Goal: Transaction & Acquisition: Purchase product/service

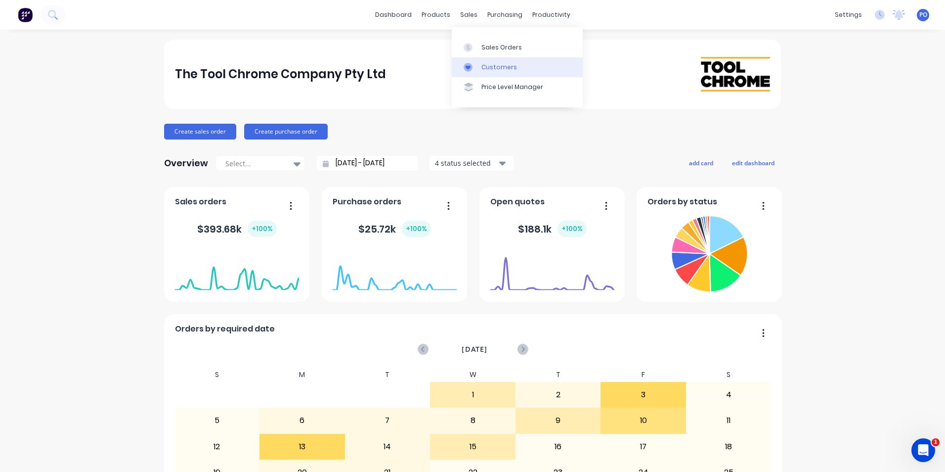
click at [489, 63] on div "Customers" at bounding box center [499, 67] width 36 height 9
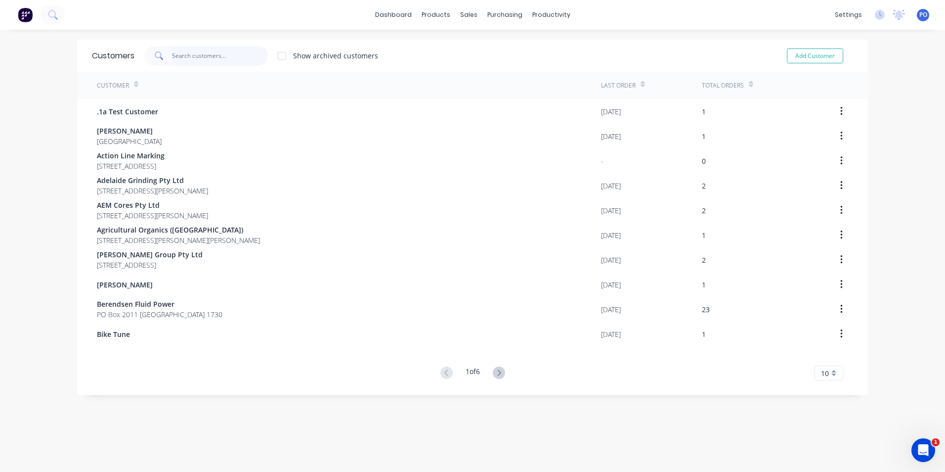
click at [181, 59] on input "text" at bounding box center [220, 56] width 96 height 20
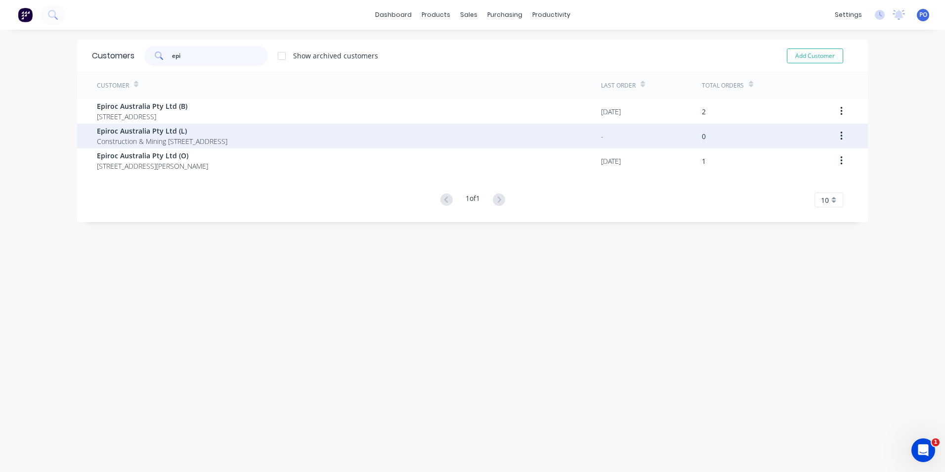
type input "epi"
click at [222, 142] on span "Construction & Mining PO Box 45 Lonsdale 5160" at bounding box center [162, 141] width 131 height 10
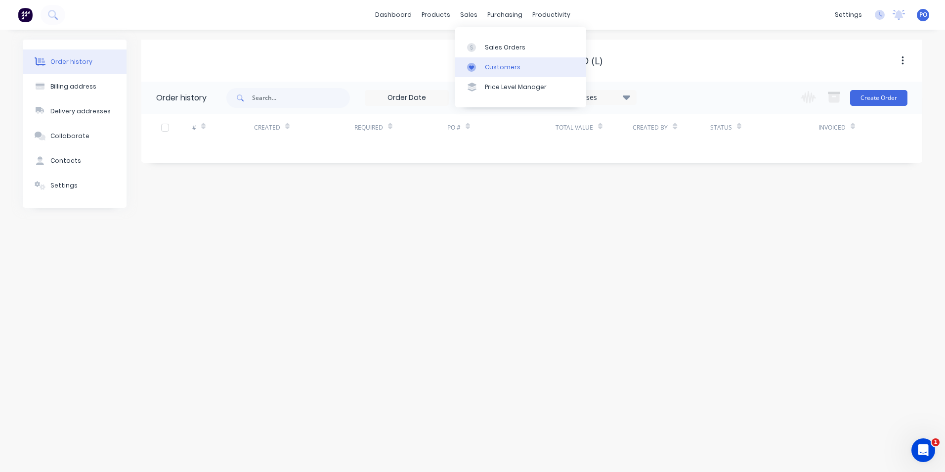
click at [487, 65] on div "Customers" at bounding box center [503, 67] width 36 height 9
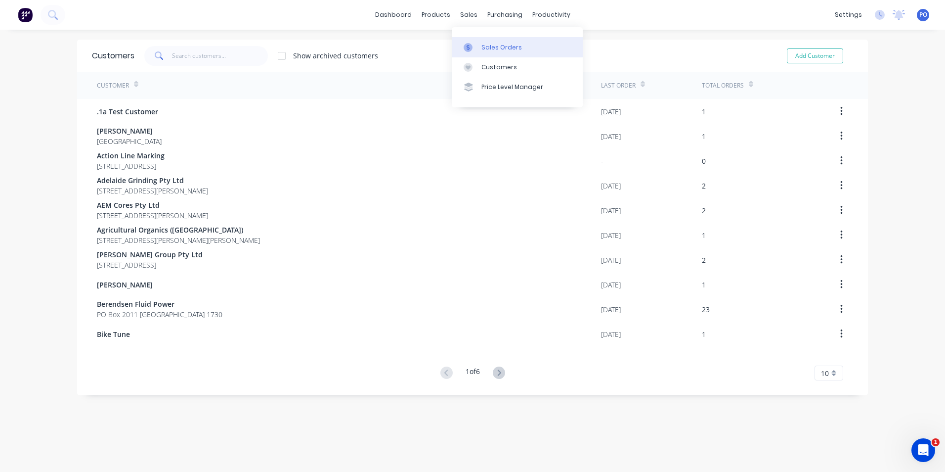
click at [503, 48] on div "Sales Orders" at bounding box center [501, 47] width 41 height 9
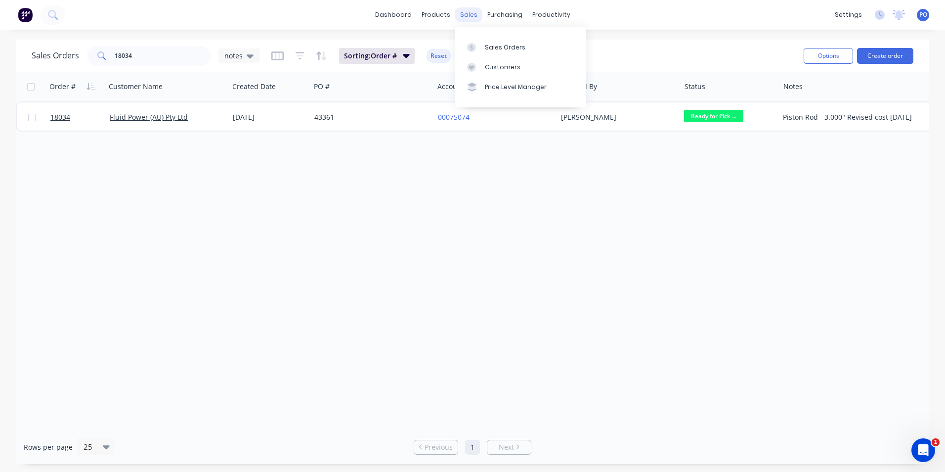
click at [467, 18] on div "sales" at bounding box center [468, 14] width 27 height 15
click at [491, 70] on div "Customers" at bounding box center [503, 67] width 36 height 9
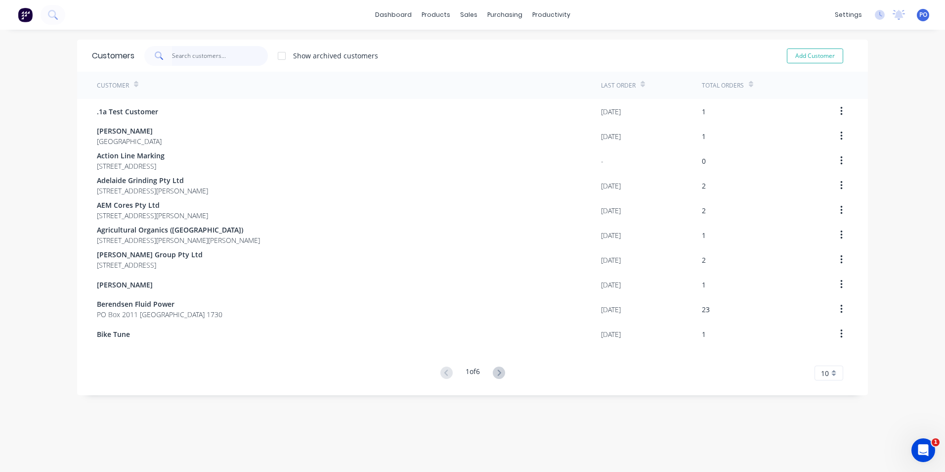
click at [194, 59] on input "text" at bounding box center [220, 56] width 96 height 20
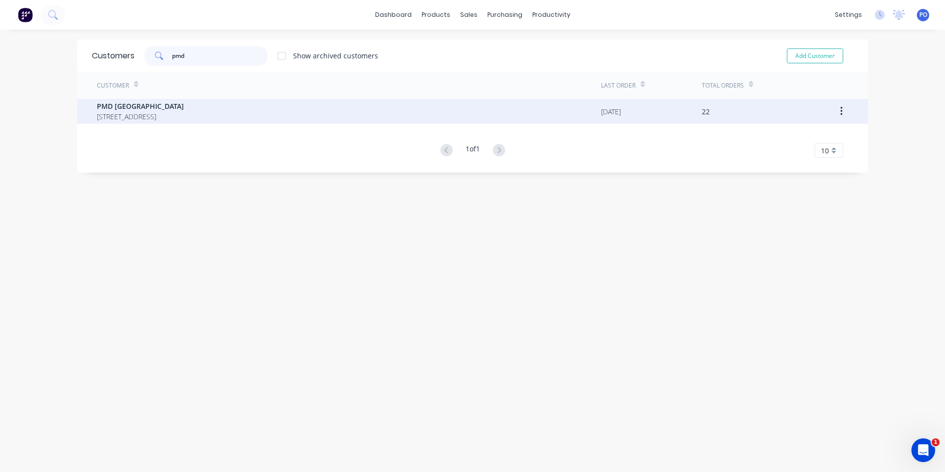
type input "pmd"
click at [222, 115] on div "PMD [GEOGRAPHIC_DATA] [STREET_ADDRESS]" at bounding box center [349, 111] width 504 height 25
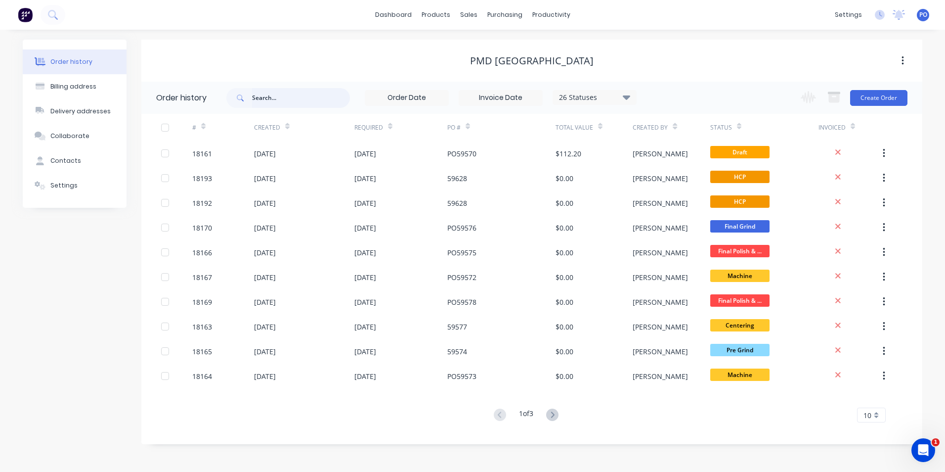
click at [296, 96] on input "text" at bounding box center [301, 98] width 98 height 20
type input "dpu"
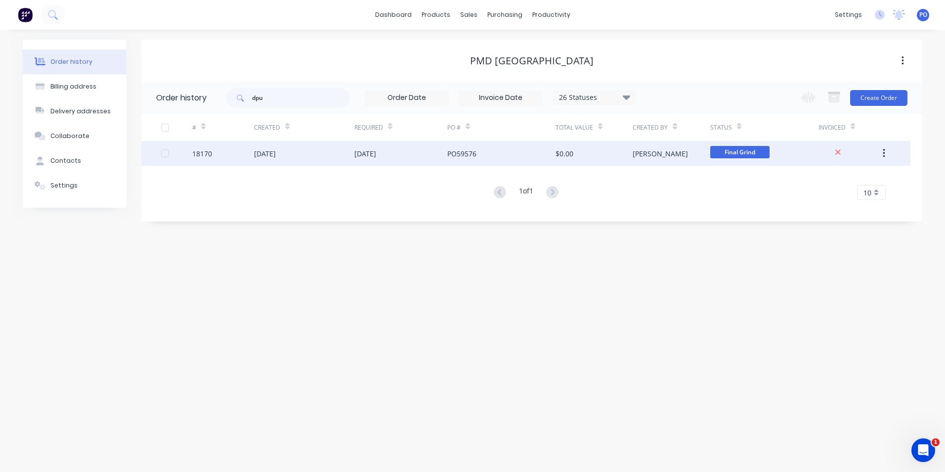
click at [528, 157] on div "PO59576" at bounding box center [501, 153] width 108 height 25
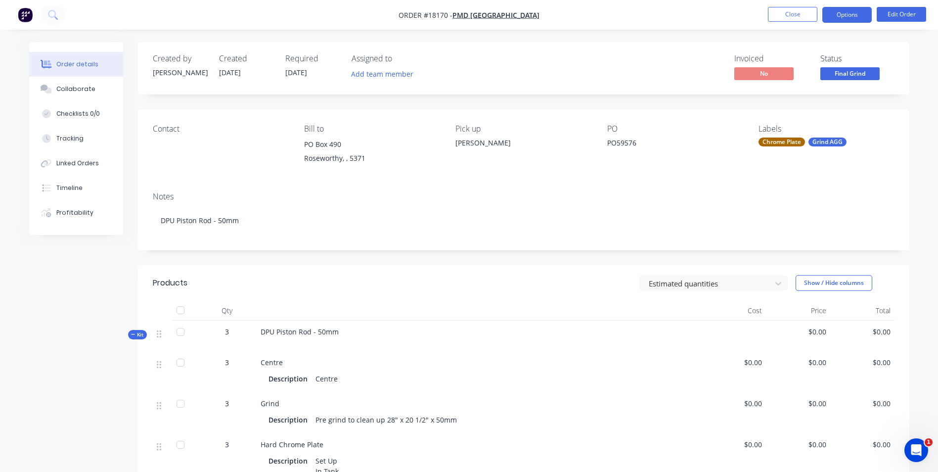
click at [856, 9] on button "Options" at bounding box center [846, 15] width 49 height 16
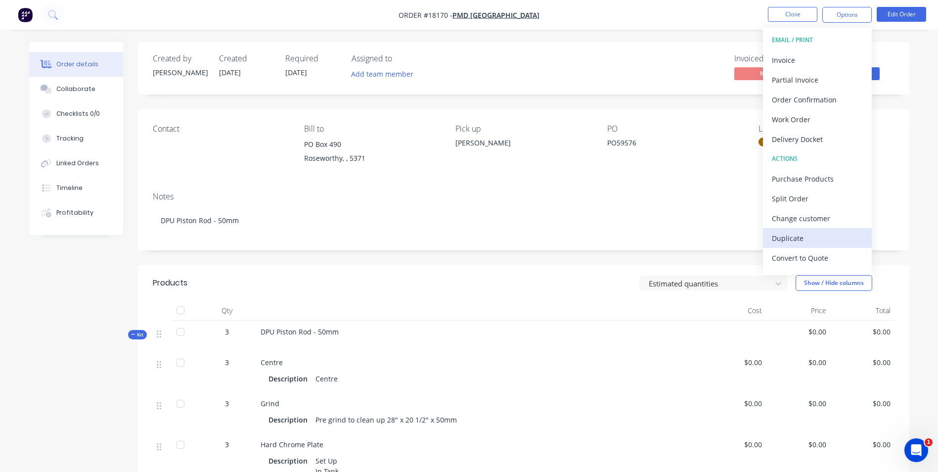
click at [820, 234] on div "Duplicate" at bounding box center [817, 238] width 91 height 14
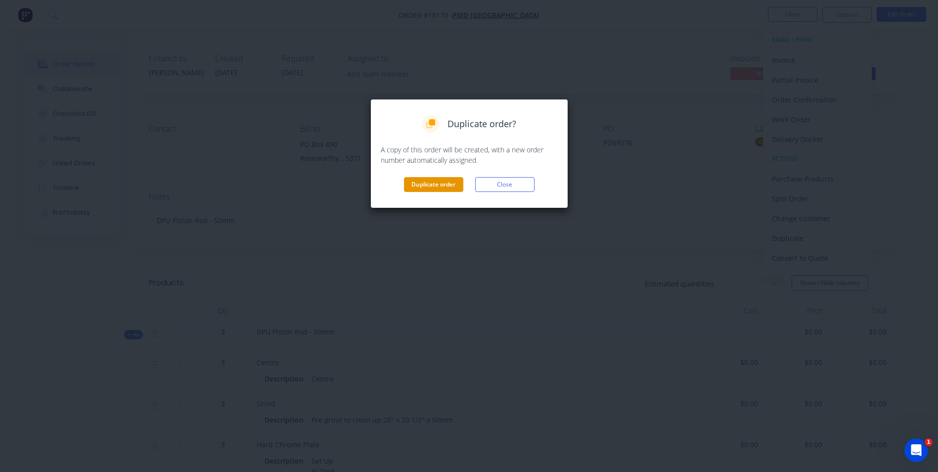
click at [435, 183] on button "Duplicate order" at bounding box center [433, 184] width 59 height 15
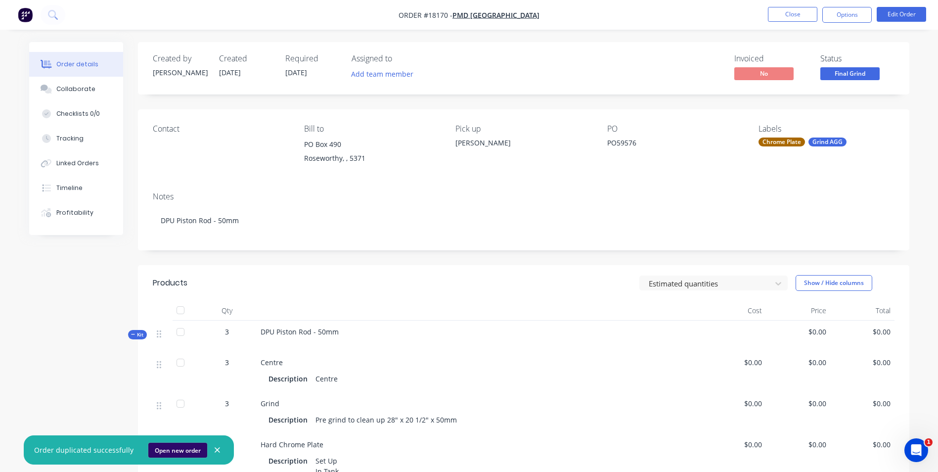
click at [173, 451] on button "Open new order" at bounding box center [177, 449] width 59 height 15
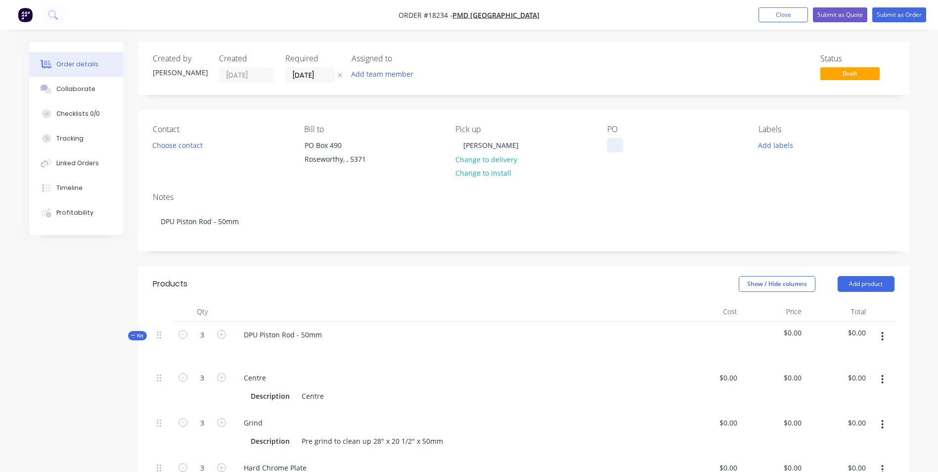
click at [613, 143] on div at bounding box center [615, 145] width 16 height 14
click at [785, 147] on button "Add labels" at bounding box center [775, 144] width 45 height 13
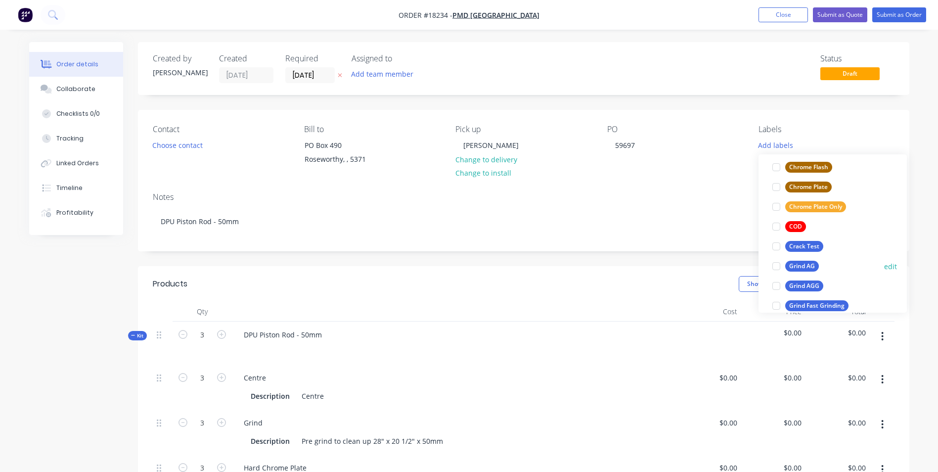
scroll to position [148, 0]
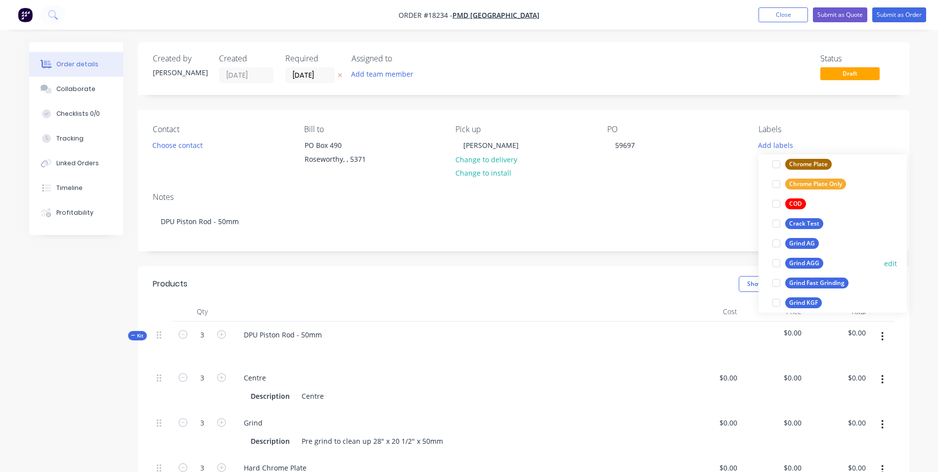
click at [816, 261] on div "Grind AGG" at bounding box center [804, 263] width 38 height 11
click at [824, 175] on div "Chrome Plate" at bounding box center [808, 179] width 46 height 11
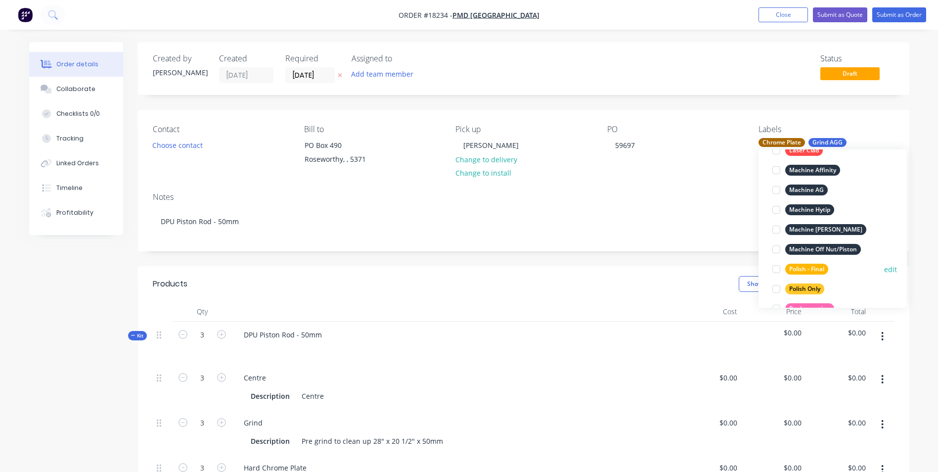
scroll to position [376, 0]
click at [818, 266] on div "Polish - Final" at bounding box center [806, 268] width 43 height 11
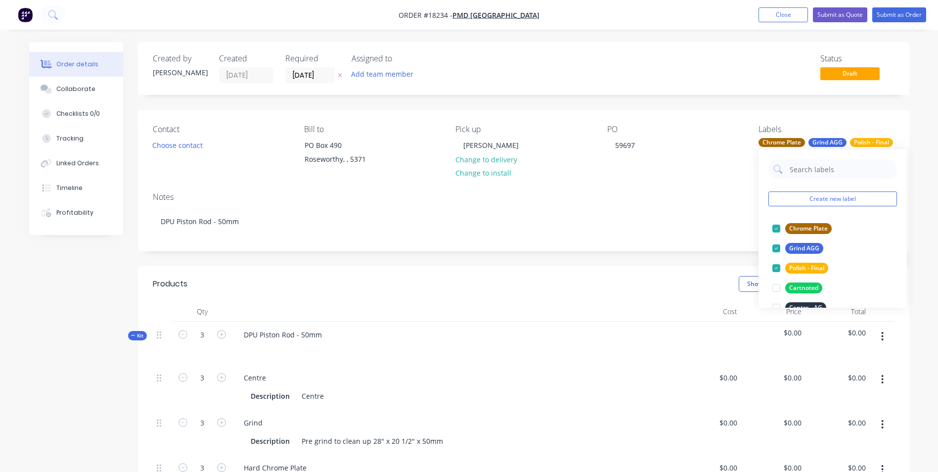
click at [655, 145] on div "PO 59697" at bounding box center [674, 147] width 135 height 45
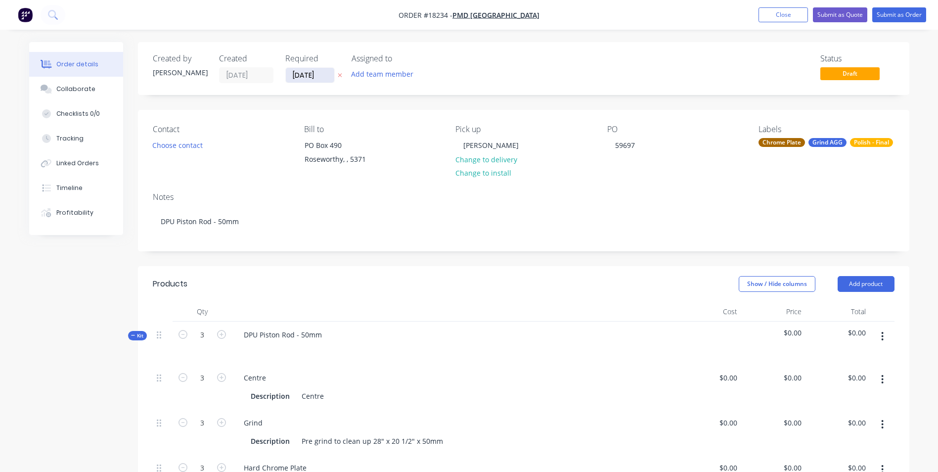
click at [326, 73] on input "[DATE]" at bounding box center [310, 75] width 48 height 15
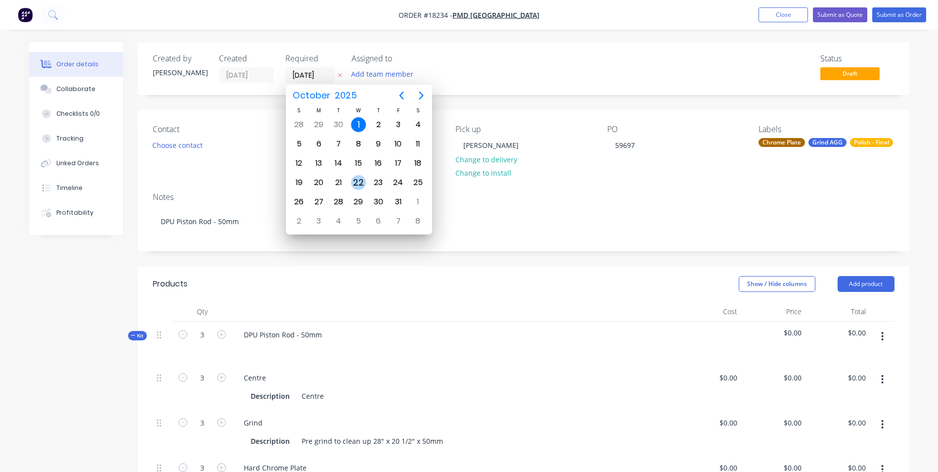
click at [361, 179] on div "22" at bounding box center [358, 182] width 15 height 15
type input "[DATE]"
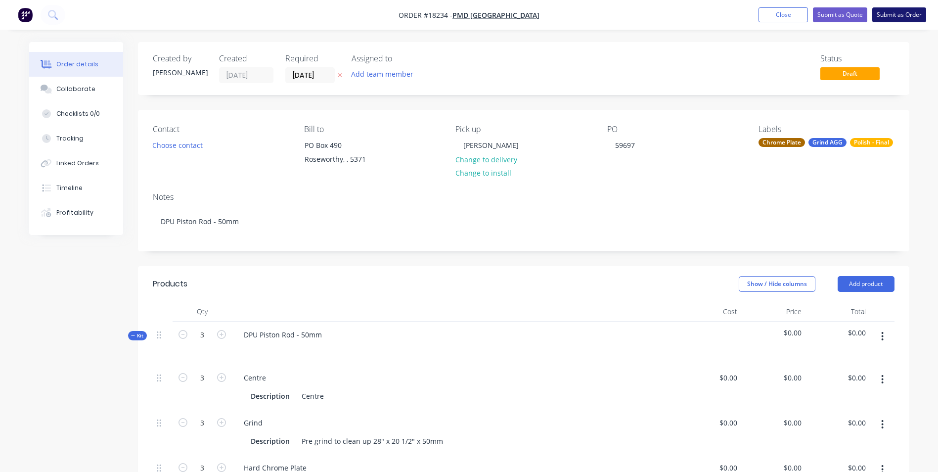
click at [898, 18] on button "Submit as Order" at bounding box center [899, 14] width 54 height 15
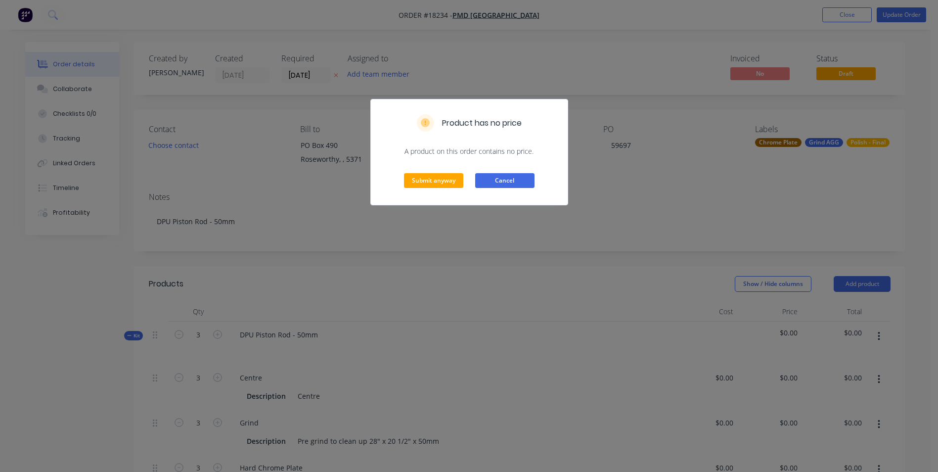
click at [493, 180] on button "Cancel" at bounding box center [504, 180] width 59 height 15
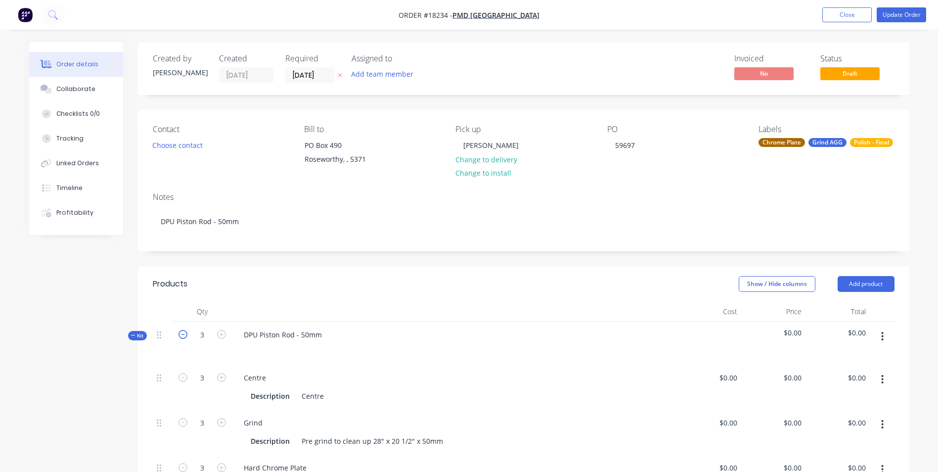
click at [182, 335] on icon "button" at bounding box center [182, 334] width 9 height 9
type input "2"
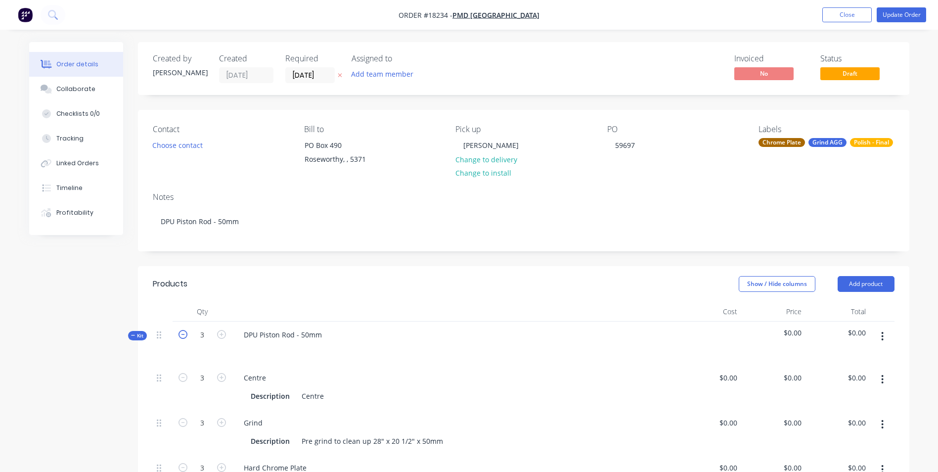
type input "2"
click at [885, 16] on button "Update Order" at bounding box center [900, 14] width 49 height 15
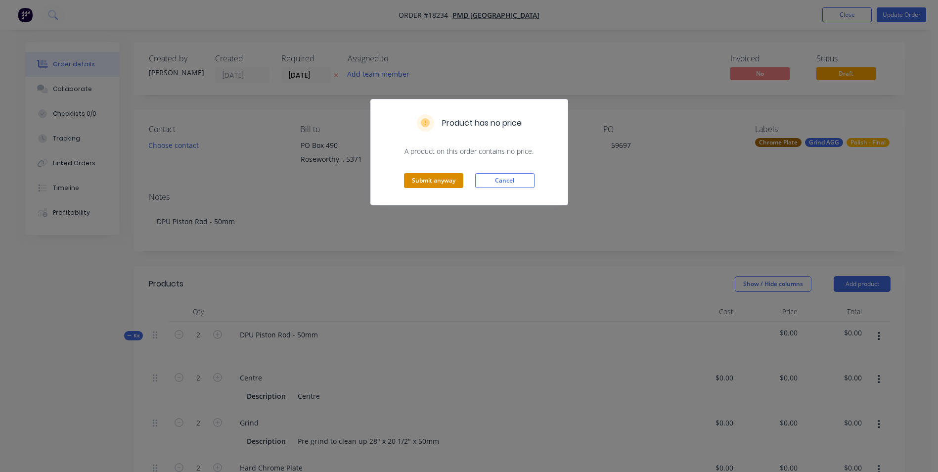
click at [438, 179] on button "Submit anyway" at bounding box center [433, 180] width 59 height 15
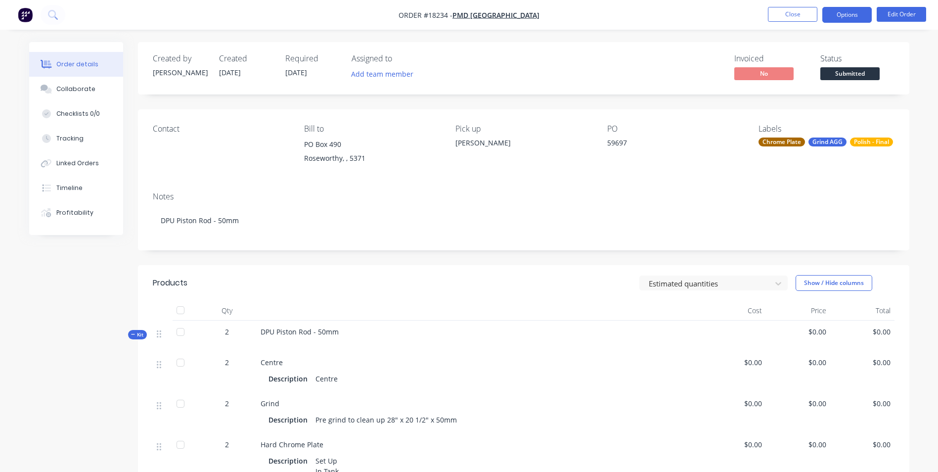
click at [839, 18] on button "Options" at bounding box center [846, 15] width 49 height 16
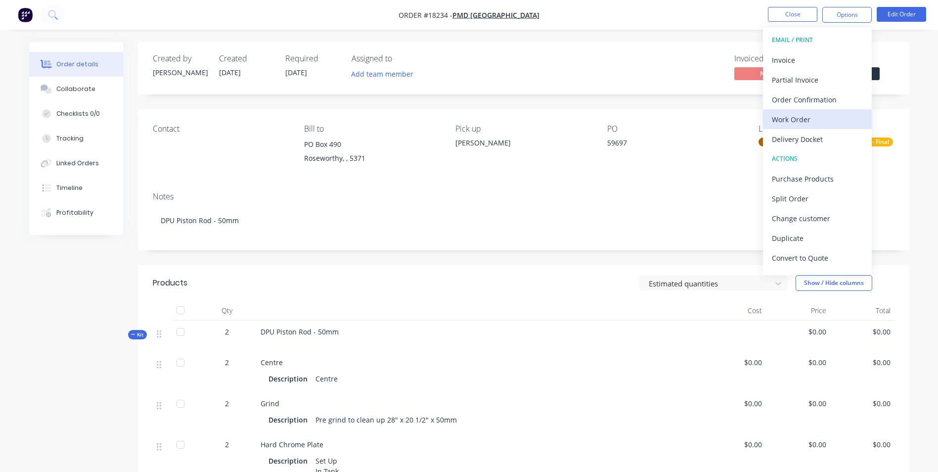
click at [800, 121] on div "Work Order" at bounding box center [817, 119] width 91 height 14
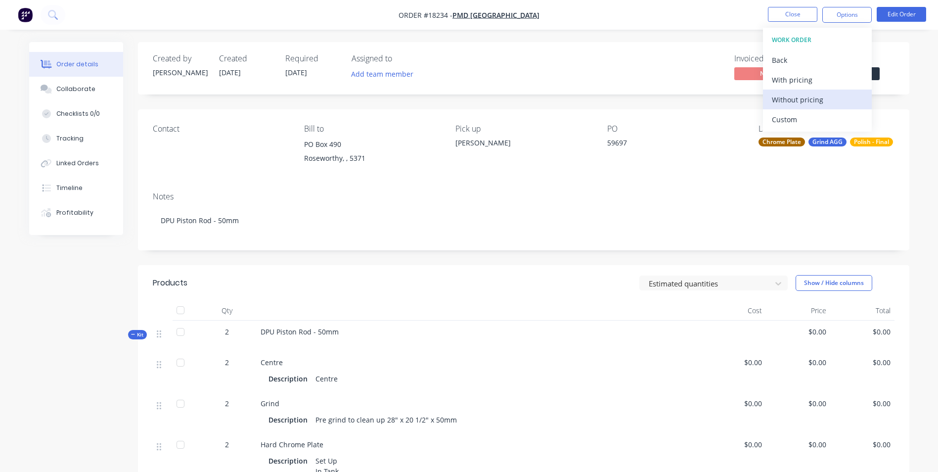
click at [809, 100] on div "Without pricing" at bounding box center [817, 99] width 91 height 14
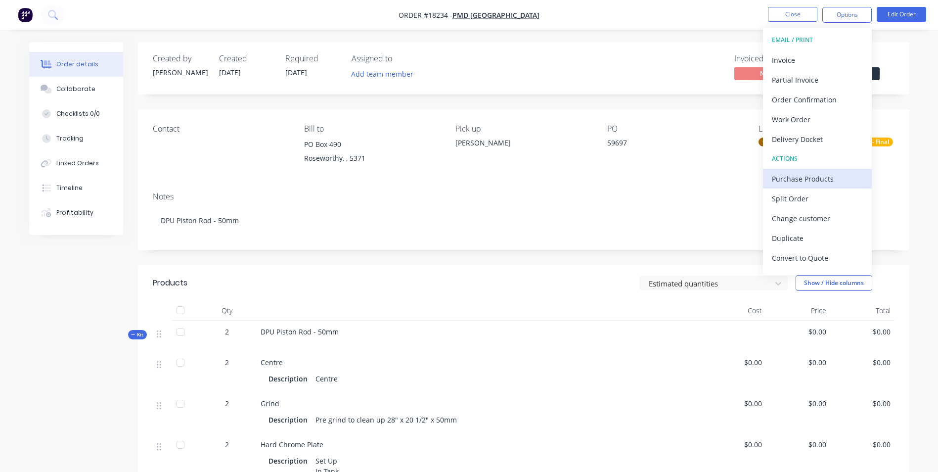
click at [822, 177] on div "Purchase Products" at bounding box center [817, 179] width 91 height 14
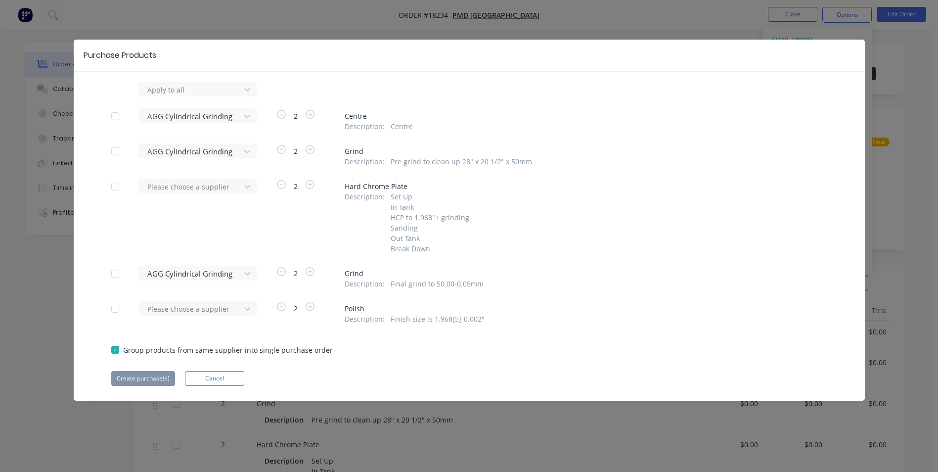
click at [116, 114] on div at bounding box center [115, 116] width 20 height 20
click at [225, 380] on button "Cancel" at bounding box center [214, 378] width 59 height 15
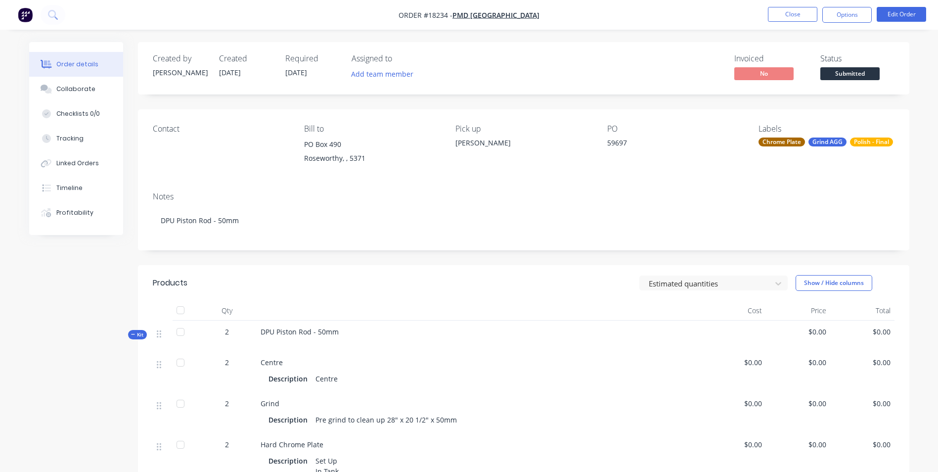
click at [340, 378] on div "Centre" at bounding box center [326, 378] width 30 height 14
click at [911, 15] on button "Edit Order" at bounding box center [900, 14] width 49 height 15
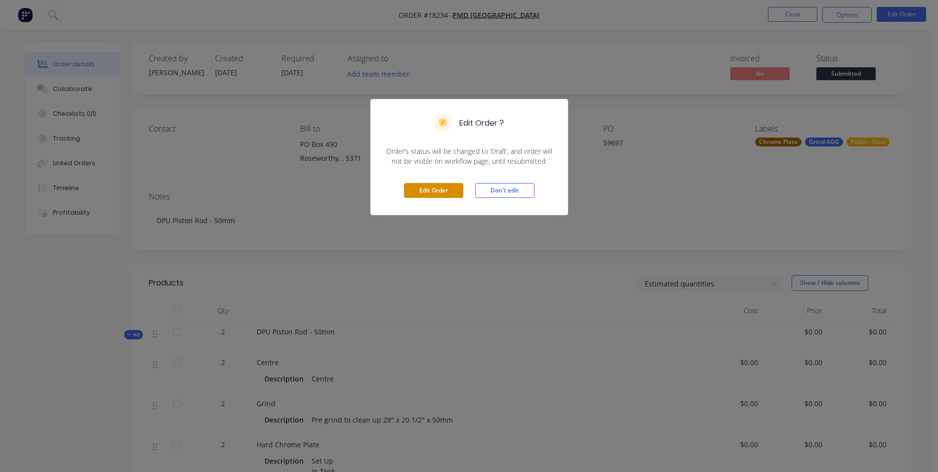
click at [448, 195] on button "Edit Order" at bounding box center [433, 190] width 59 height 15
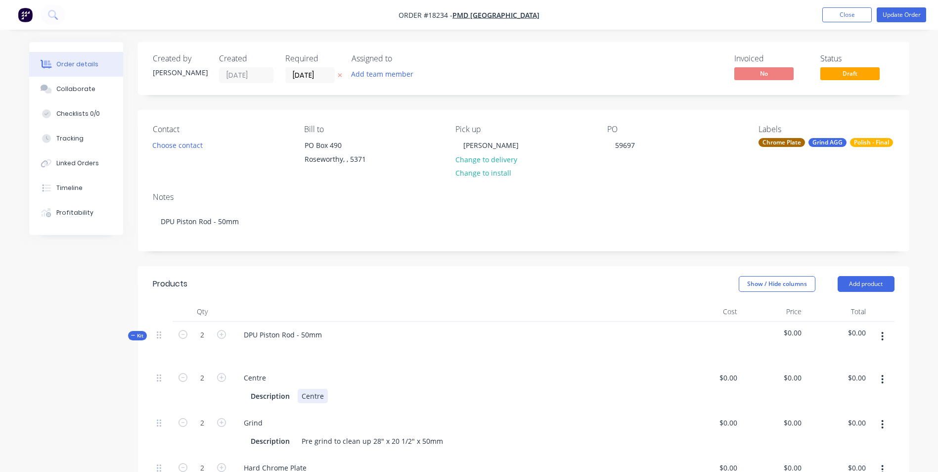
click at [328, 394] on div "Description Centre" at bounding box center [452, 396] width 411 height 14
click at [443, 444] on div "Description Pre grind to clean up 28" x 20 1/2" x 50mm" at bounding box center [452, 441] width 411 height 14
click at [890, 17] on button "Update Order" at bounding box center [900, 14] width 49 height 15
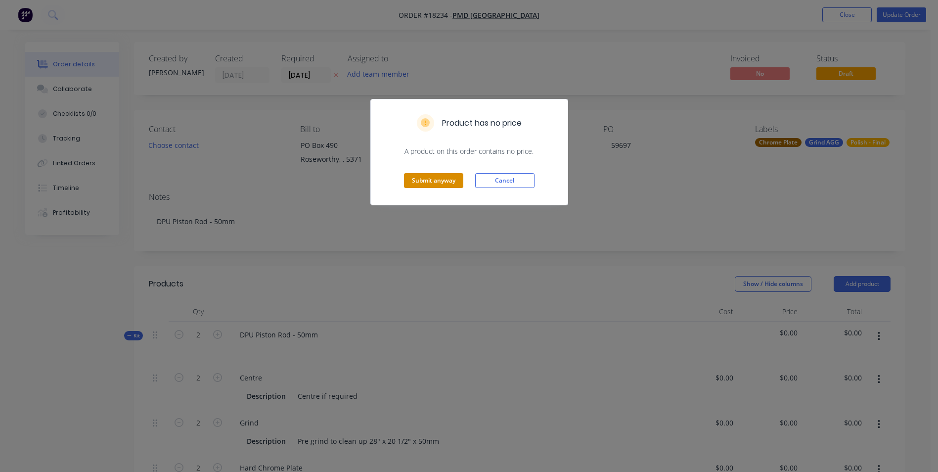
drag, startPoint x: 420, startPoint y: 183, endPoint x: 439, endPoint y: 186, distance: 20.0
click at [419, 183] on button "Submit anyway" at bounding box center [433, 180] width 59 height 15
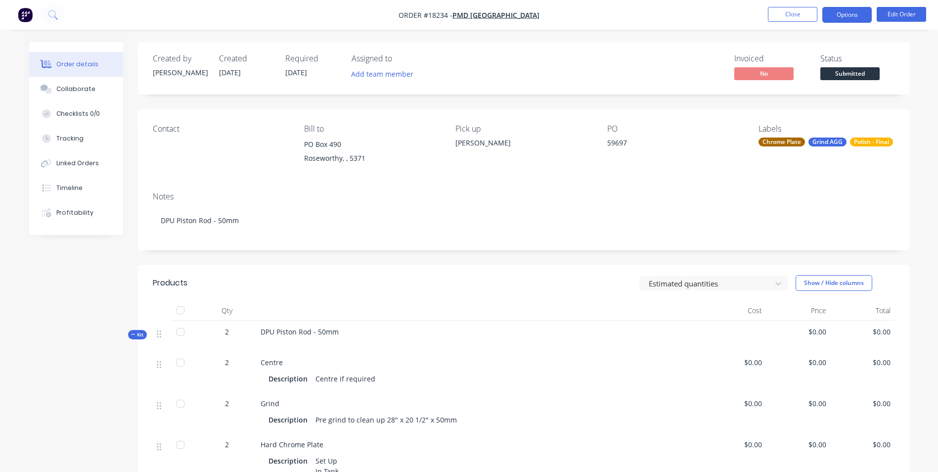
click at [851, 14] on button "Options" at bounding box center [846, 15] width 49 height 16
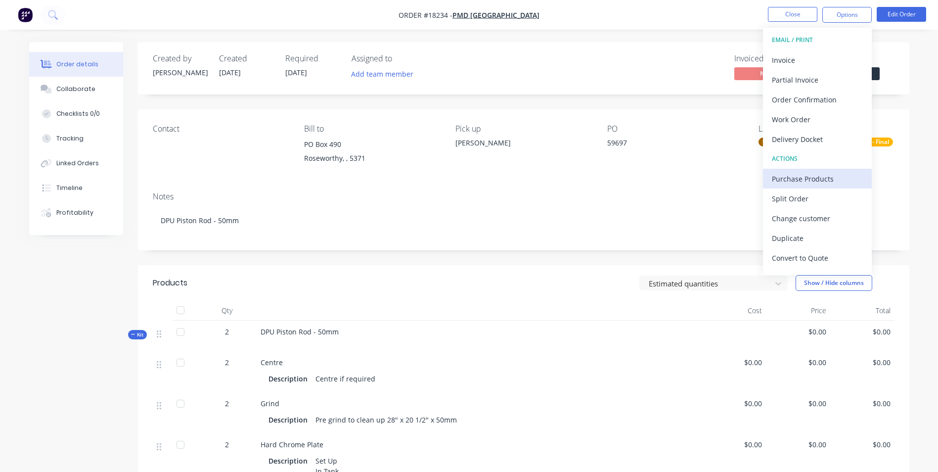
click at [816, 181] on div "Purchase Products" at bounding box center [817, 179] width 91 height 14
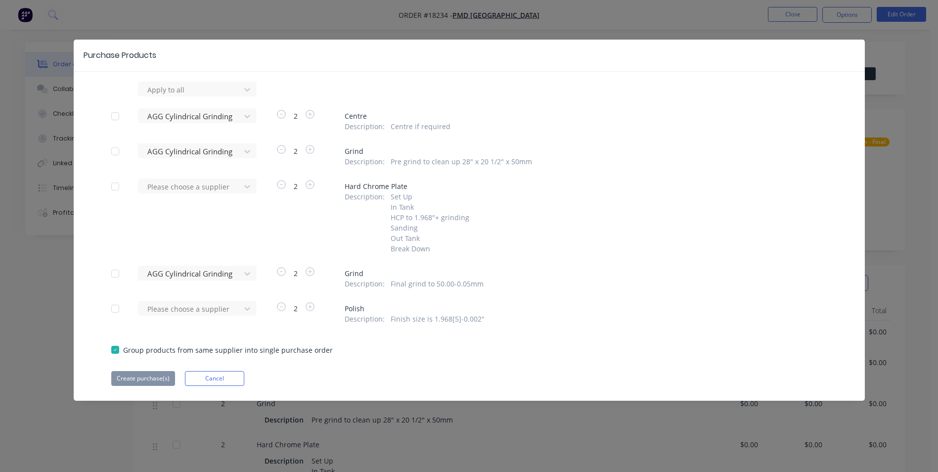
click at [116, 117] on div at bounding box center [115, 116] width 20 height 20
click at [112, 151] on div at bounding box center [115, 151] width 20 height 20
click at [117, 276] on div at bounding box center [115, 273] width 20 height 20
click at [154, 380] on button "Create purchase(s)" at bounding box center [143, 378] width 64 height 15
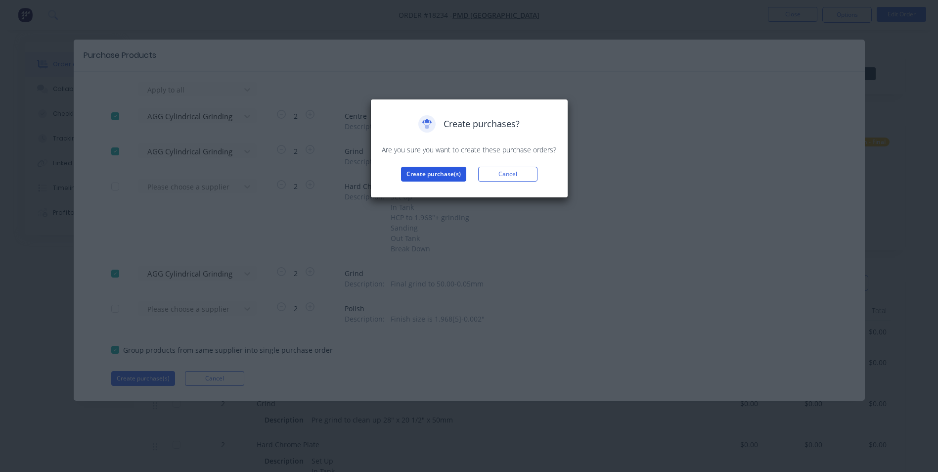
click at [422, 172] on button "Create purchase(s)" at bounding box center [433, 174] width 65 height 15
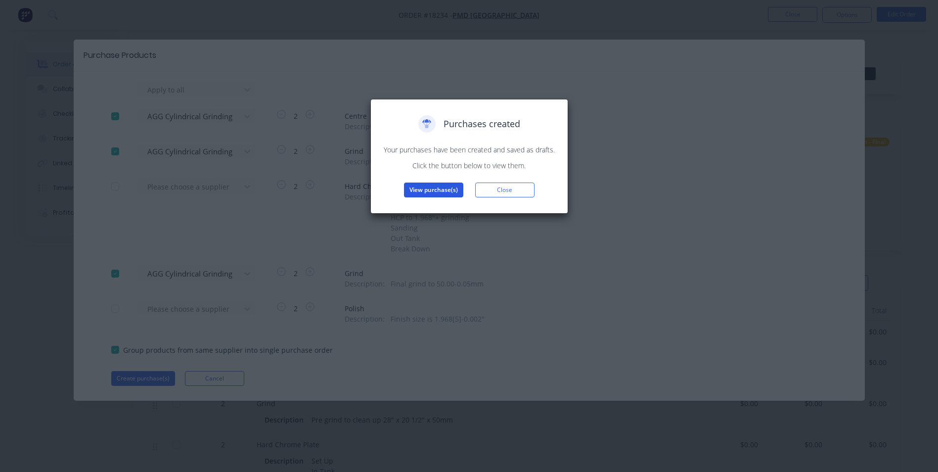
click at [426, 190] on button "View purchase(s)" at bounding box center [433, 189] width 59 height 15
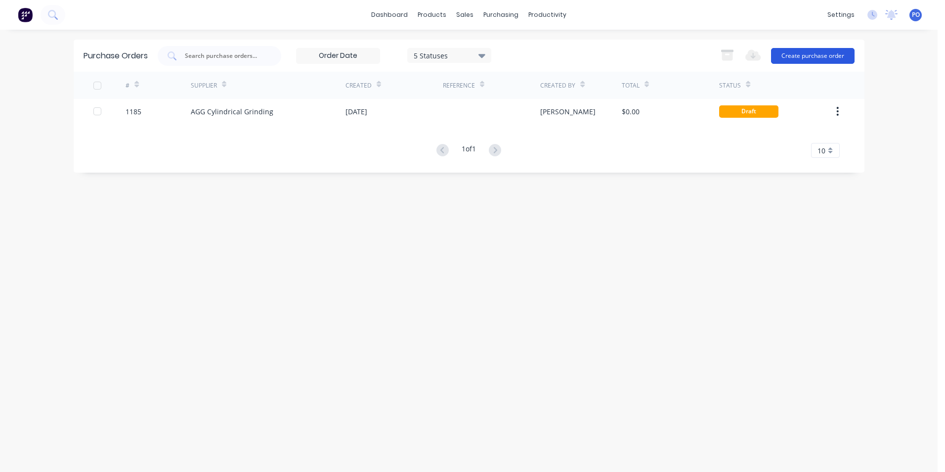
click at [830, 58] on button "Create purchase order" at bounding box center [813, 56] width 84 height 16
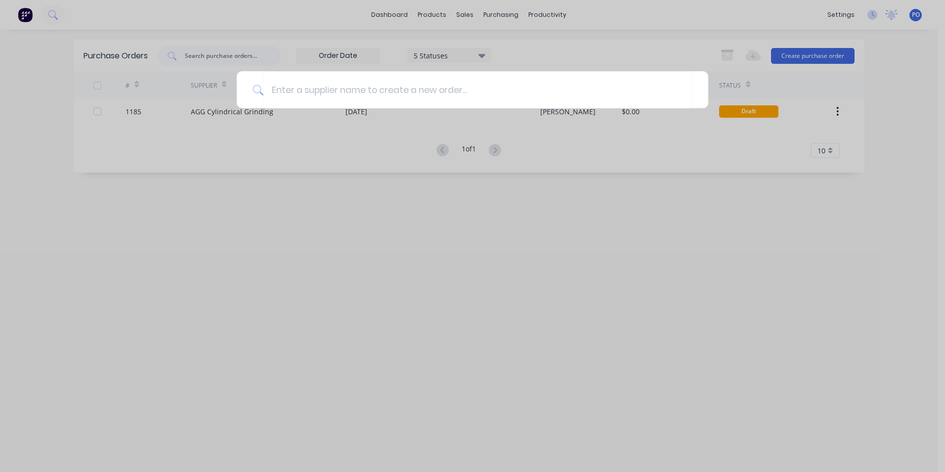
click at [656, 56] on div at bounding box center [472, 236] width 945 height 472
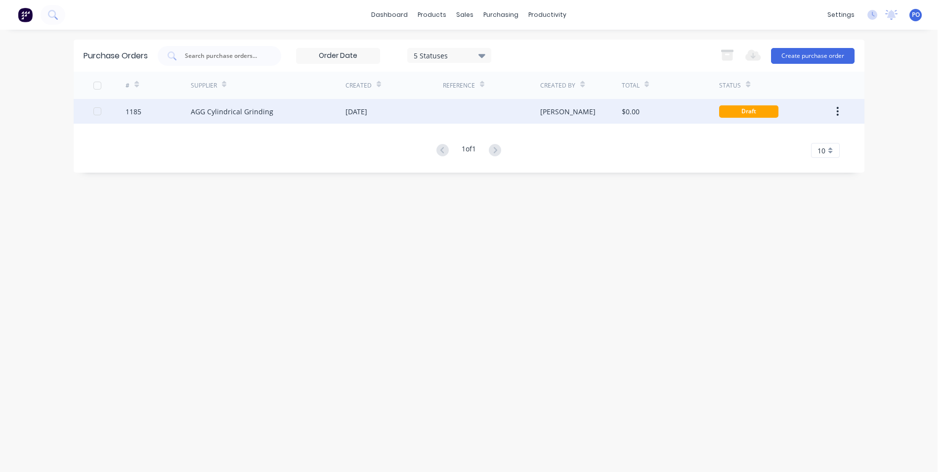
click at [468, 110] on div at bounding box center [491, 111] width 97 height 25
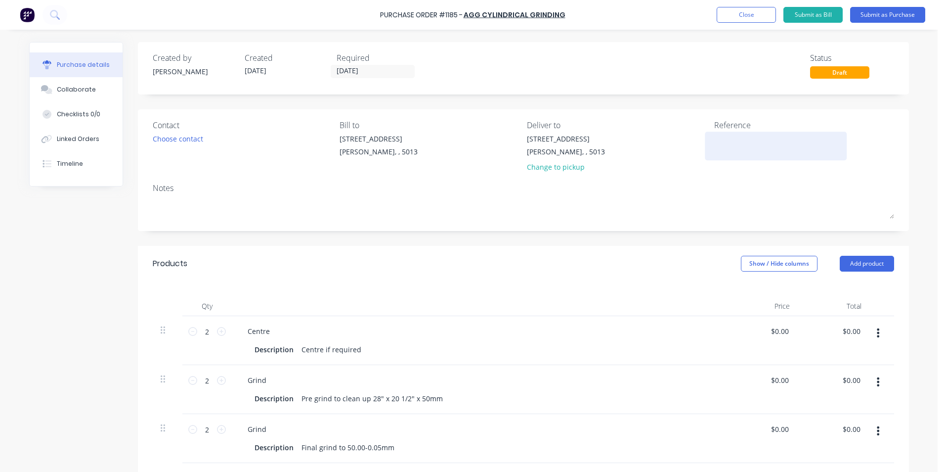
click at [730, 146] on textarea at bounding box center [776, 144] width 124 height 22
type textarea "TC18"
type textarea "x"
type textarea "TC182"
type textarea "x"
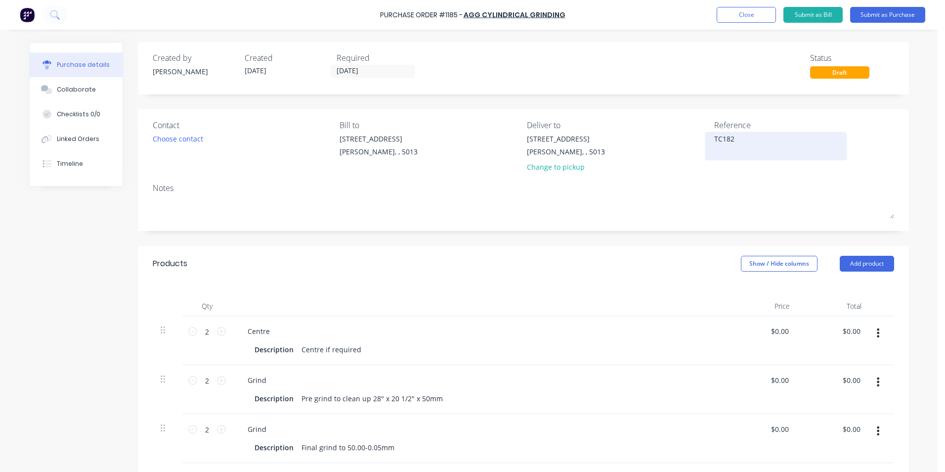
type textarea "TC1823"
type textarea "x"
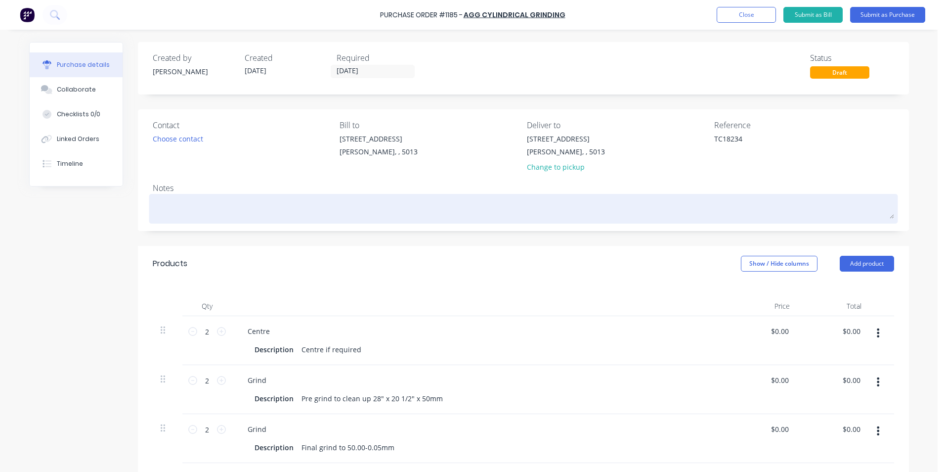
type textarea "TC18234"
type textarea "x"
type textarea "TC18234"
click at [178, 201] on textarea at bounding box center [524, 207] width 742 height 22
click at [182, 205] on textarea at bounding box center [524, 207] width 742 height 22
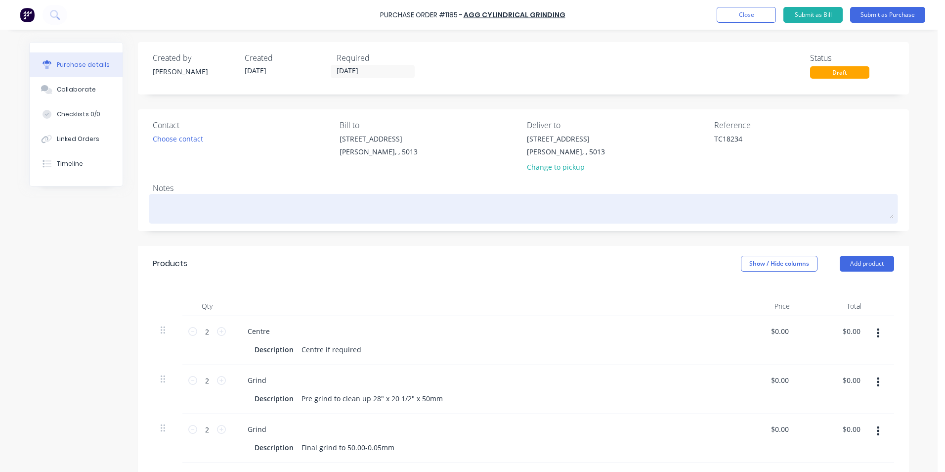
type textarea "x"
type textarea "D"
type textarea "x"
type textarea "DP"
type textarea "x"
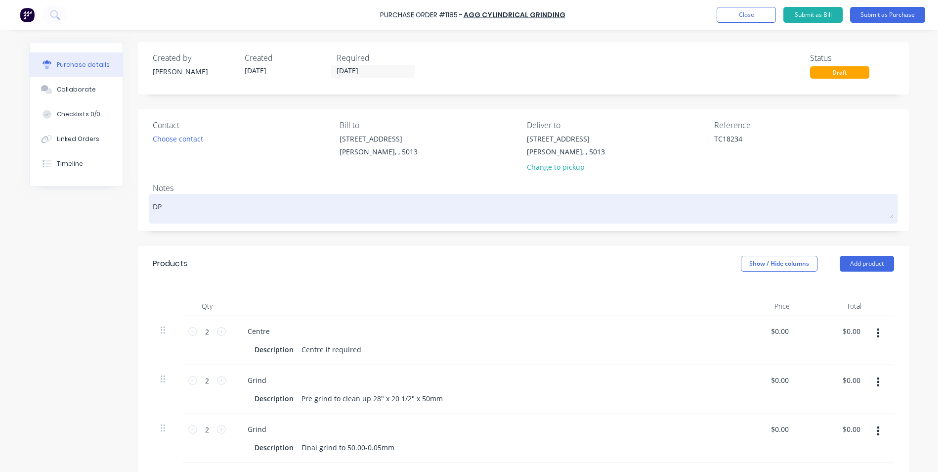
type textarea "DPU"
type textarea "x"
type textarea "DPU"
type textarea "x"
type textarea "DPU R"
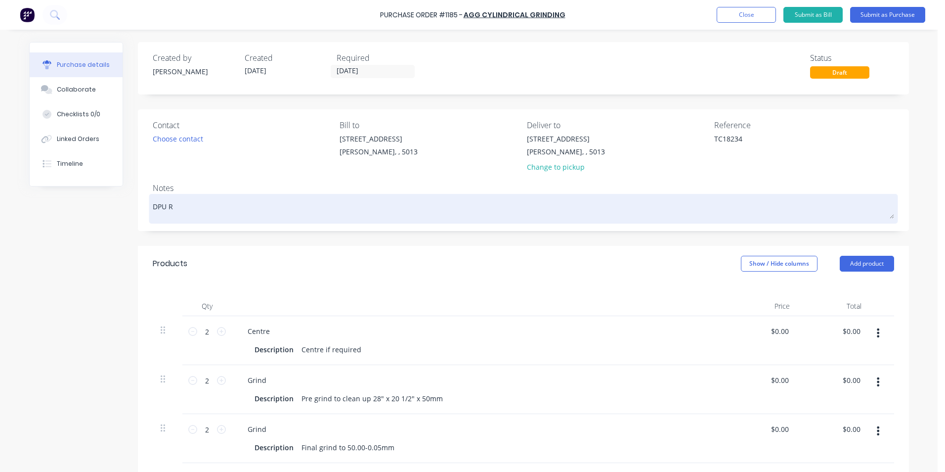
type textarea "x"
type textarea "DPU Ro"
type textarea "x"
type textarea "DPU Rod"
type textarea "x"
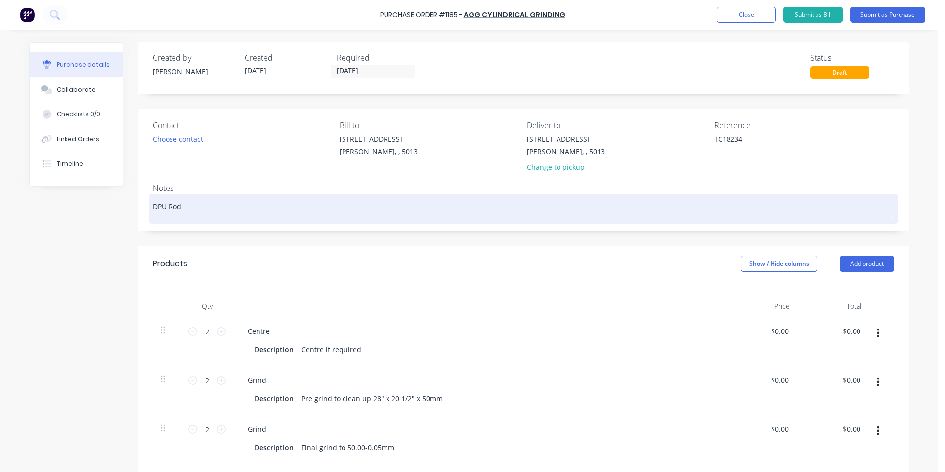
type textarea "DPU Rod"
type textarea "x"
type textarea "DPU Rod 5"
type textarea "x"
type textarea "DPU Rod 50"
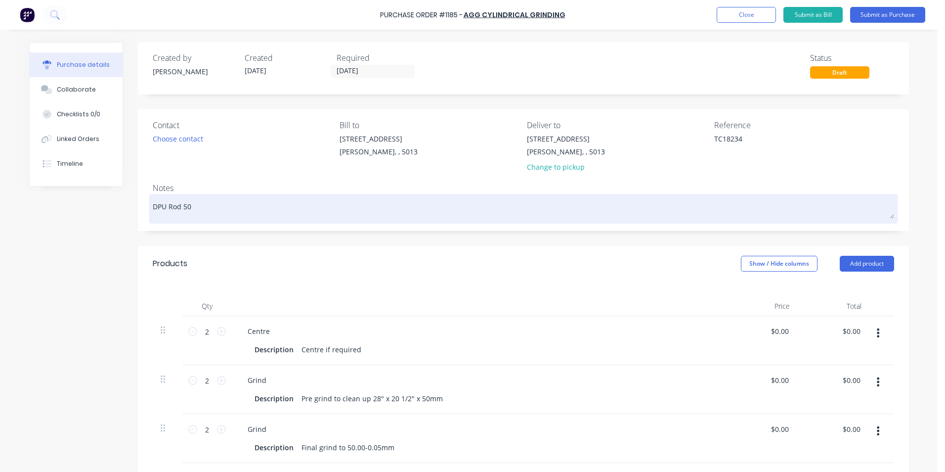
type textarea "x"
type textarea "DPU Rod 50m"
type textarea "x"
type textarea "DPU Rod 50mm"
drag, startPoint x: 206, startPoint y: 205, endPoint x: 148, endPoint y: 201, distance: 57.5
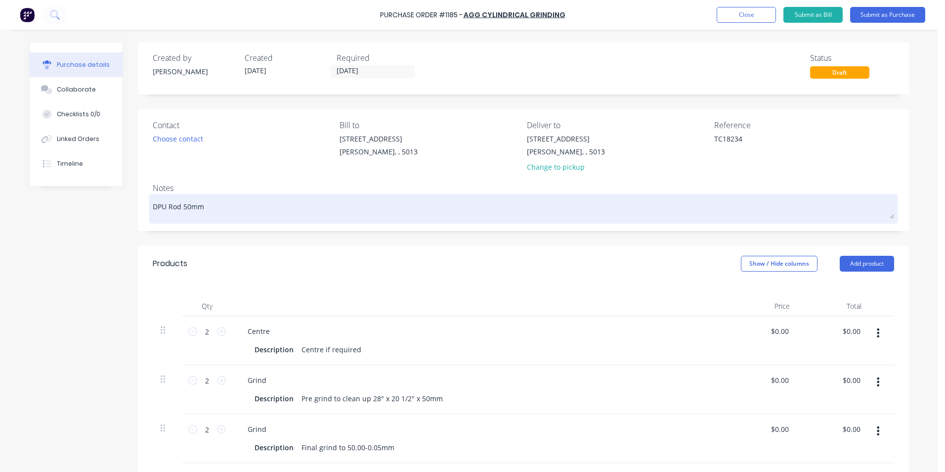
click at [153, 201] on div "DPU Rod 50mm" at bounding box center [524, 208] width 742 height 25
drag, startPoint x: 211, startPoint y: 208, endPoint x: 151, endPoint y: 203, distance: 60.1
click at [153, 203] on textarea "DPU Rod 50mm" at bounding box center [524, 207] width 742 height 22
type textarea "x"
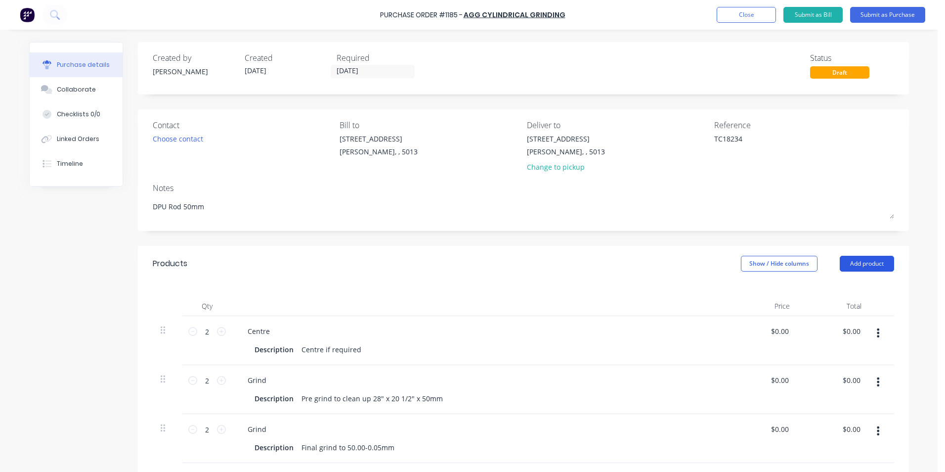
type textarea "DPU Rod 50mm"
type textarea "x"
type textarea "DPU Rod 50mm"
click at [859, 263] on button "Add product" at bounding box center [867, 264] width 54 height 16
click at [850, 302] on div "Basic product" at bounding box center [847, 309] width 76 height 14
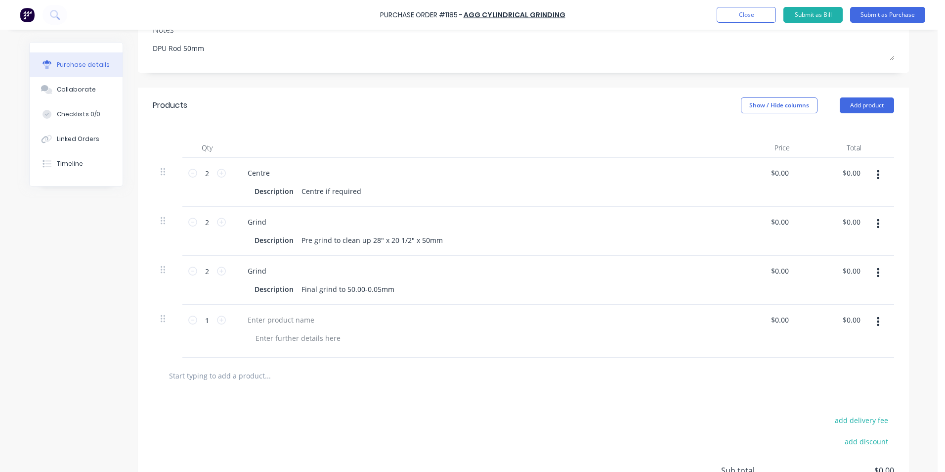
scroll to position [198, 0]
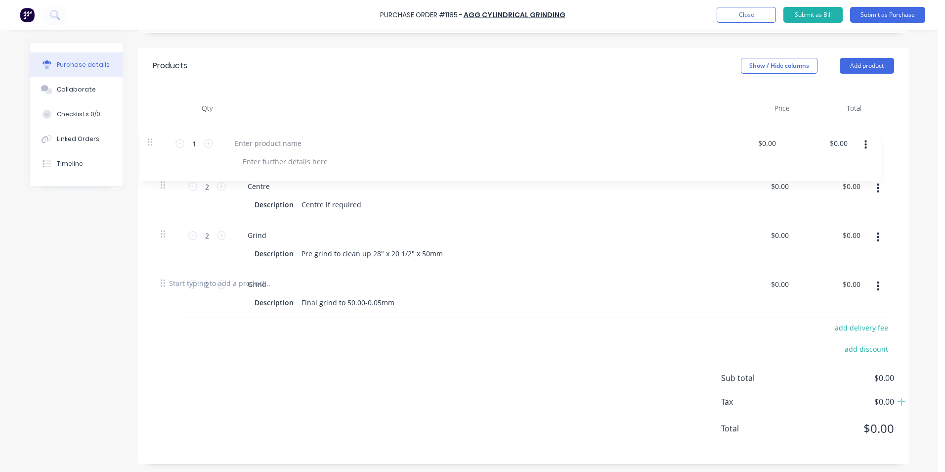
drag, startPoint x: 159, startPoint y: 281, endPoint x: 149, endPoint y: 140, distance: 140.7
click at [153, 140] on div "2 2 Centre Description Centre if required $0.00 $0.00 $0.00 $0.00 2 2 Grind Des…" at bounding box center [524, 191] width 742 height 147
type textarea "x"
type input "1"
type input "2"
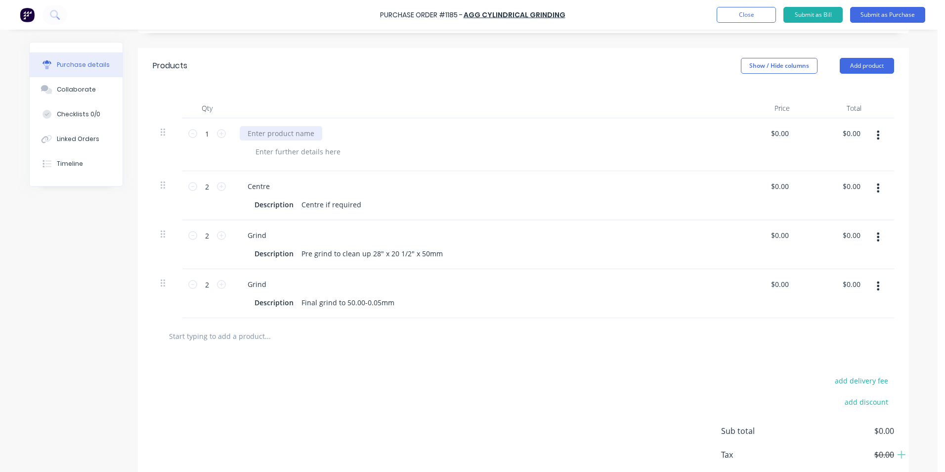
click at [266, 129] on div at bounding box center [281, 133] width 83 height 14
type textarea "x"
paste div
click at [402, 152] on div at bounding box center [483, 151] width 471 height 14
click at [221, 134] on icon at bounding box center [221, 133] width 9 height 9
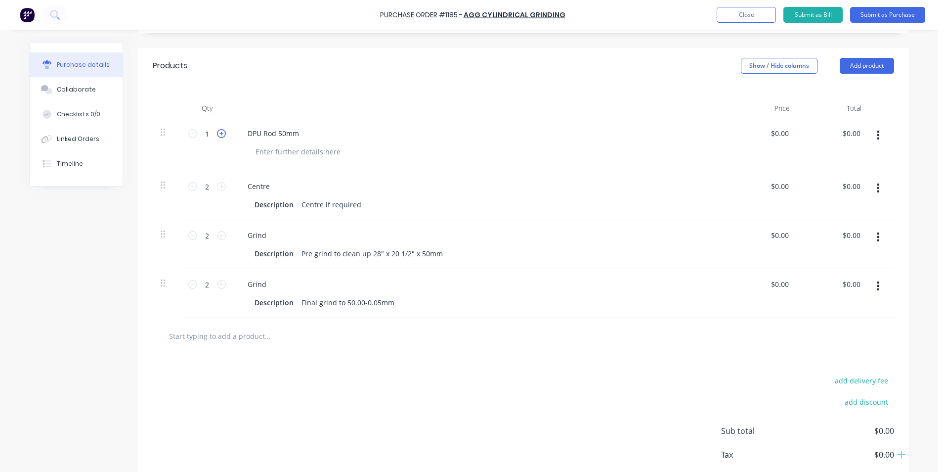
type textarea "x"
type input "2"
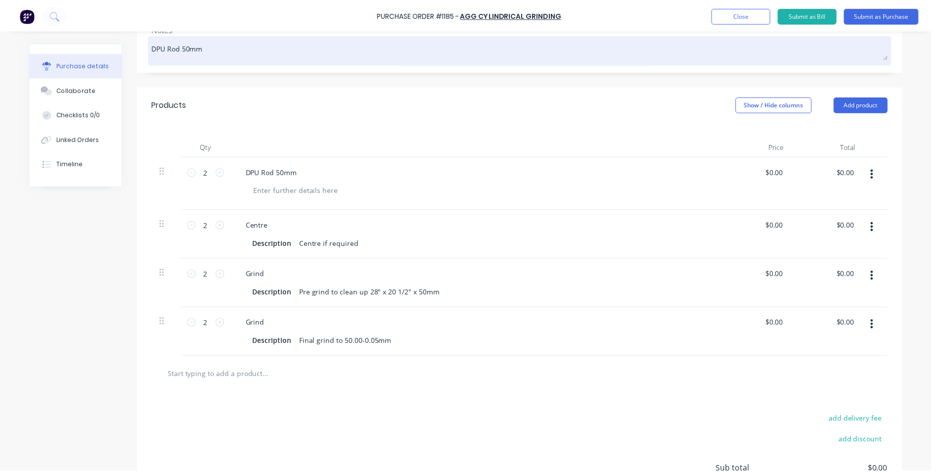
scroll to position [0, 0]
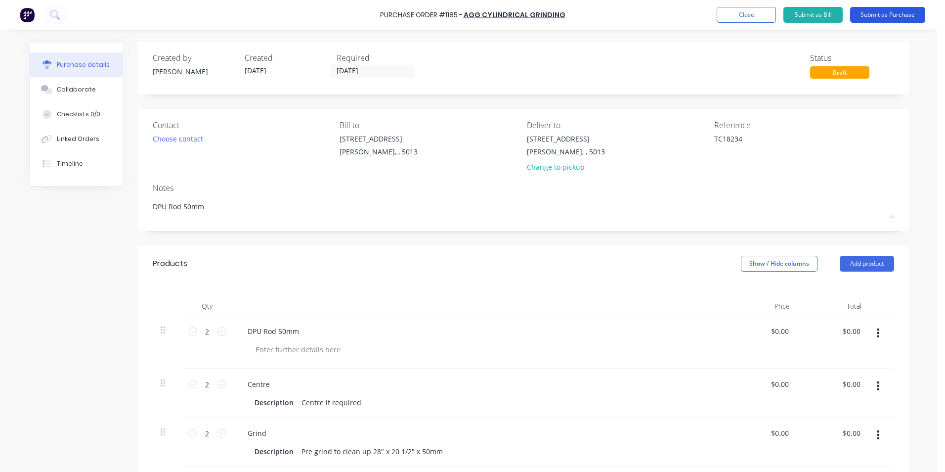
click at [884, 14] on button "Submit as Purchase" at bounding box center [887, 15] width 75 height 16
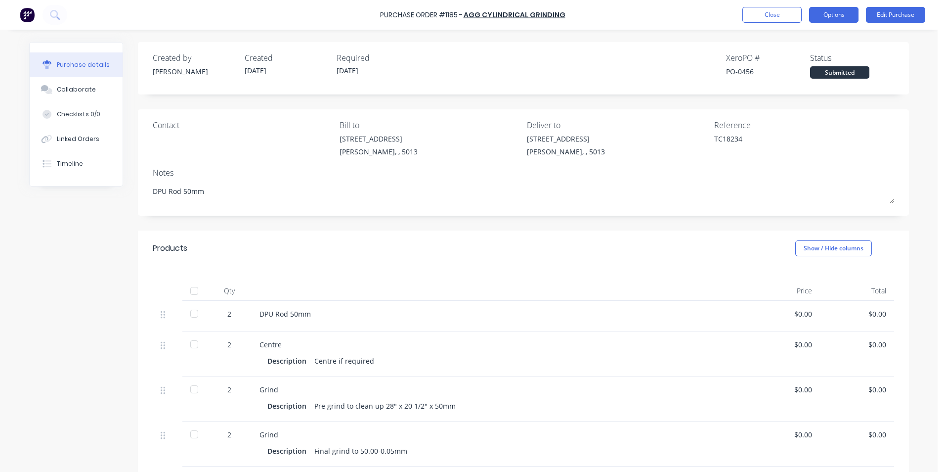
click at [838, 17] on button "Options" at bounding box center [833, 15] width 49 height 16
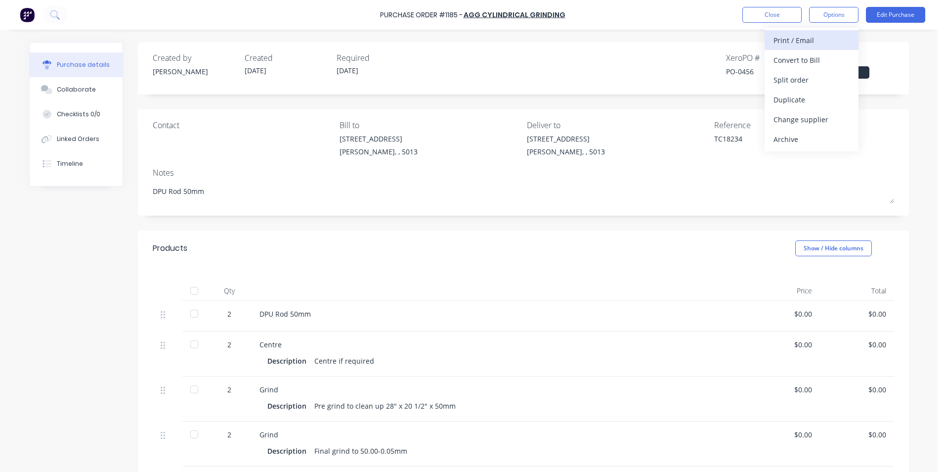
click at [831, 42] on div "Print / Email" at bounding box center [812, 40] width 76 height 14
click at [826, 80] on div "Without pricing" at bounding box center [812, 80] width 76 height 14
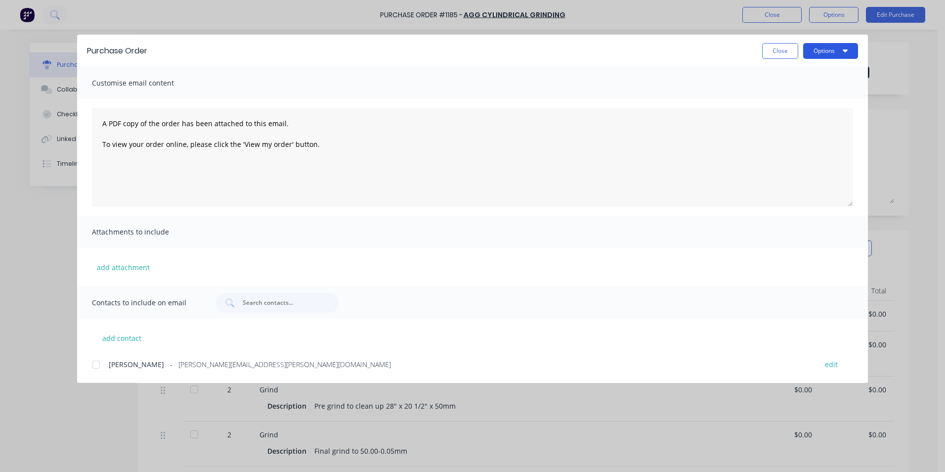
click at [851, 50] on button "Options" at bounding box center [830, 51] width 55 height 16
click at [812, 94] on div "Print" at bounding box center [811, 95] width 76 height 14
click at [781, 52] on button "Close" at bounding box center [780, 51] width 36 height 16
type textarea "x"
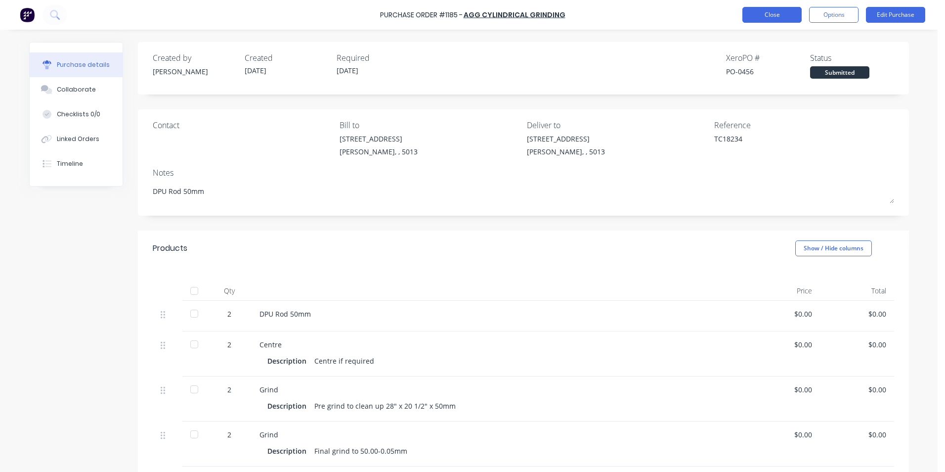
click at [796, 14] on button "Close" at bounding box center [772, 15] width 59 height 16
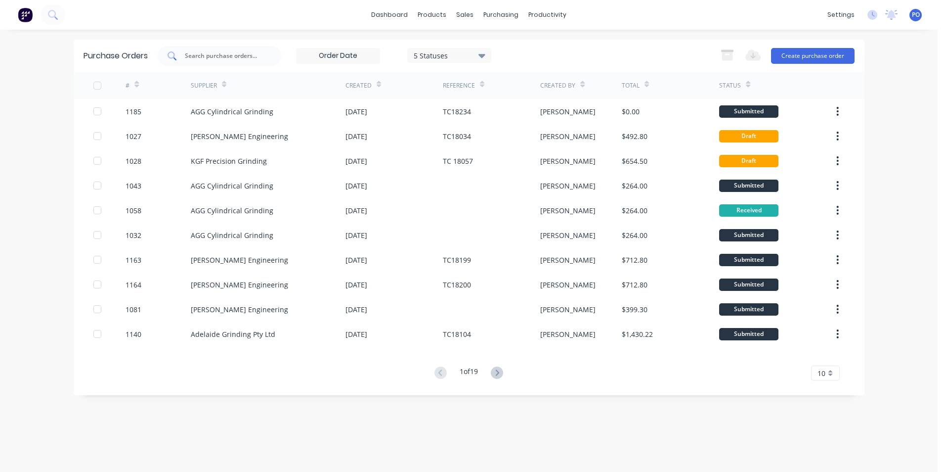
click at [232, 55] on input "text" at bounding box center [225, 56] width 82 height 10
click at [481, 48] on div "Sales Orders" at bounding box center [501, 47] width 41 height 9
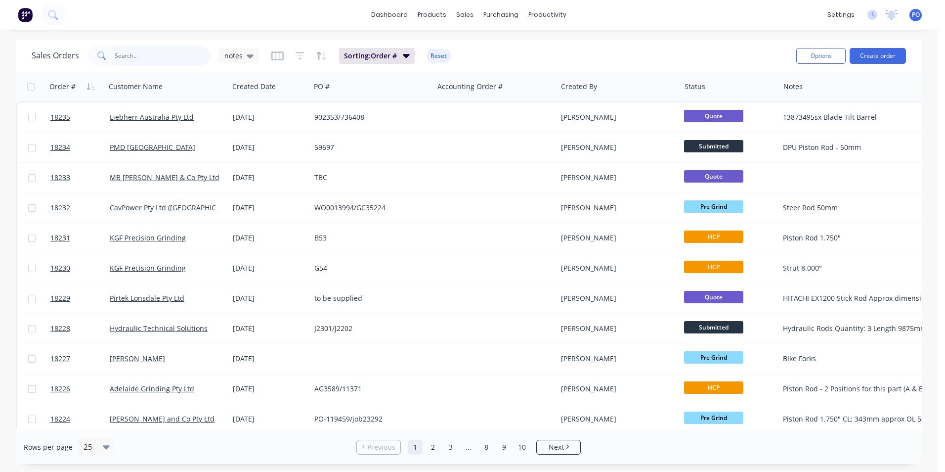
click at [132, 51] on input "text" at bounding box center [163, 56] width 96 height 20
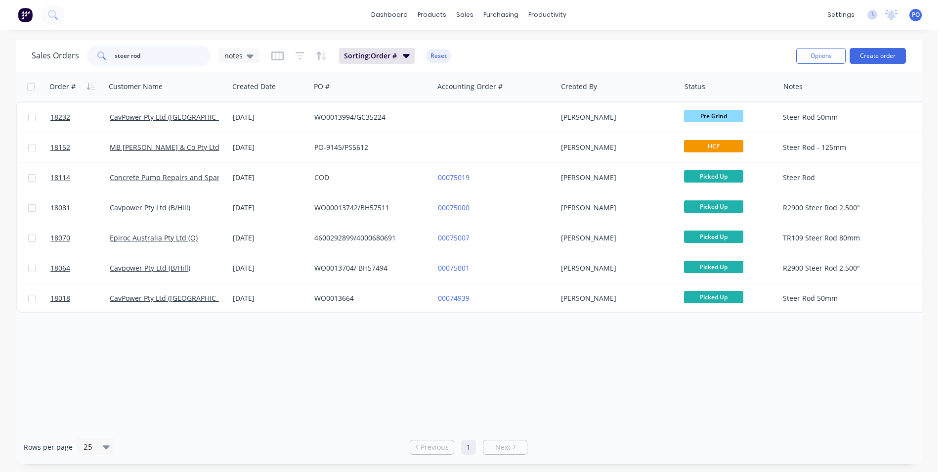
type input "steer rod"
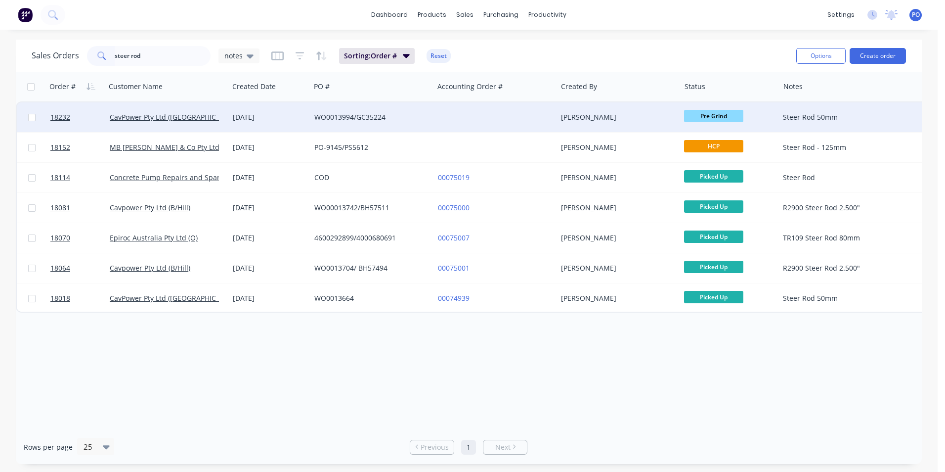
click at [476, 121] on div at bounding box center [495, 117] width 123 height 30
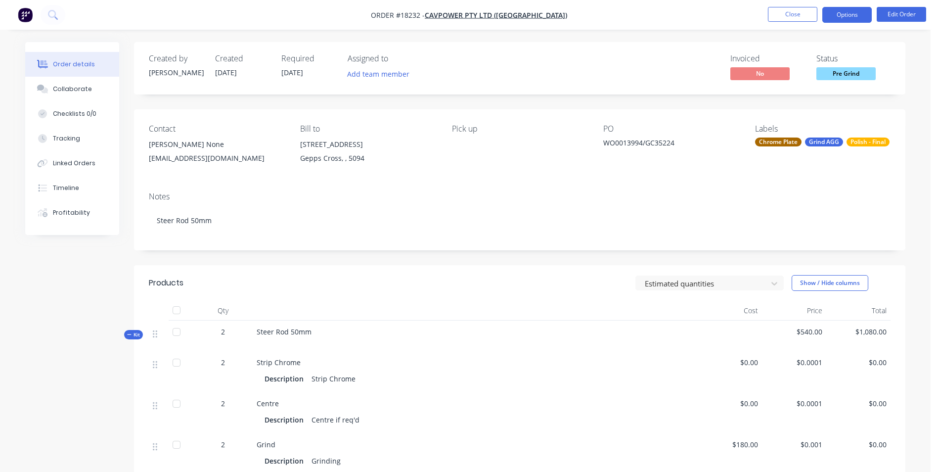
click at [849, 18] on button "Options" at bounding box center [846, 15] width 49 height 16
click at [790, 17] on button "Close" at bounding box center [792, 14] width 49 height 15
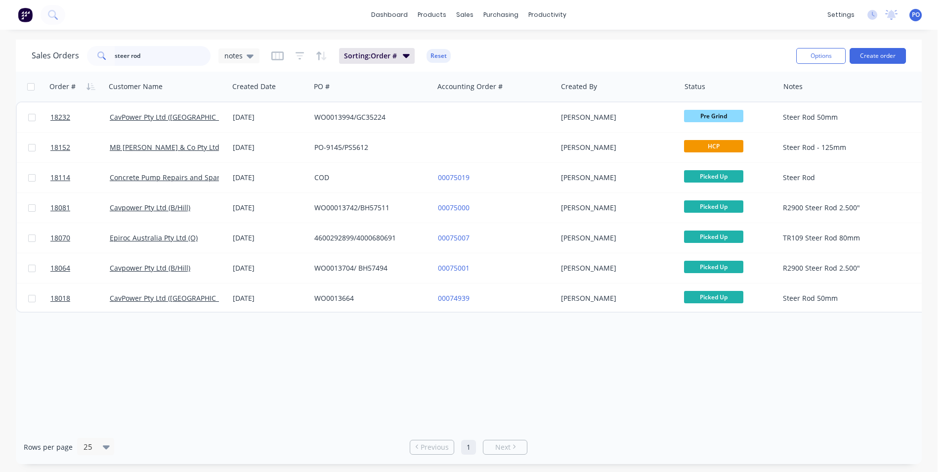
drag, startPoint x: 147, startPoint y: 53, endPoint x: 78, endPoint y: 45, distance: 69.7
click at [88, 56] on div "steer rod" at bounding box center [149, 56] width 124 height 20
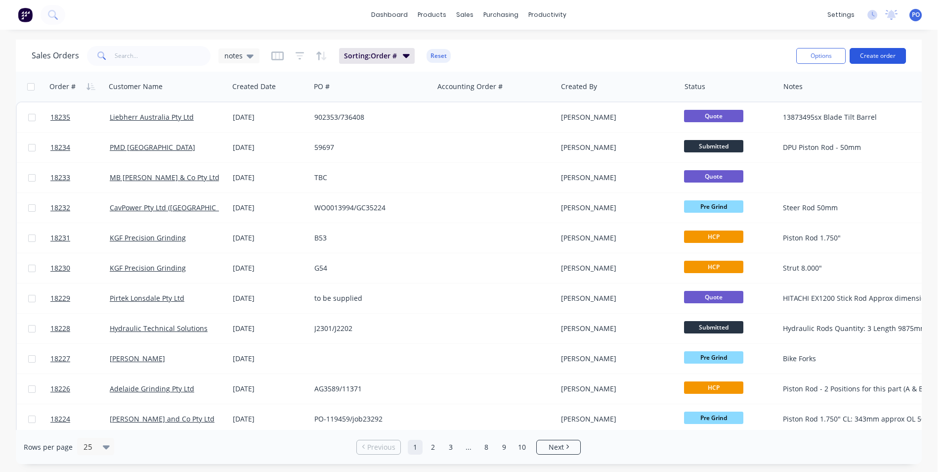
click at [887, 57] on button "Create order" at bounding box center [878, 56] width 56 height 16
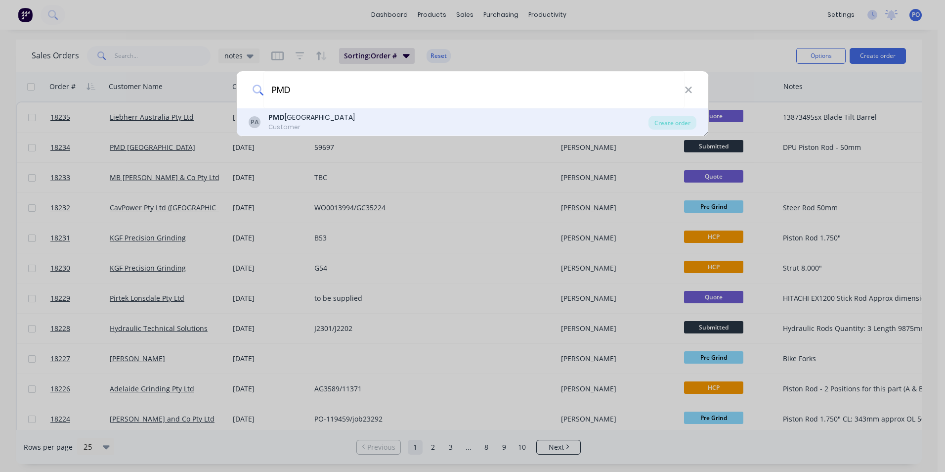
type input "PMD"
click at [410, 126] on div "PA PMD Australia Customer" at bounding box center [449, 121] width 400 height 19
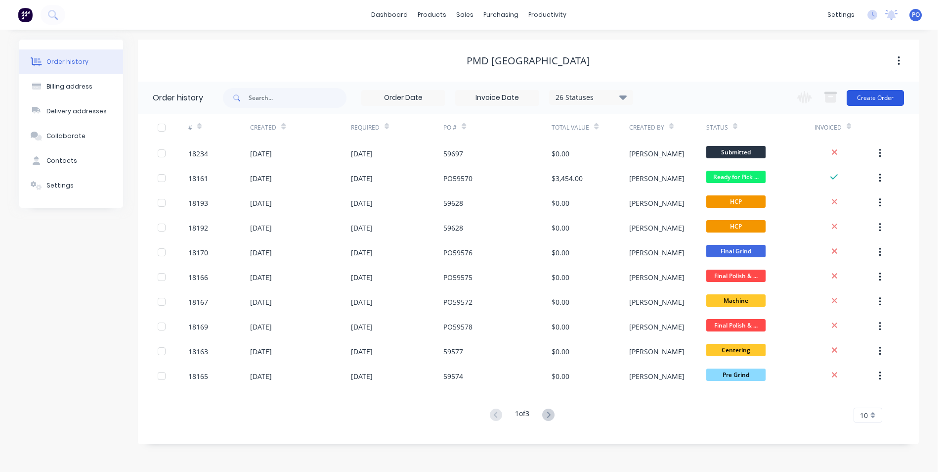
click at [879, 98] on button "Create Order" at bounding box center [875, 98] width 57 height 16
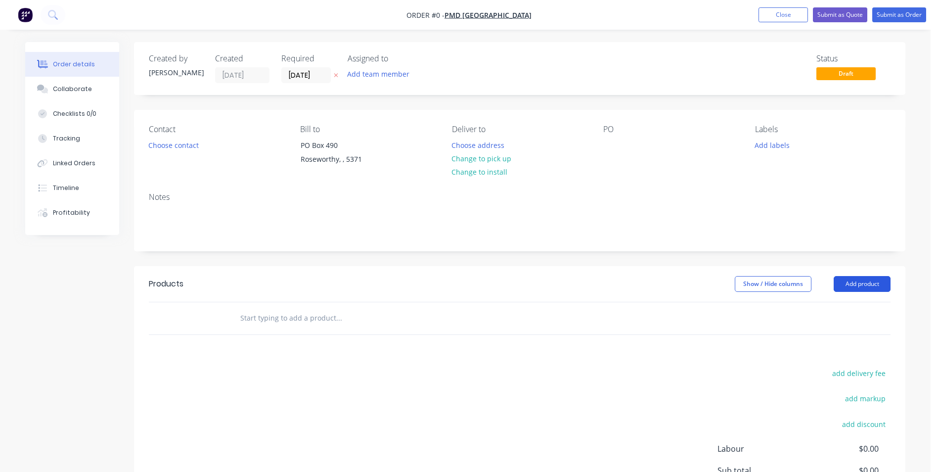
click at [873, 282] on button "Add product" at bounding box center [861, 284] width 57 height 16
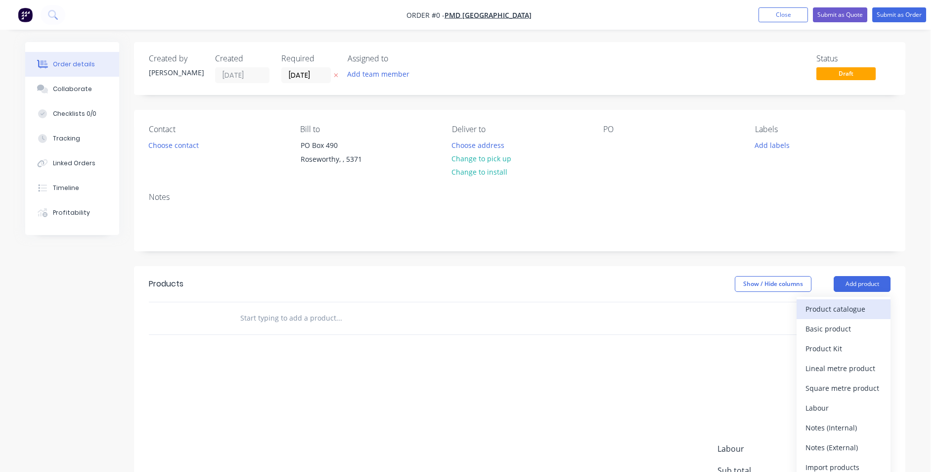
click at [841, 316] on button "Product catalogue" at bounding box center [843, 309] width 94 height 20
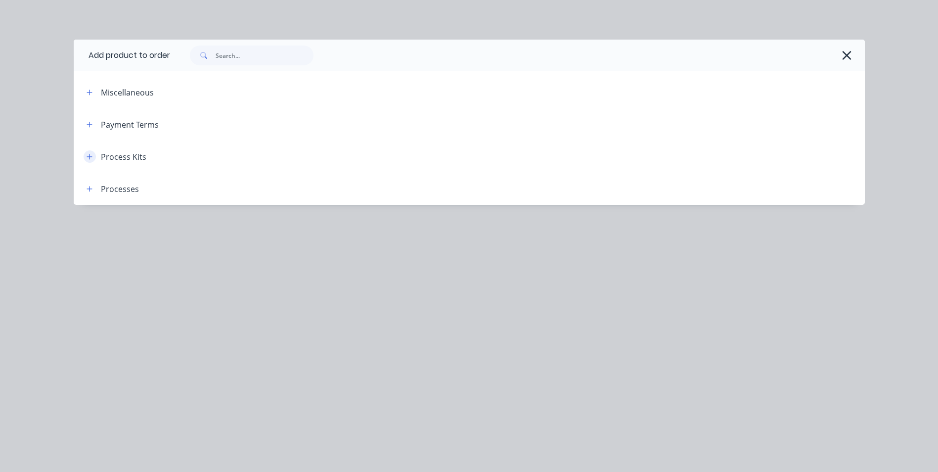
click at [88, 155] on icon "button" at bounding box center [90, 156] width 6 height 7
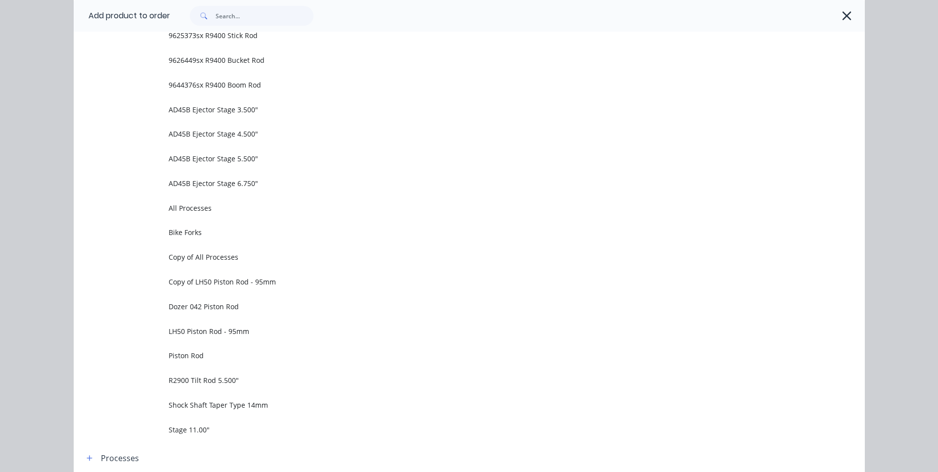
scroll to position [643, 0]
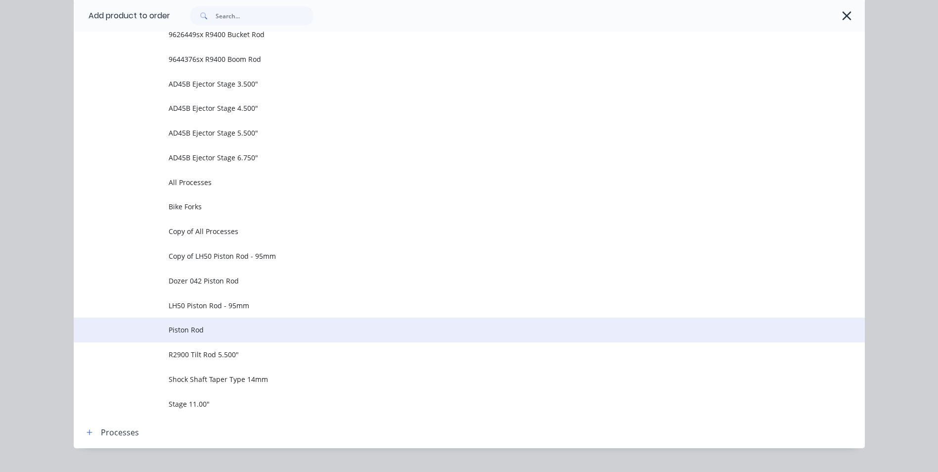
click at [194, 332] on span "Piston Rod" at bounding box center [447, 329] width 557 height 10
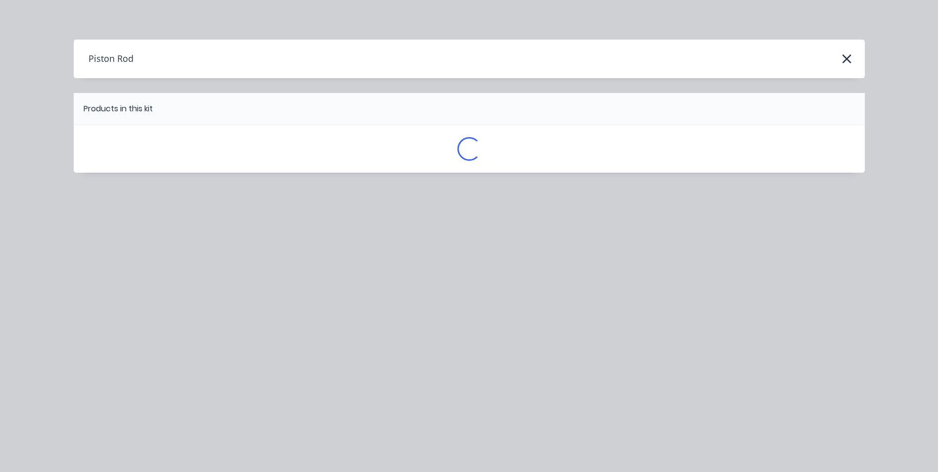
scroll to position [0, 0]
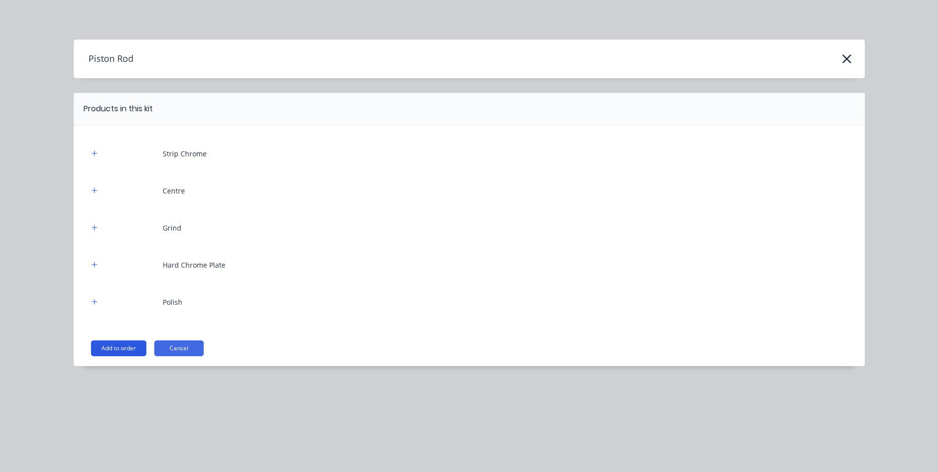
click at [130, 344] on button "Add to order" at bounding box center [118, 348] width 55 height 16
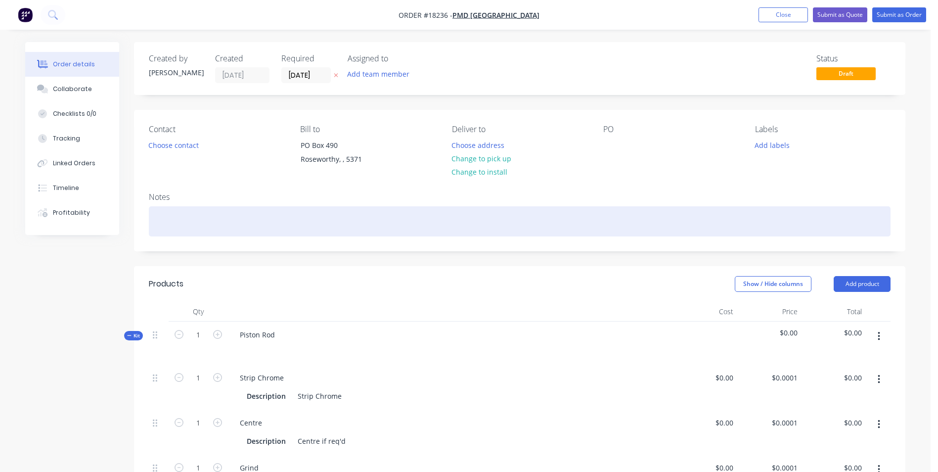
click at [178, 217] on div at bounding box center [520, 221] width 742 height 30
drag, startPoint x: 238, startPoint y: 224, endPoint x: 167, endPoint y: 219, distance: 71.9
click at [153, 227] on div "Simba Steer Rod 63mm" at bounding box center [520, 221] width 742 height 30
copy div "Simba Steer Rod 63mm"
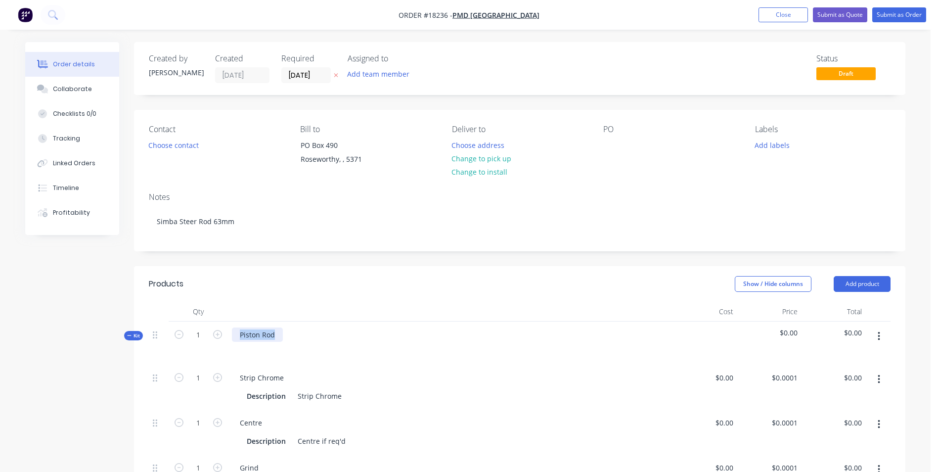
drag, startPoint x: 280, startPoint y: 336, endPoint x: 235, endPoint y: 331, distance: 45.2
click at [235, 331] on div "Piston Rod" at bounding box center [257, 334] width 51 height 14
paste div
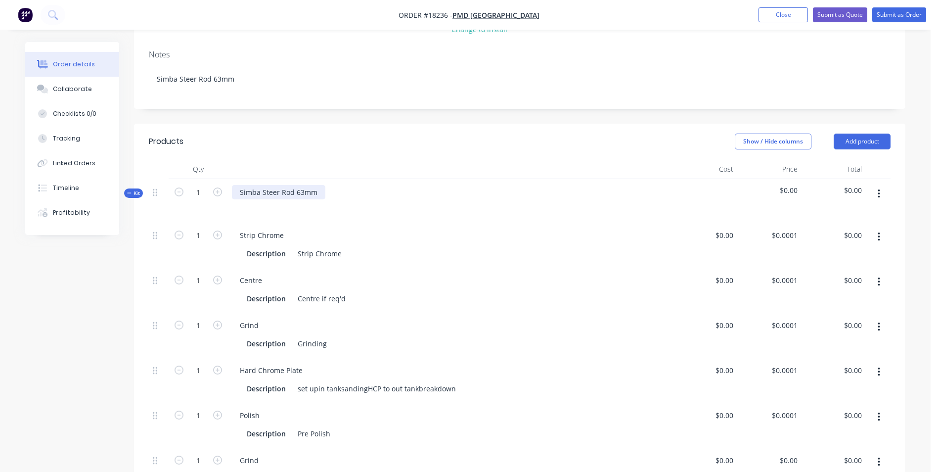
scroll to position [148, 0]
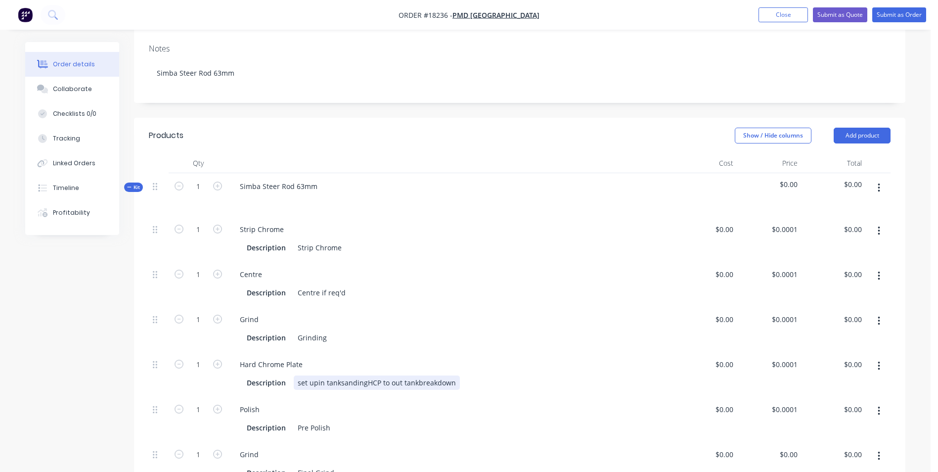
drag, startPoint x: 316, startPoint y: 382, endPoint x: 715, endPoint y: 376, distance: 399.0
click at [318, 382] on div "set upin tanksandingHCP to out tankbreakdown" at bounding box center [377, 382] width 166 height 14
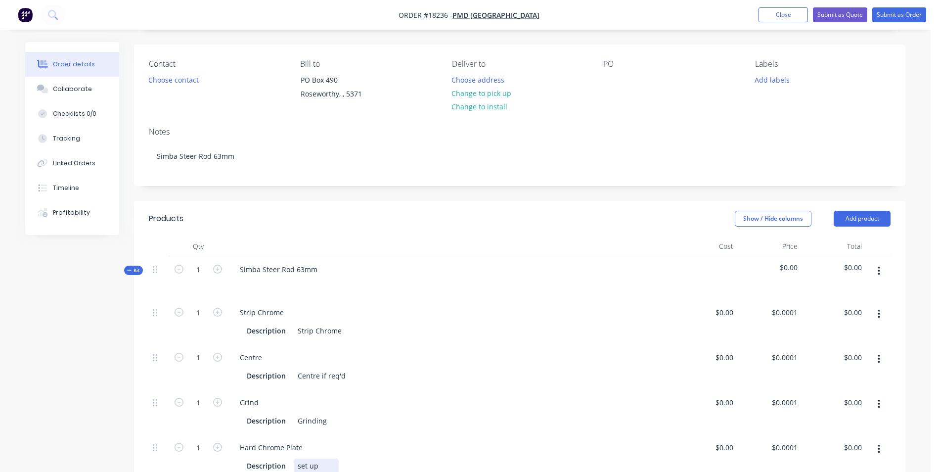
scroll to position [0, 0]
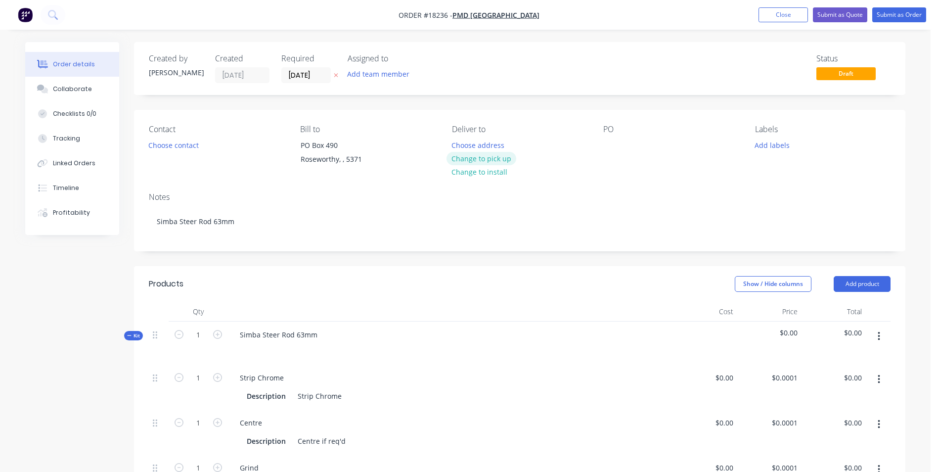
click at [495, 156] on button "Change to pick up" at bounding box center [481, 158] width 70 height 13
click at [325, 75] on input "[DATE]" at bounding box center [306, 75] width 48 height 15
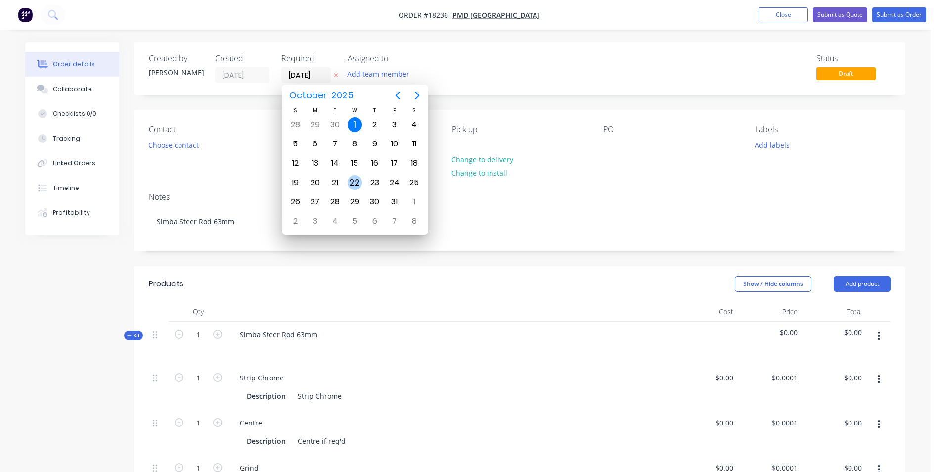
click at [356, 182] on div "22" at bounding box center [355, 182] width 15 height 15
type input "[DATE]"
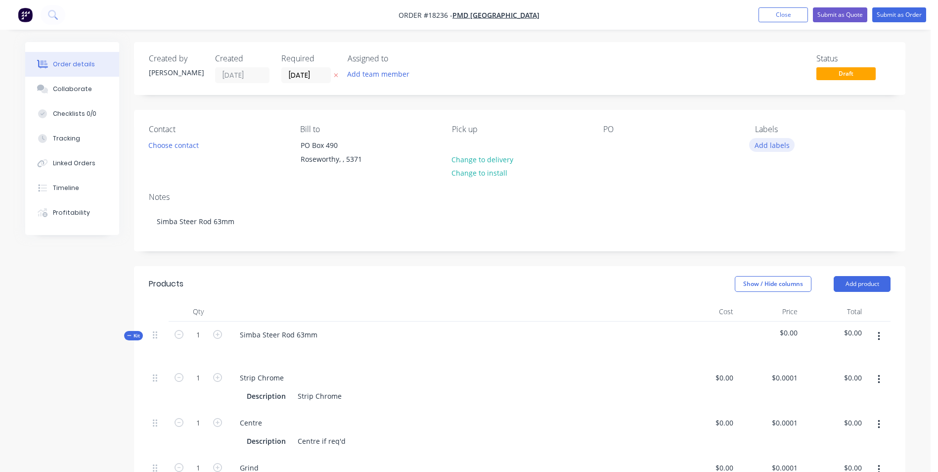
click at [763, 146] on button "Add labels" at bounding box center [771, 144] width 45 height 13
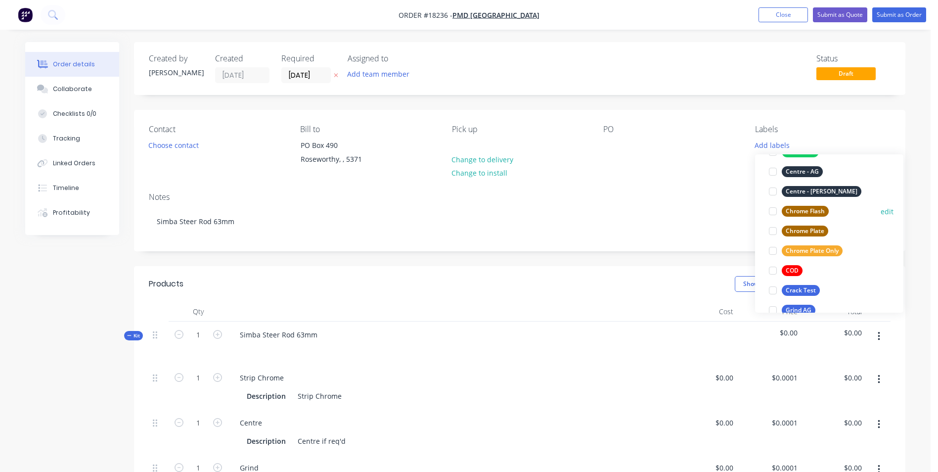
scroll to position [99, 0]
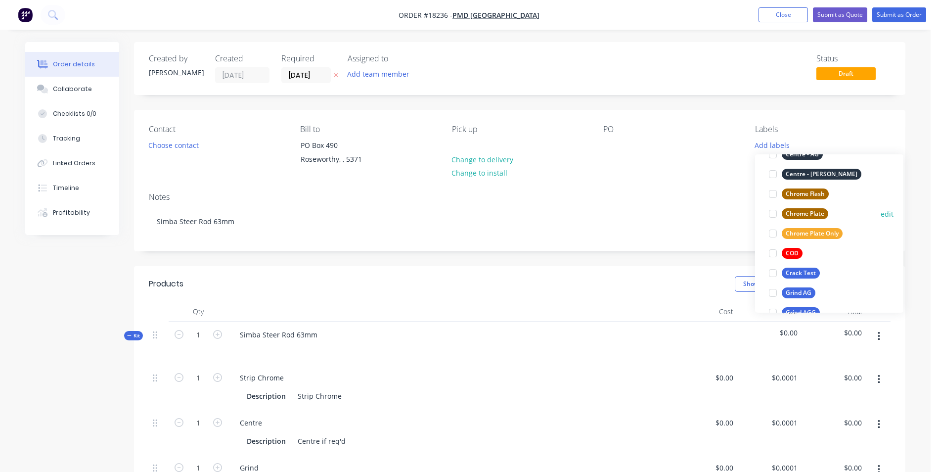
click at [823, 217] on div "Chrome Plate" at bounding box center [805, 213] width 46 height 11
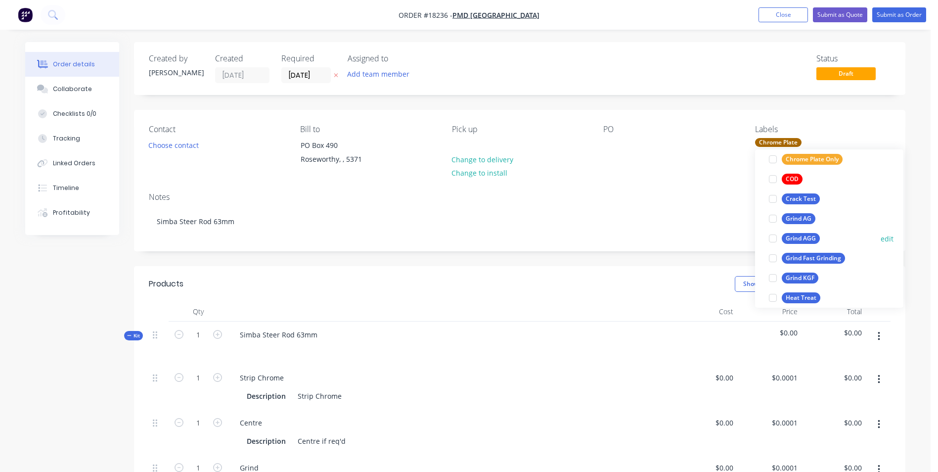
click at [809, 239] on div "Grind AGG" at bounding box center [801, 238] width 38 height 11
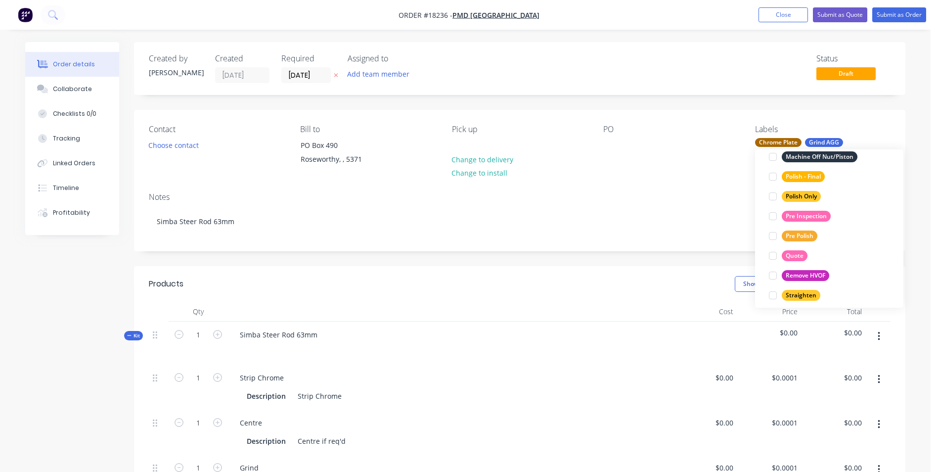
scroll to position [504, 0]
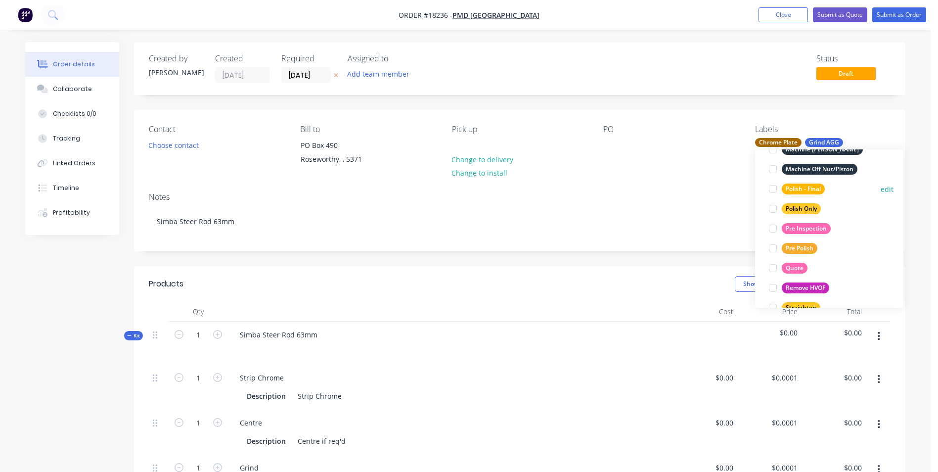
click at [824, 190] on div "Polish - Final" at bounding box center [803, 188] width 43 height 11
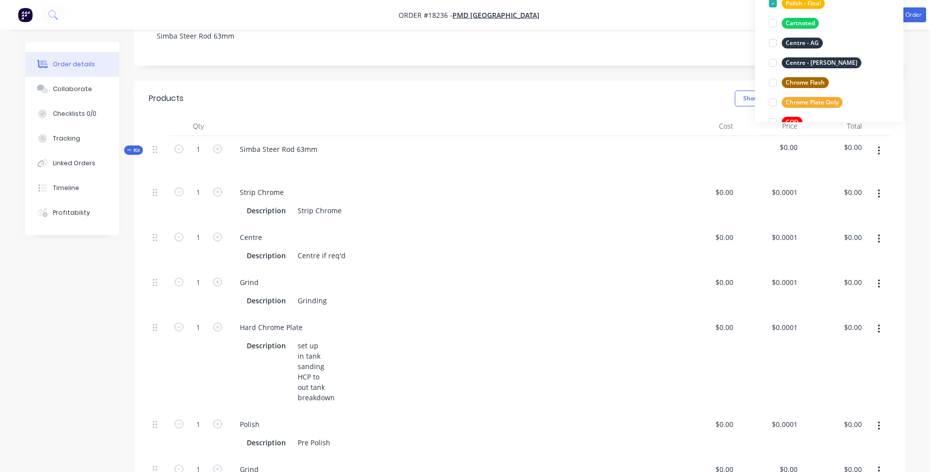
scroll to position [297, 0]
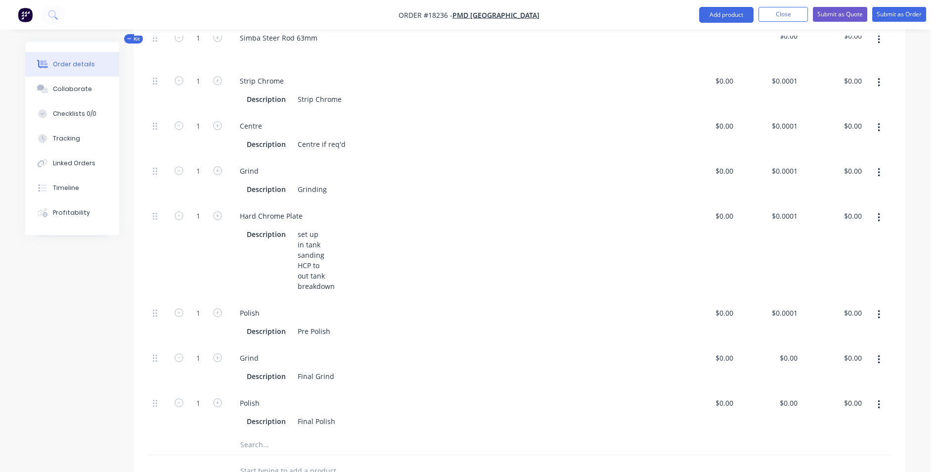
click at [876, 408] on button "button" at bounding box center [878, 404] width 23 height 18
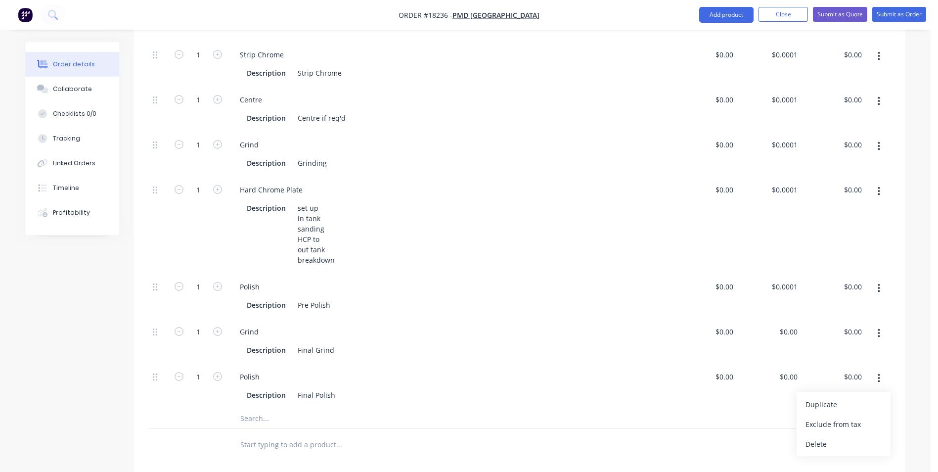
scroll to position [346, 0]
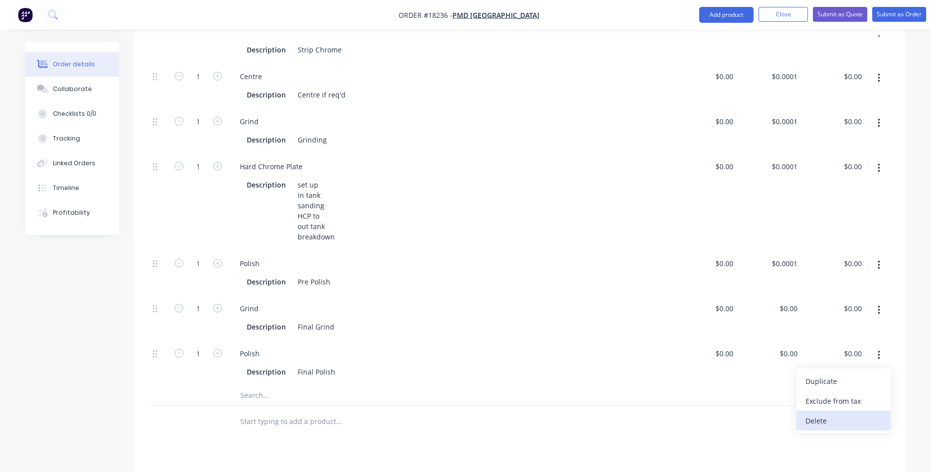
click at [846, 423] on div "Delete" at bounding box center [843, 420] width 76 height 14
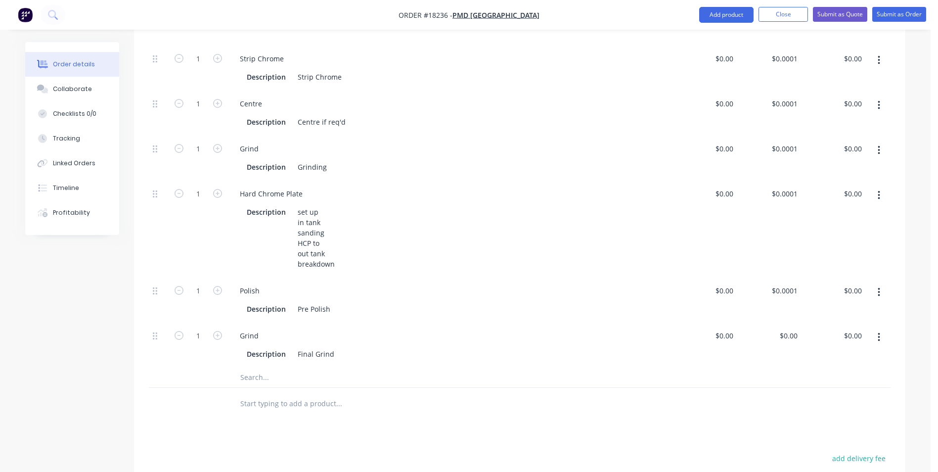
scroll to position [247, 0]
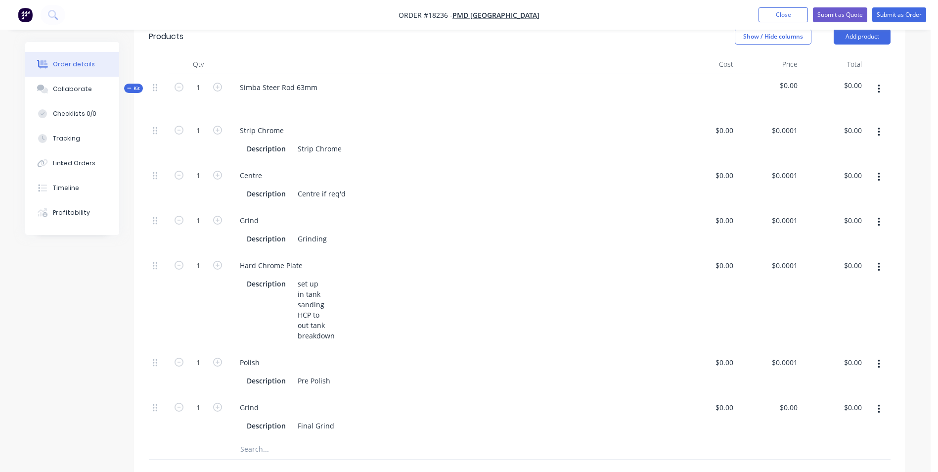
click at [879, 366] on icon "button" at bounding box center [878, 363] width 2 height 11
drag, startPoint x: 306, startPoint y: 380, endPoint x: 295, endPoint y: 376, distance: 12.7
click at [296, 380] on div "Pre Polish" at bounding box center [314, 380] width 41 height 14
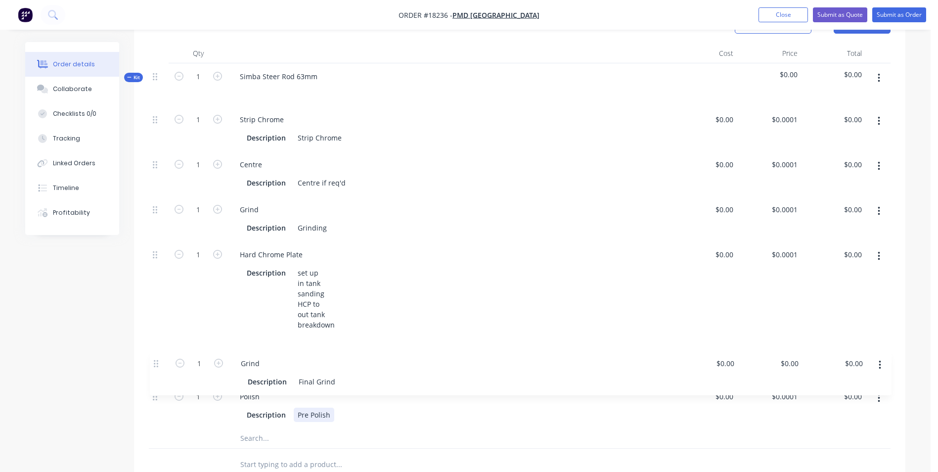
scroll to position [263, 0]
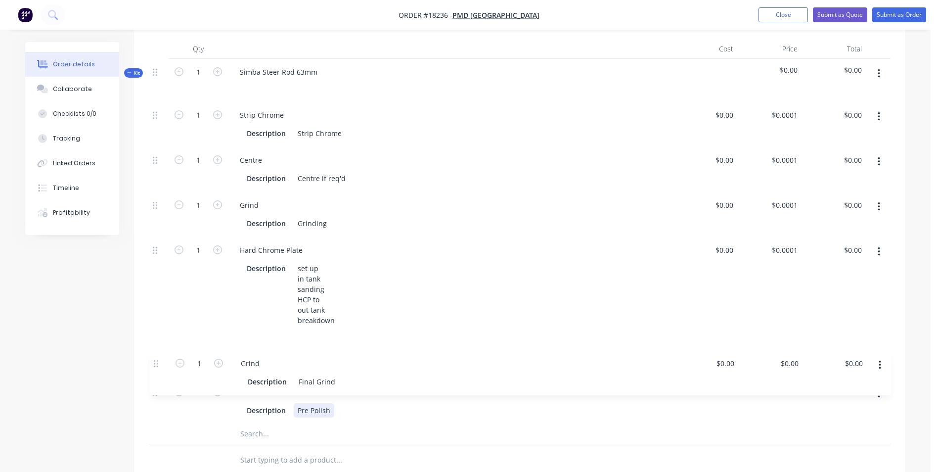
drag, startPoint x: 156, startPoint y: 408, endPoint x: 157, endPoint y: 353, distance: 54.9
click at [157, 354] on div "1 Strip Chrome Description Strip Chrome $0.00 $0.00 $0.0001 $0.0001 $0.00 $0.00…" at bounding box center [520, 262] width 742 height 322
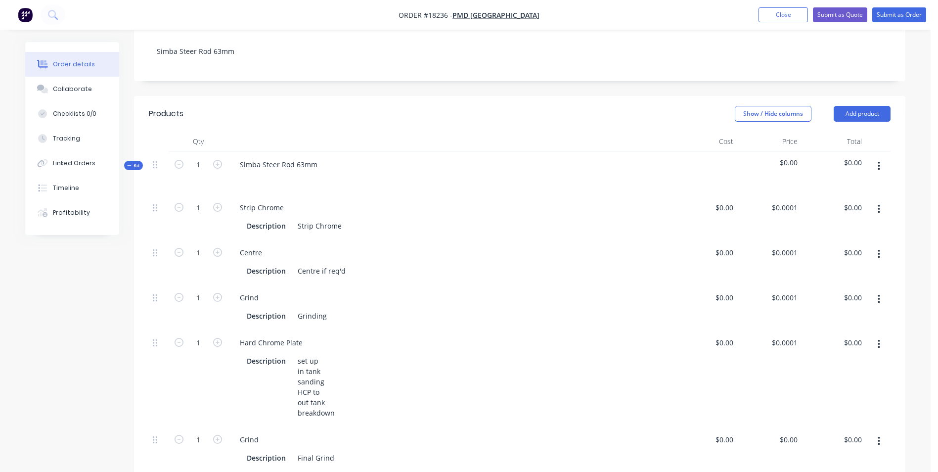
scroll to position [165, 0]
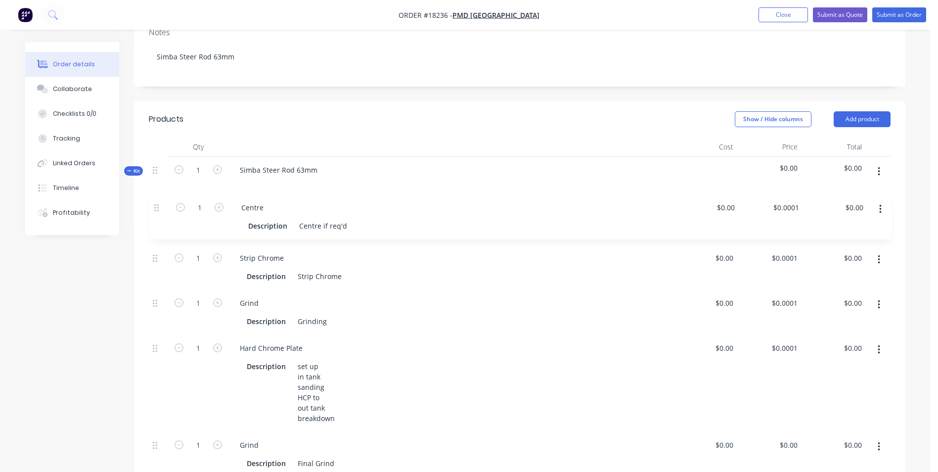
drag, startPoint x: 155, startPoint y: 259, endPoint x: 157, endPoint y: 203, distance: 55.4
click at [157, 203] on div "1 Strip Chrome Description Strip Chrome $0.00 $0.00 $0.0001 $0.0001 $0.00 $0.00…" at bounding box center [520, 361] width 742 height 322
click at [876, 259] on button "button" at bounding box center [878, 260] width 23 height 18
click at [846, 326] on div "Delete" at bounding box center [843, 325] width 76 height 14
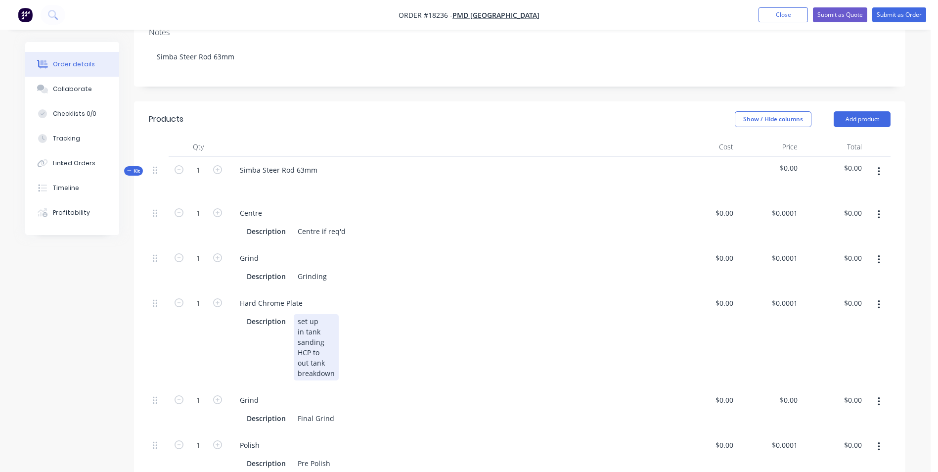
click at [323, 352] on div "set up in tank sanding HCP to out tank breakdown" at bounding box center [316, 347] width 45 height 66
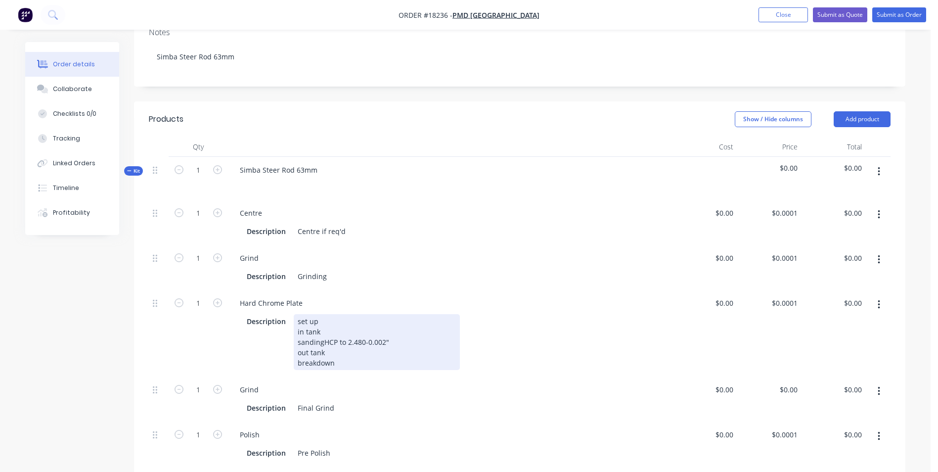
drag, startPoint x: 364, startPoint y: 353, endPoint x: 321, endPoint y: 353, distance: 42.5
click at [321, 353] on div "set up in tank sanding HCP to 2.480-0.002" out tank breakdown" at bounding box center [377, 342] width 166 height 56
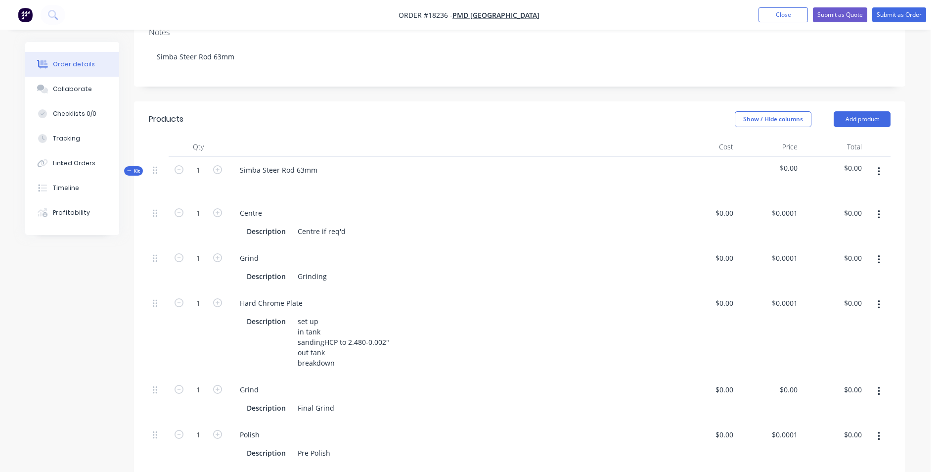
drag, startPoint x: 322, startPoint y: 353, endPoint x: 292, endPoint y: 252, distance: 106.1
click at [292, 252] on div "Grind" at bounding box center [450, 258] width 437 height 14
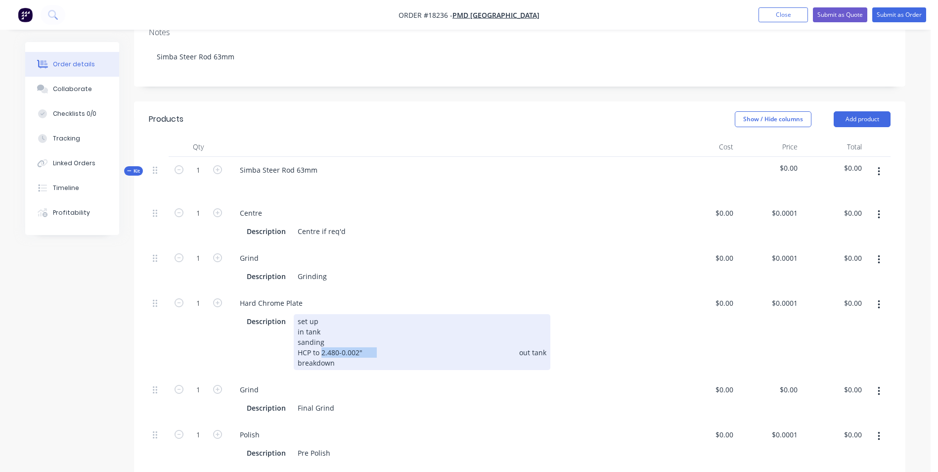
drag, startPoint x: 369, startPoint y: 350, endPoint x: 322, endPoint y: 354, distance: 47.1
click at [322, 354] on div "set up in tank sanding HCP to 2.480-0.002" out tank breakdown" at bounding box center [422, 342] width 257 height 56
copy div "2.480-0.002""
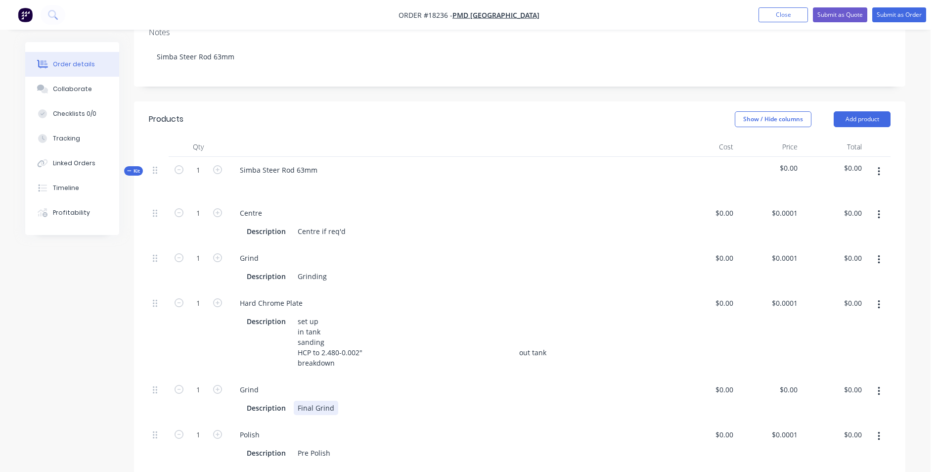
click at [345, 407] on div "Description Final Grind" at bounding box center [448, 407] width 411 height 14
click at [333, 407] on div "Final Grind" at bounding box center [316, 407] width 44 height 14
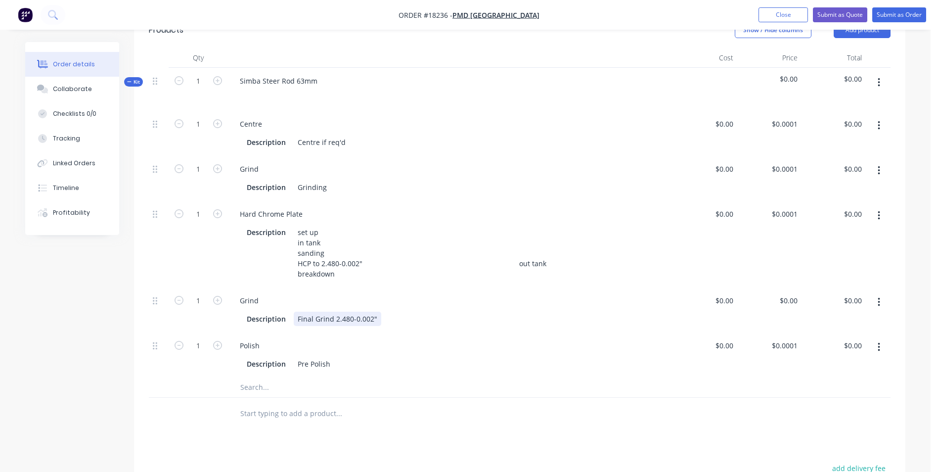
scroll to position [263, 0]
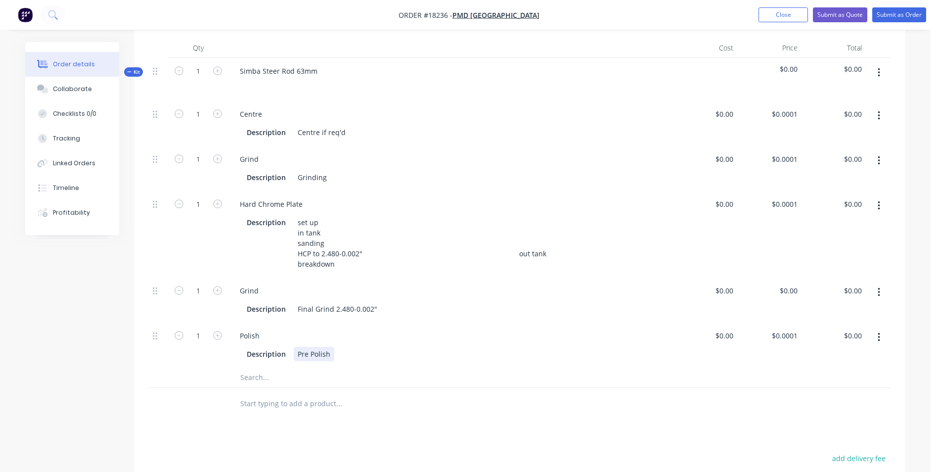
click at [306, 354] on div "Pre Polish" at bounding box center [314, 354] width 41 height 14
click at [303, 354] on div "Pre Polish" at bounding box center [314, 354] width 41 height 14
click at [334, 354] on div "Final Polish" at bounding box center [316, 354] width 45 height 14
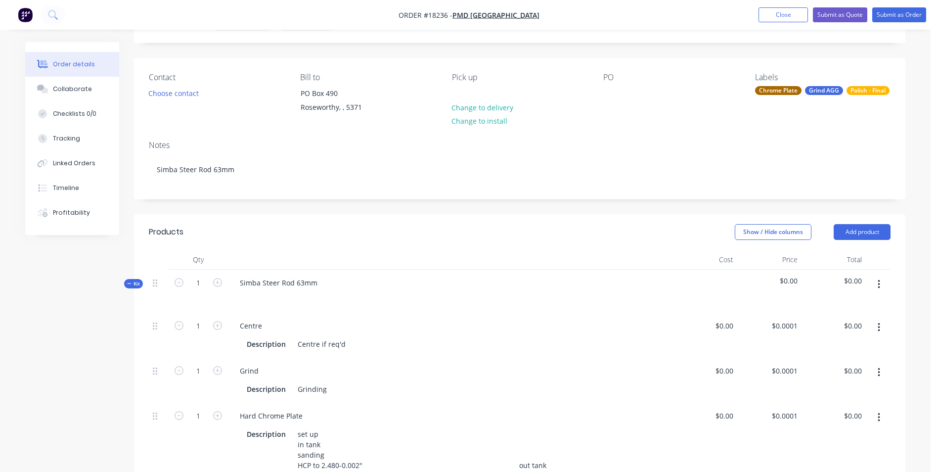
scroll to position [0, 0]
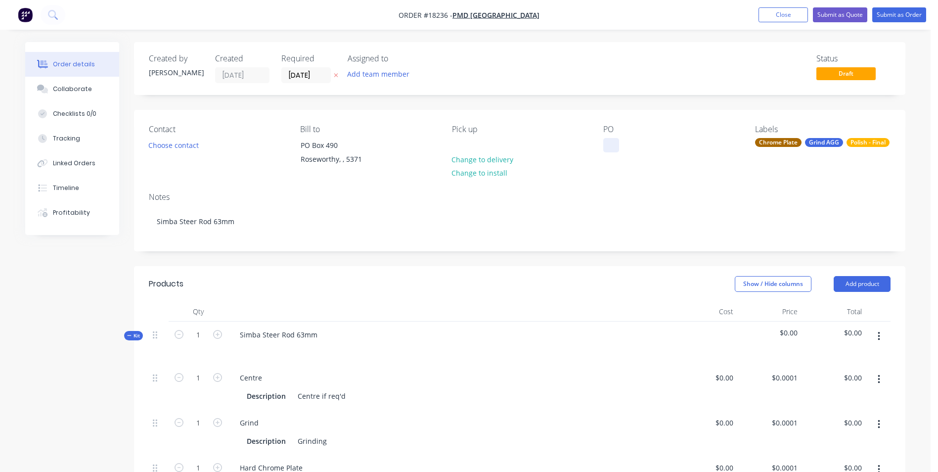
click at [610, 146] on div at bounding box center [611, 145] width 16 height 14
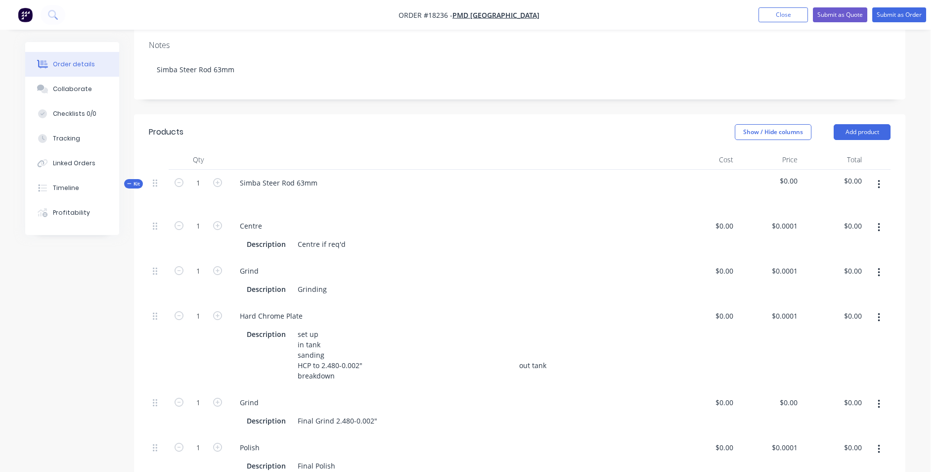
scroll to position [198, 0]
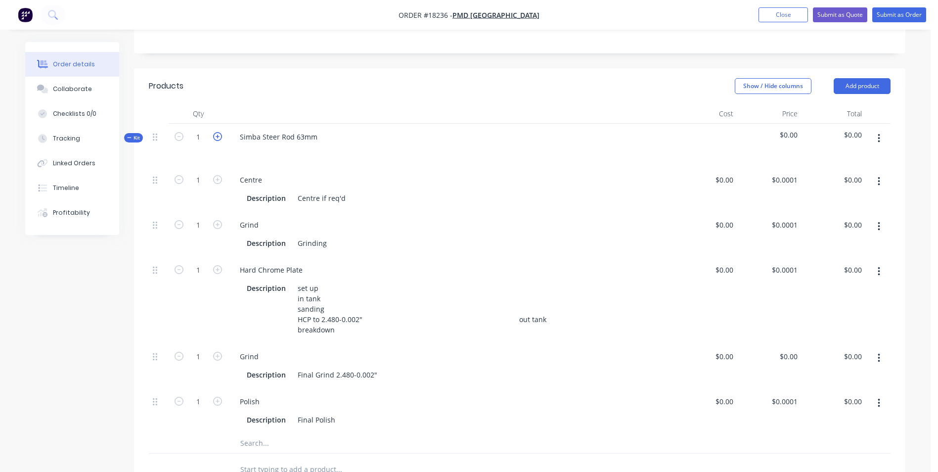
click at [221, 137] on icon "button" at bounding box center [217, 136] width 9 height 9
type input "2"
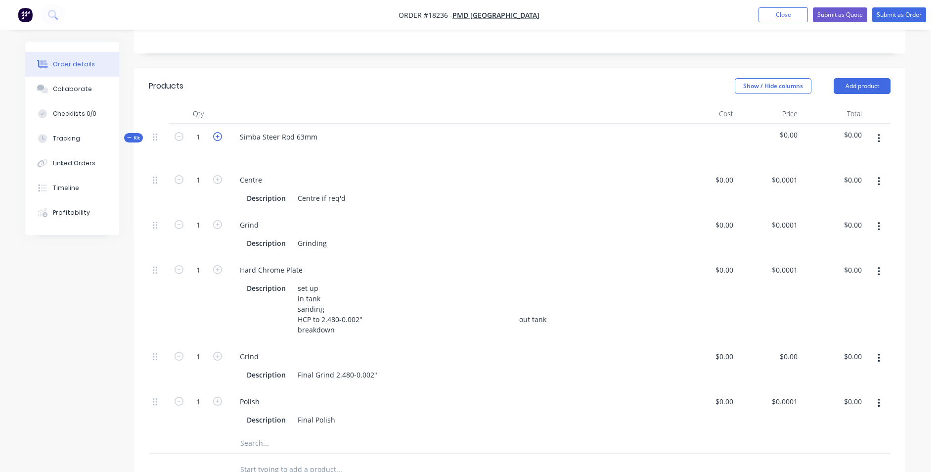
type input "2"
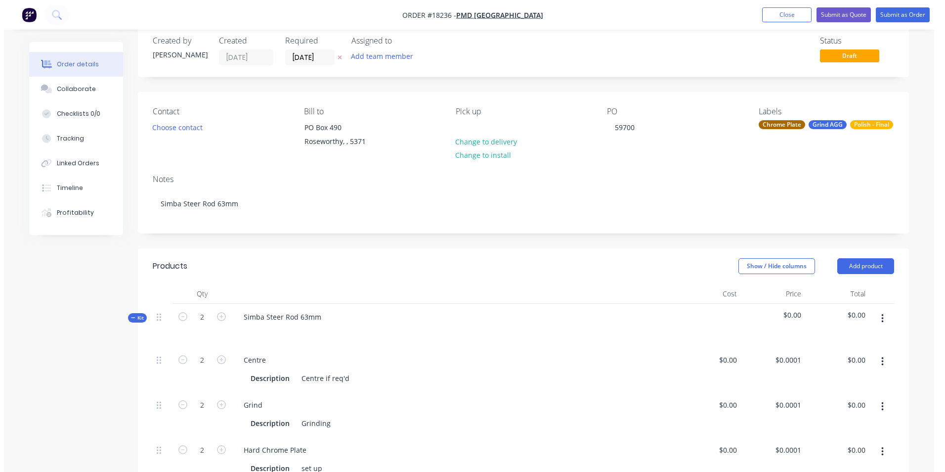
scroll to position [0, 0]
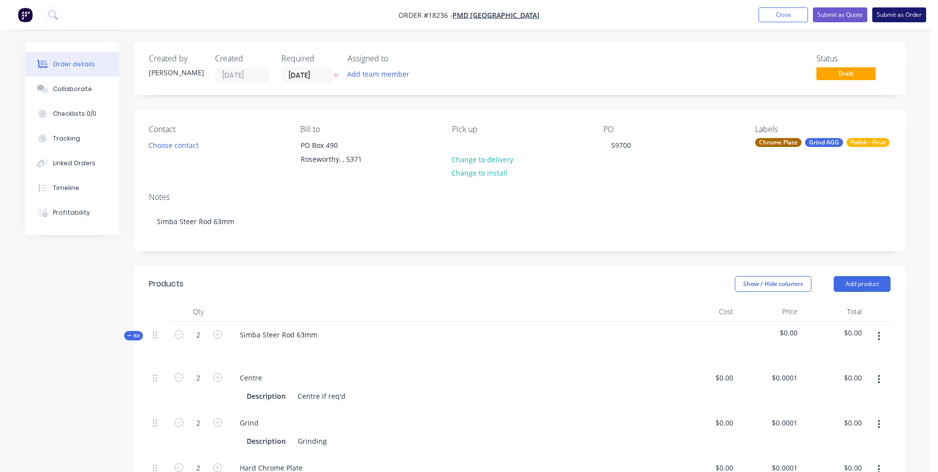
click at [882, 16] on button "Submit as Order" at bounding box center [899, 14] width 54 height 15
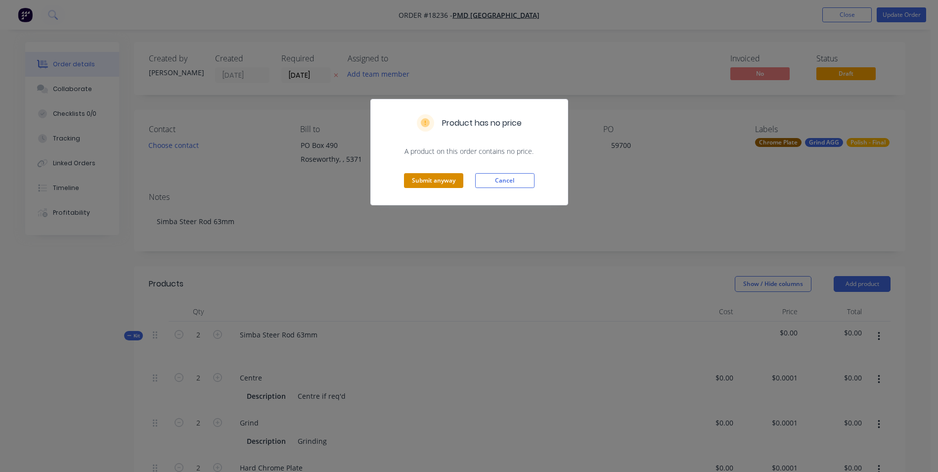
click at [428, 177] on button "Submit anyway" at bounding box center [433, 180] width 59 height 15
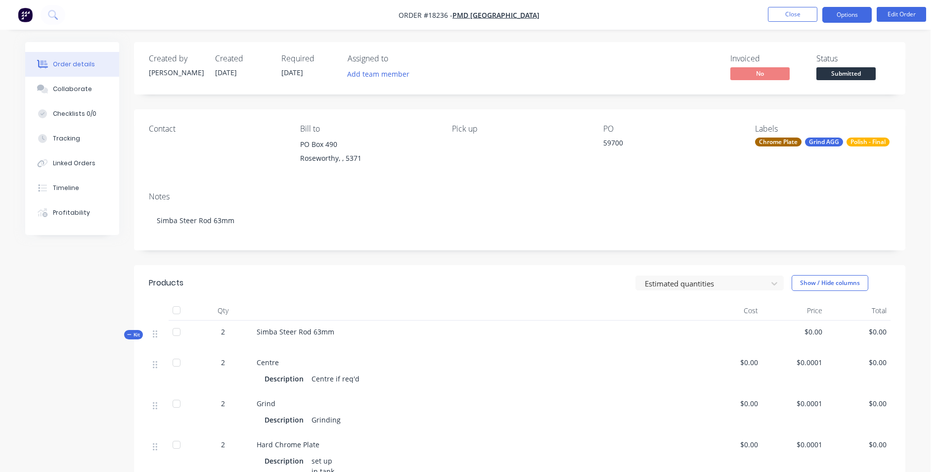
click at [842, 18] on button "Options" at bounding box center [846, 15] width 49 height 16
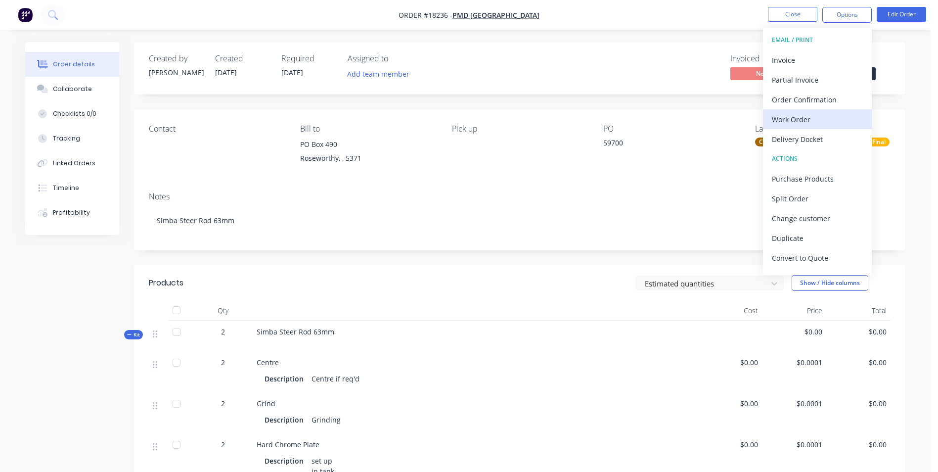
click at [807, 114] on div "Work Order" at bounding box center [817, 119] width 91 height 14
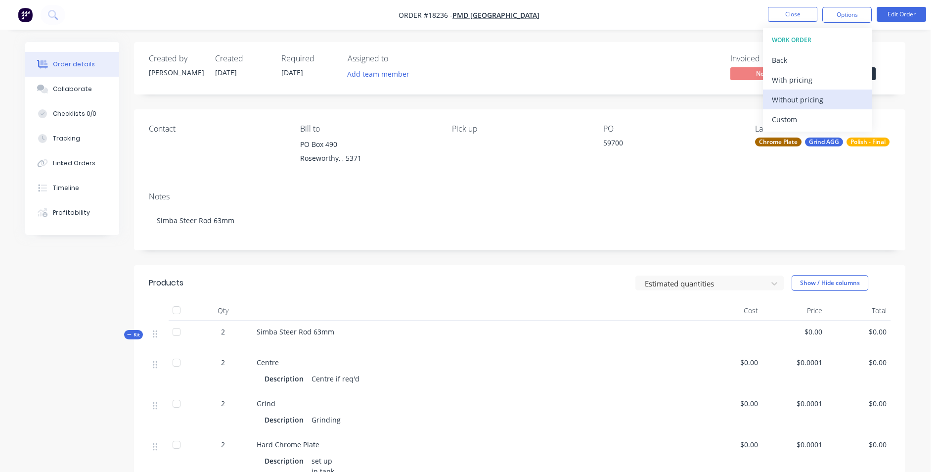
click at [820, 104] on div "Without pricing" at bounding box center [817, 99] width 91 height 14
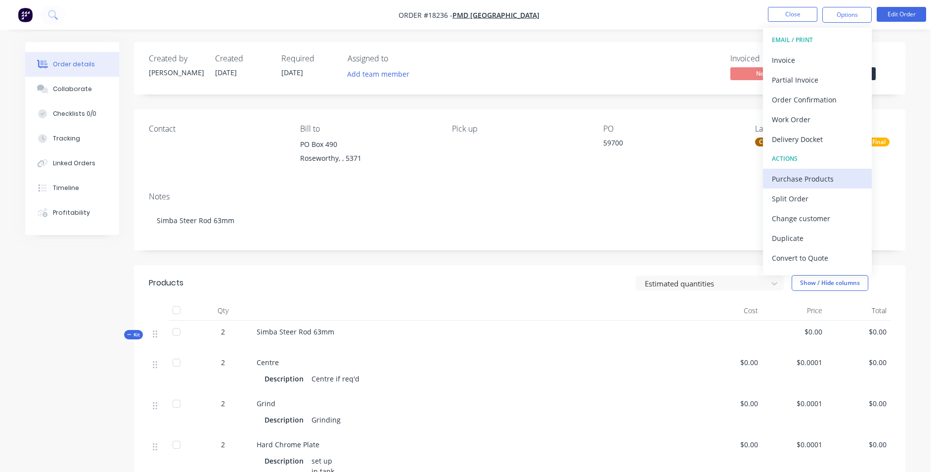
click at [806, 177] on div "Purchase Products" at bounding box center [817, 179] width 91 height 14
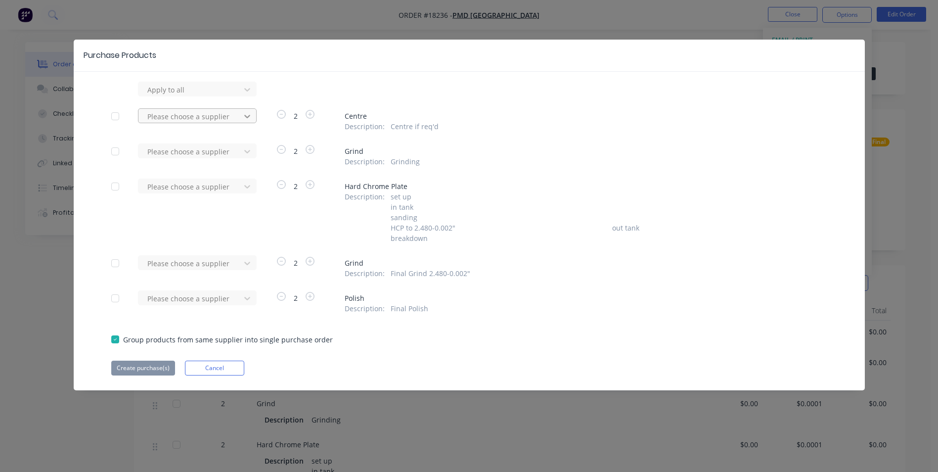
click at [246, 116] on icon at bounding box center [247, 116] width 6 height 3
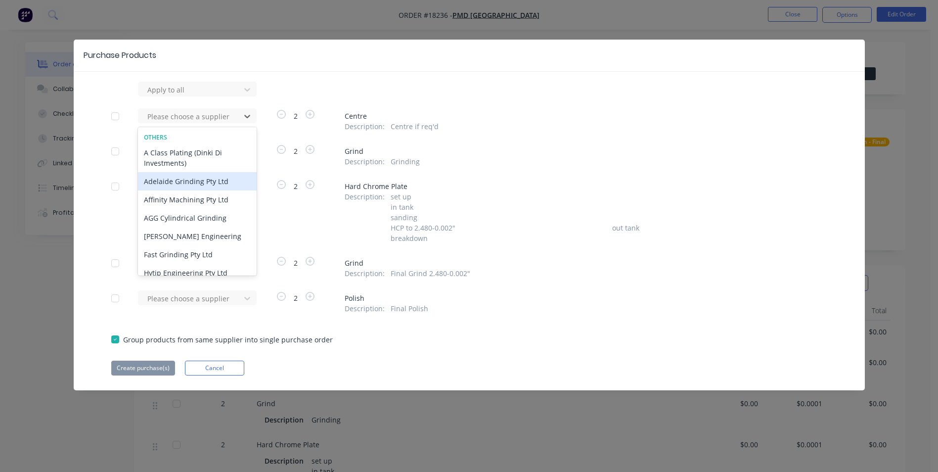
click at [224, 183] on div "Adelaide Grinding Pty Ltd" at bounding box center [197, 181] width 119 height 18
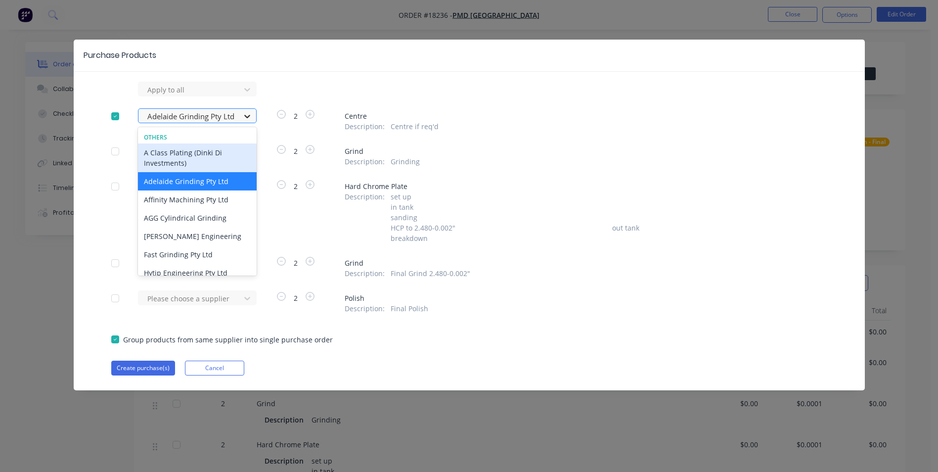
click at [254, 116] on div at bounding box center [247, 116] width 18 height 16
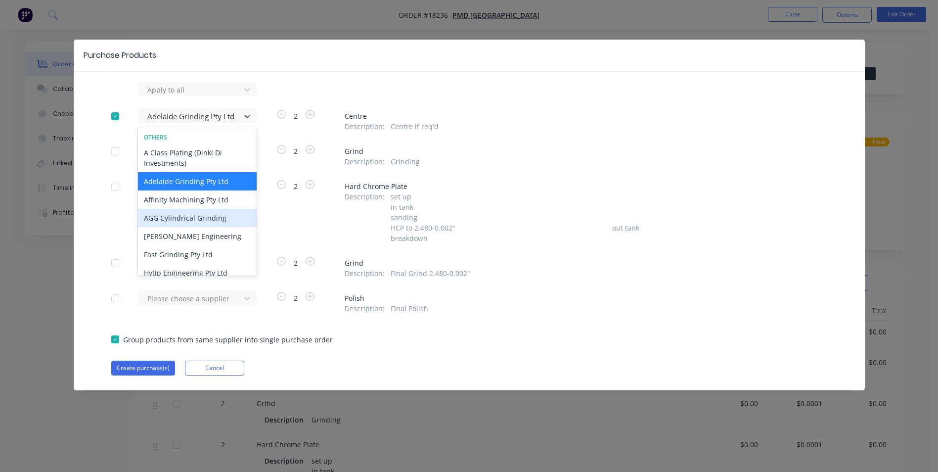
click at [237, 212] on div "AGG Cylindrical Grinding" at bounding box center [197, 218] width 119 height 18
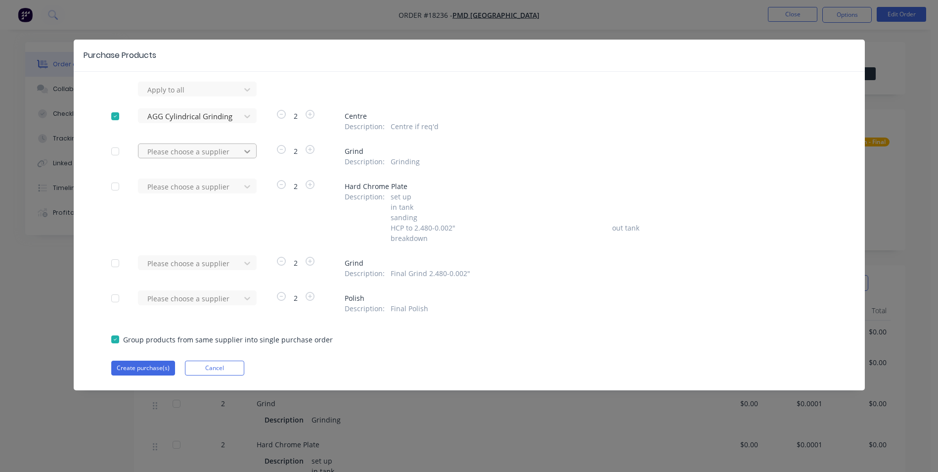
click at [253, 152] on div at bounding box center [247, 151] width 18 height 16
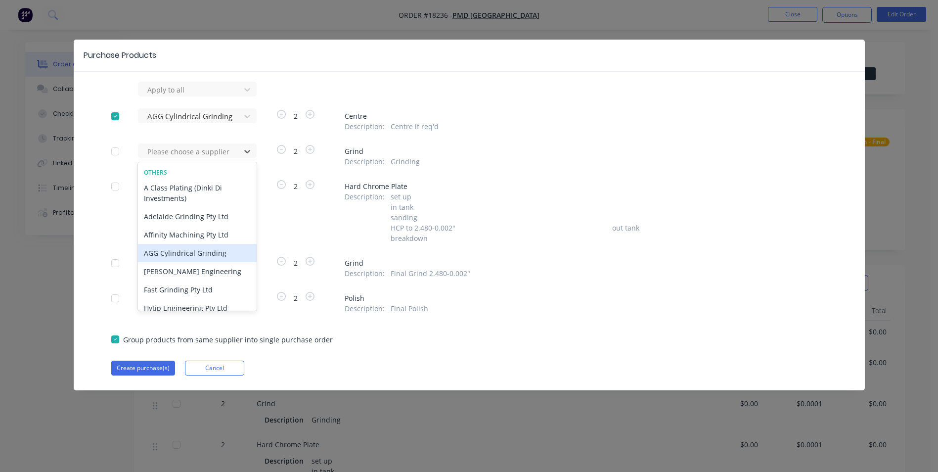
click at [231, 249] on div "AGG Cylindrical Grinding" at bounding box center [197, 253] width 119 height 18
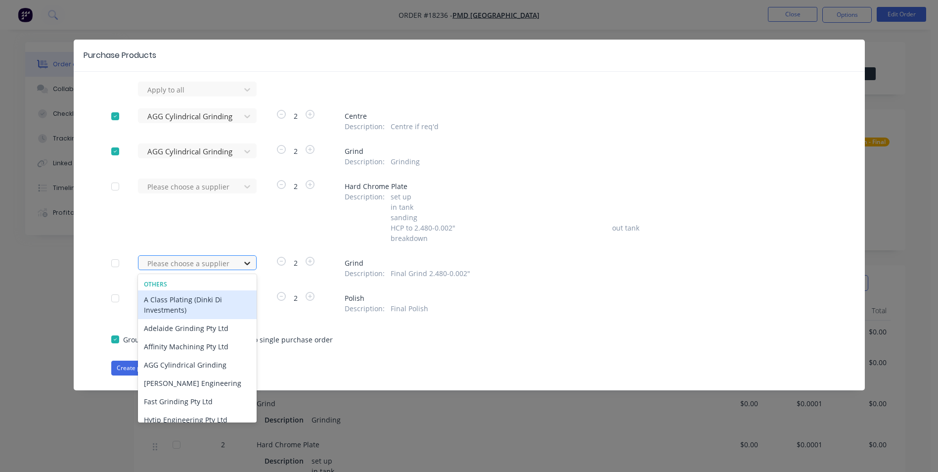
click at [252, 263] on icon at bounding box center [247, 263] width 10 height 10
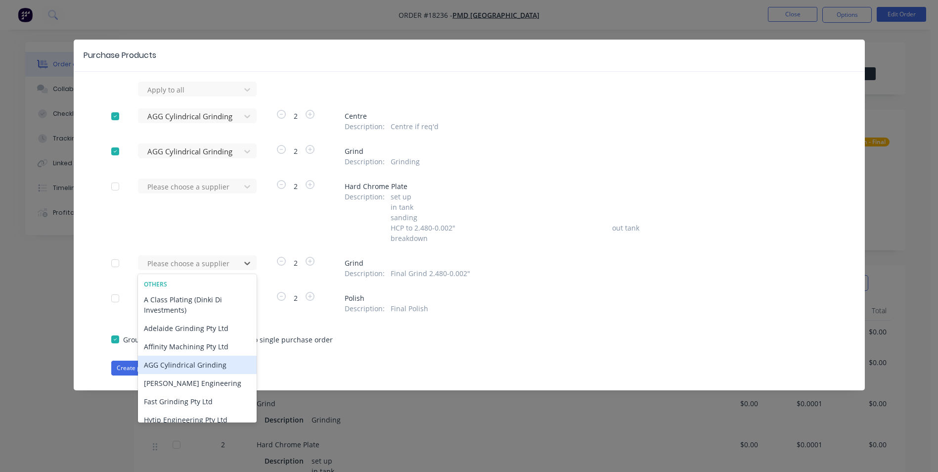
click at [216, 366] on div "AGG Cylindrical Grinding" at bounding box center [197, 364] width 119 height 18
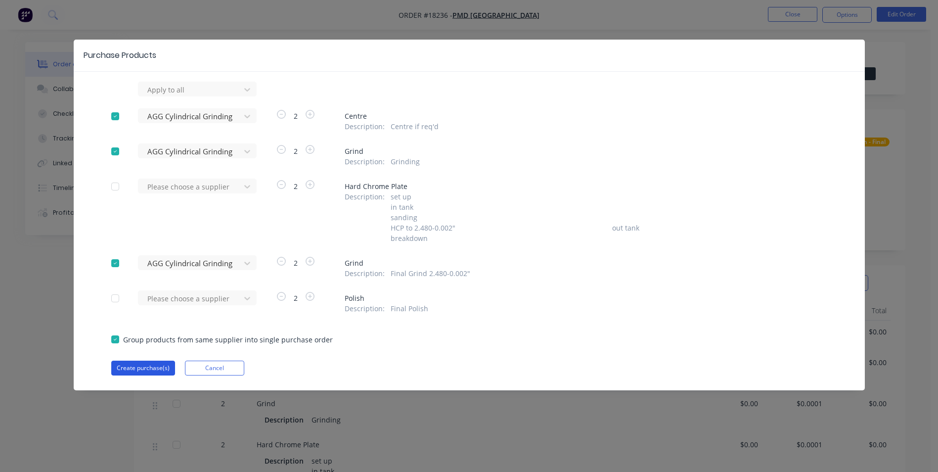
click at [160, 371] on button "Create purchase(s)" at bounding box center [143, 367] width 64 height 15
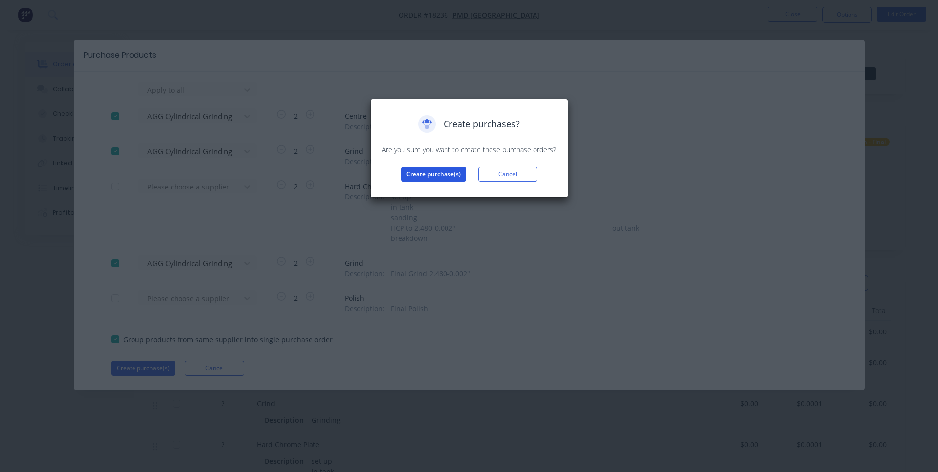
click at [423, 175] on button "Create purchase(s)" at bounding box center [433, 174] width 65 height 15
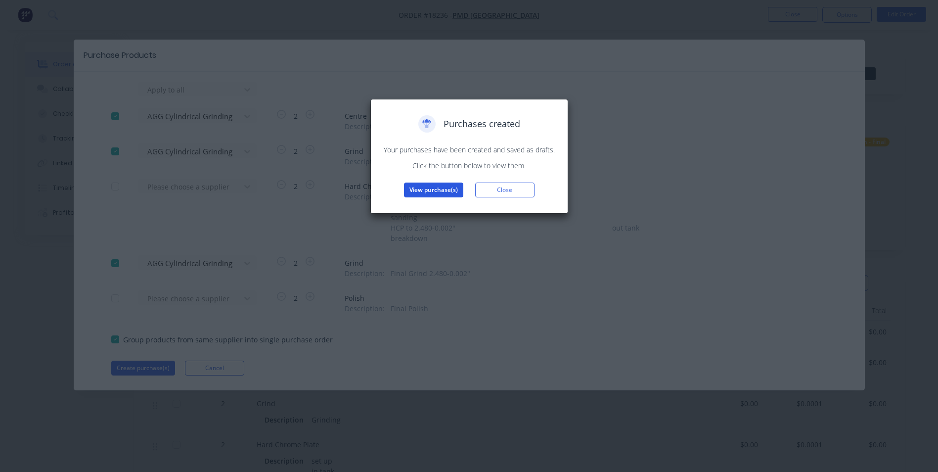
click at [452, 191] on button "View purchase(s)" at bounding box center [433, 189] width 59 height 15
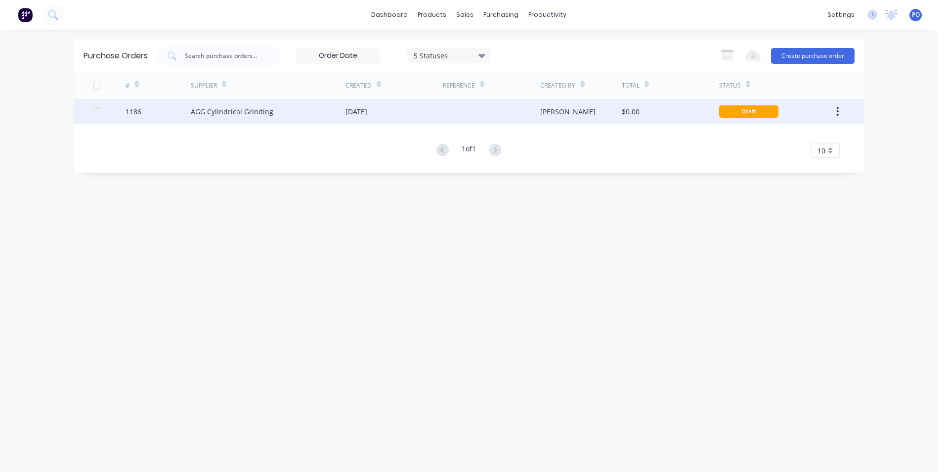
click at [492, 114] on div at bounding box center [491, 111] width 97 height 25
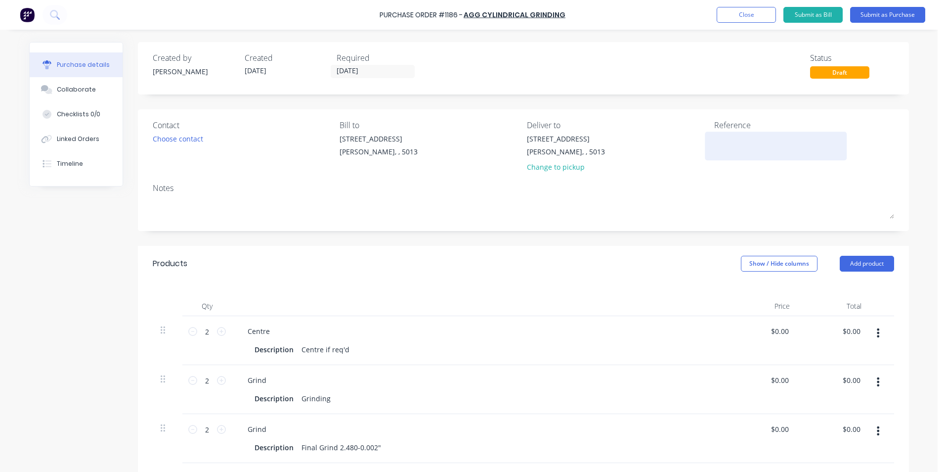
drag, startPoint x: 734, startPoint y: 130, endPoint x: 736, endPoint y: 140, distance: 10.1
click at [734, 133] on div "Reference" at bounding box center [804, 148] width 180 height 58
drag, startPoint x: 736, startPoint y: 140, endPoint x: 736, endPoint y: 145, distance: 5.0
click at [737, 145] on textarea at bounding box center [776, 144] width 124 height 22
type textarea "TC1823"
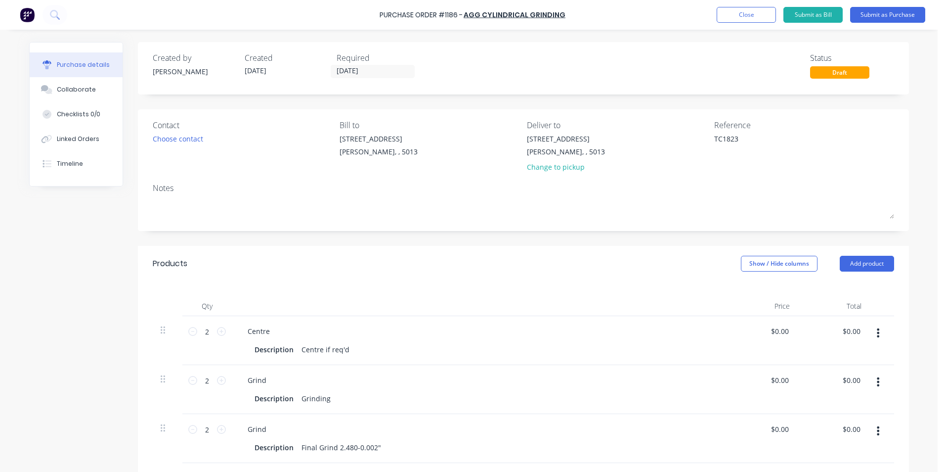
type textarea "x"
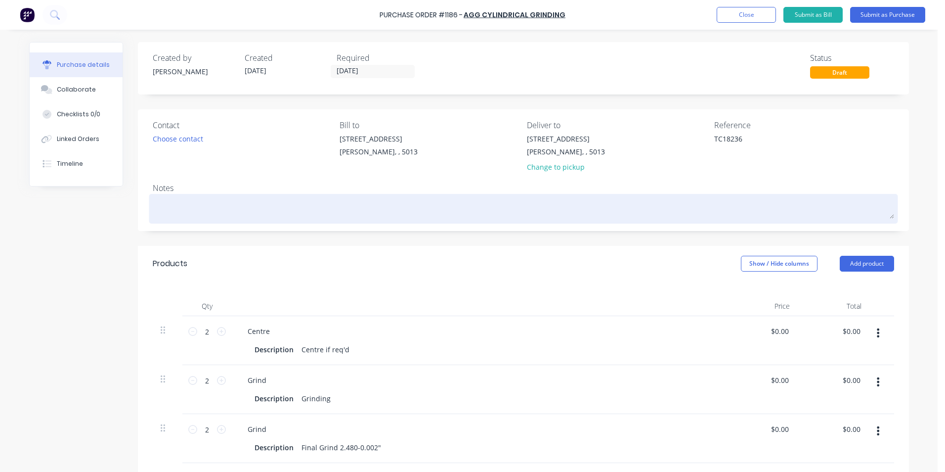
type textarea "TC18236"
type textarea "x"
type textarea "TC18236"
click at [185, 208] on textarea at bounding box center [524, 207] width 742 height 22
type textarea "x"
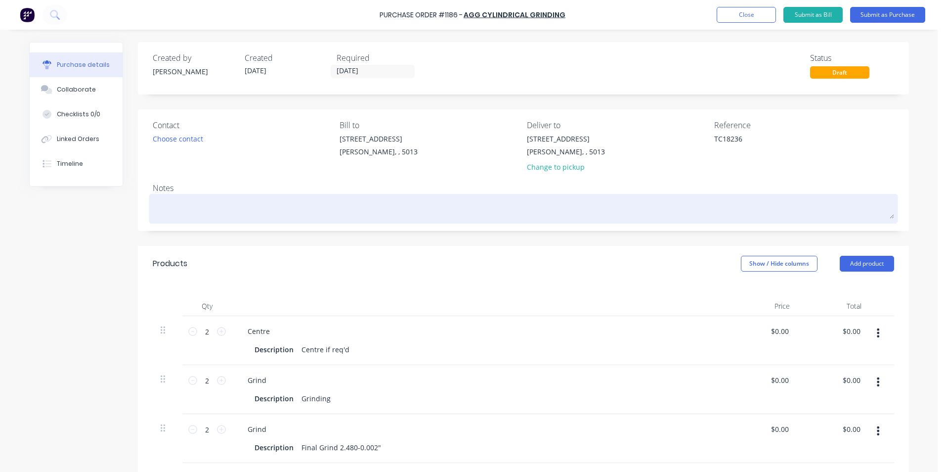
type textarea "S"
type textarea "x"
type textarea "Si"
type textarea "x"
type textarea "Sim"
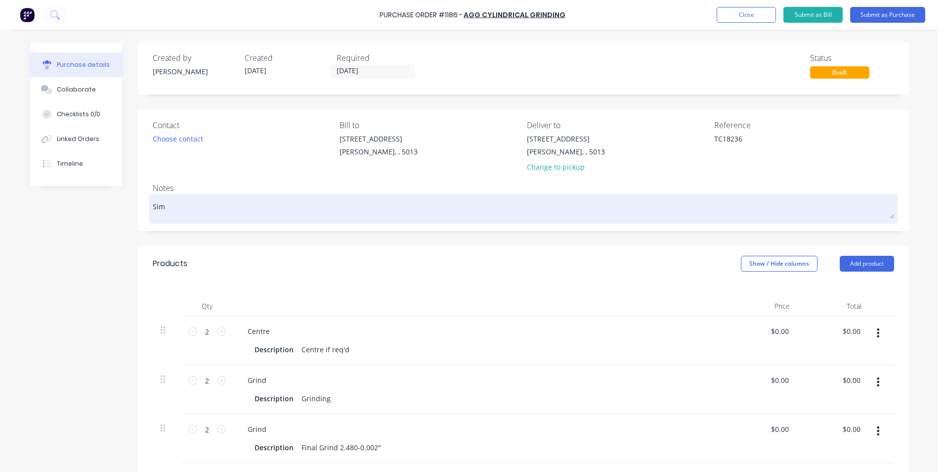
type textarea "x"
type textarea "Simb"
type textarea "x"
type textarea "Simba"
type textarea "x"
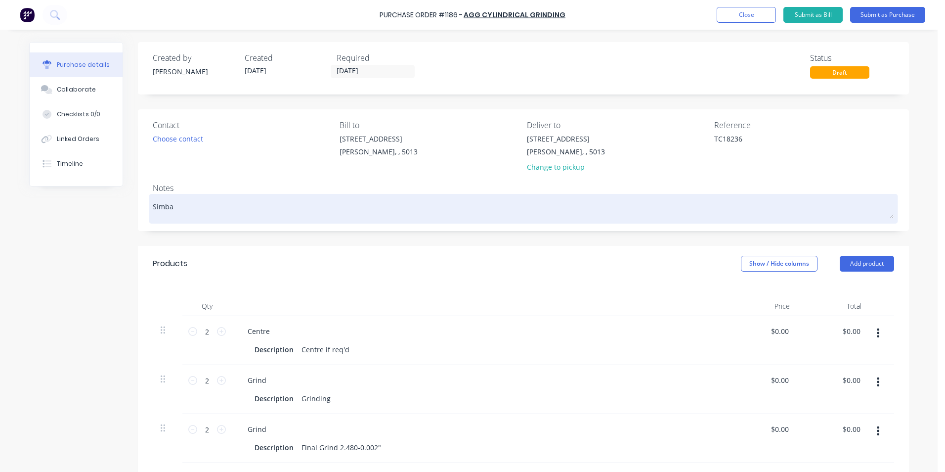
type textarea "Simba"
type textarea "x"
type textarea "Simba S"
type textarea "x"
type textarea "Simba St"
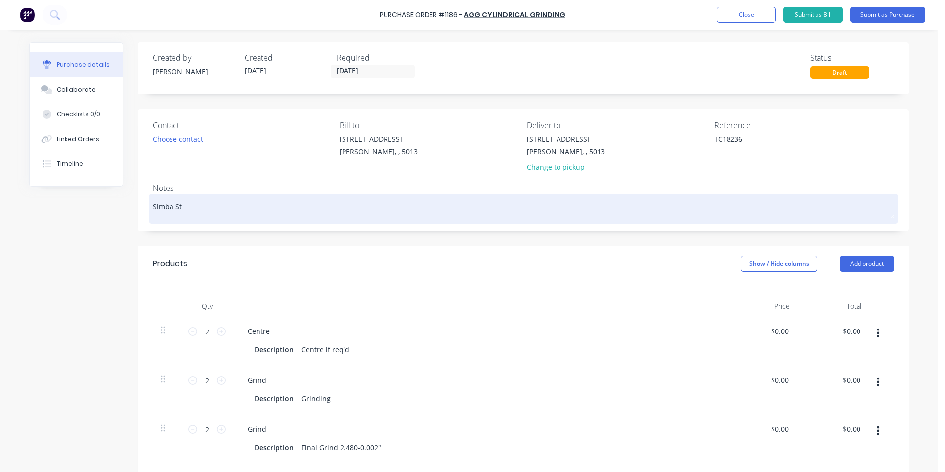
type textarea "x"
type textarea "Simba Ster"
type textarea "x"
type textarea "Simba [PERSON_NAME]"
type textarea "x"
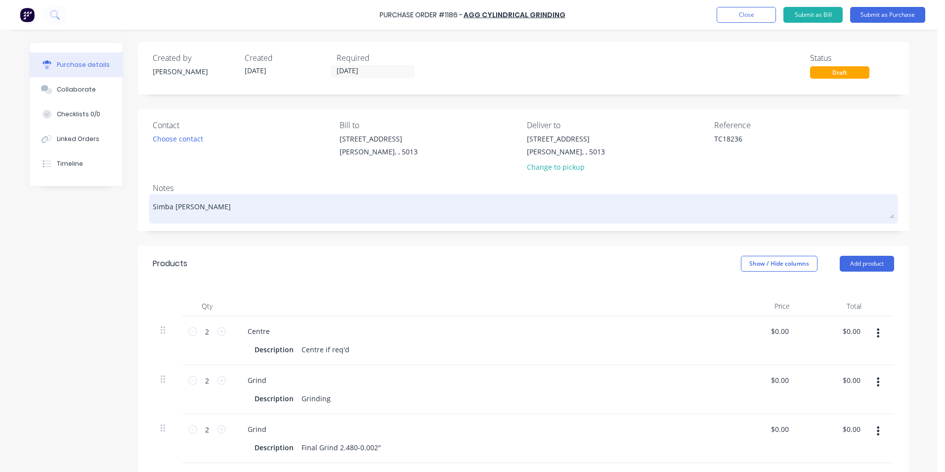
type textarea "Simba Ster"
type textarea "x"
type textarea "Simba Ster="
type textarea "x"
type textarea "Simba Ster"
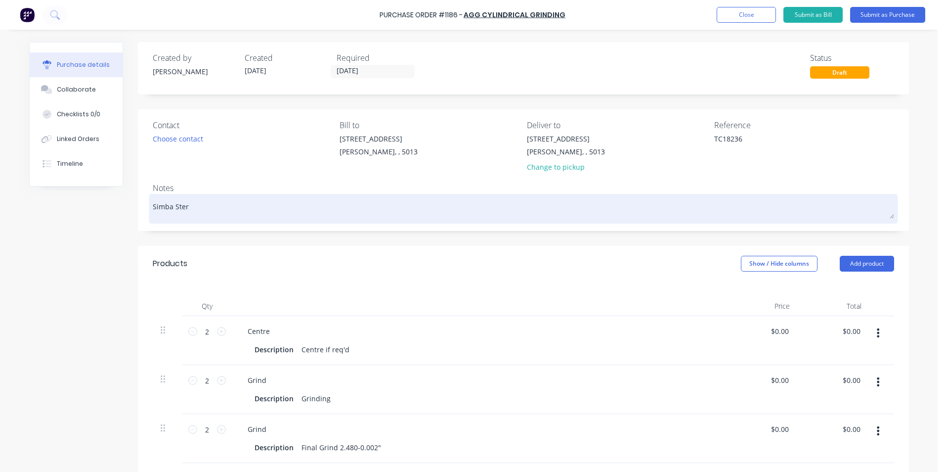
type textarea "x"
type textarea "Simba Ste"
type textarea "x"
type textarea "Simba Stee"
type textarea "x"
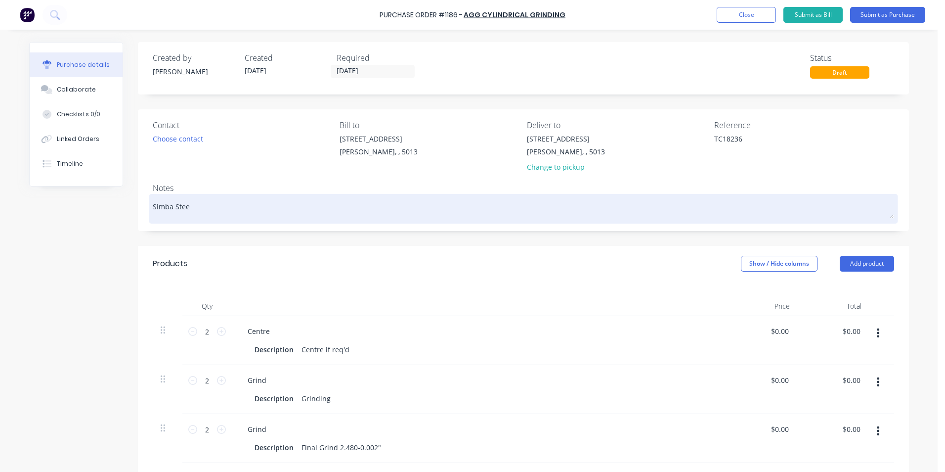
type textarea "Simba Steer"
type textarea "x"
type textarea "Simba Steer"
type textarea "x"
type textarea "Simba Steer R"
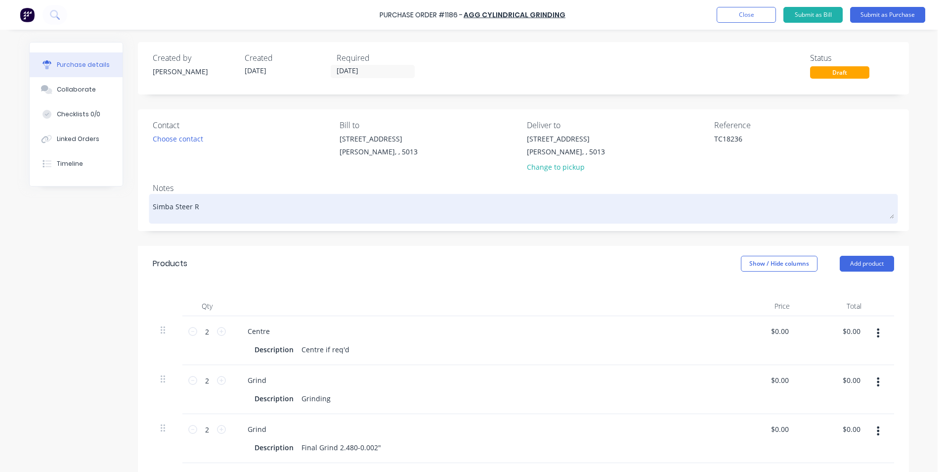
type textarea "x"
type textarea "Simba Steer Ro"
type textarea "x"
type textarea "Simba Steer Rod"
type textarea "x"
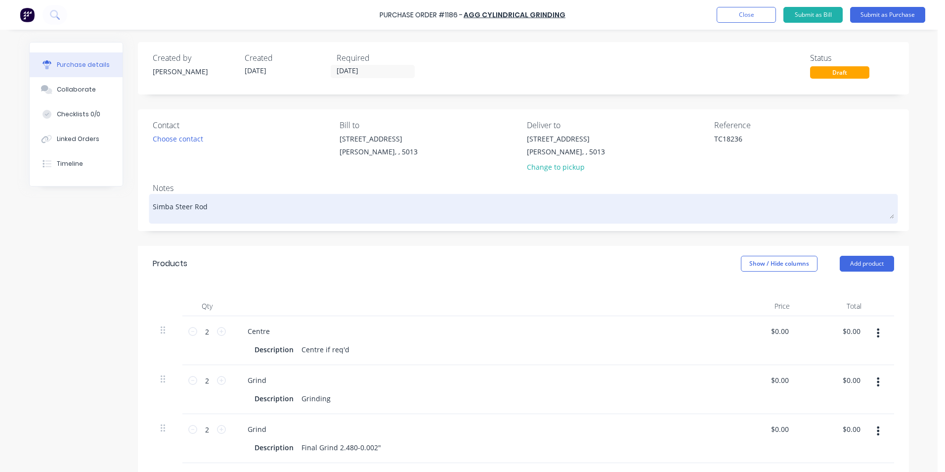
type textarea "Simba Steer Rod"
type textarea "x"
type textarea "Simba Steer Rod 6"
type textarea "x"
type textarea "Simba Steer Rod 63"
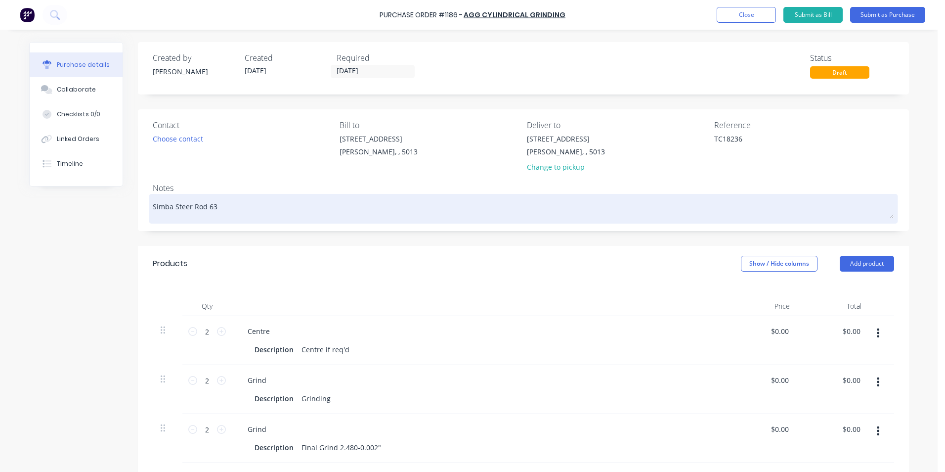
type textarea "x"
type textarea "Simba Steer Rod 63m"
type textarea "x"
type textarea "Simba Steer Rod 63mm"
drag, startPoint x: 231, startPoint y: 206, endPoint x: 146, endPoint y: 210, distance: 85.1
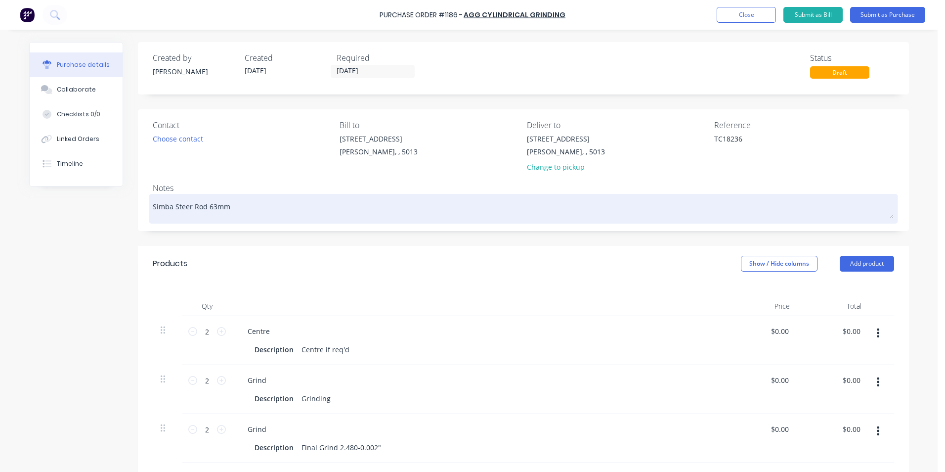
click at [153, 210] on div "Simba Steer Rod 63mm" at bounding box center [524, 208] width 742 height 25
drag, startPoint x: 229, startPoint y: 208, endPoint x: 150, endPoint y: 206, distance: 79.1
click at [153, 206] on textarea "Simba Steer Rod 63mm" at bounding box center [524, 207] width 742 height 22
type textarea "x"
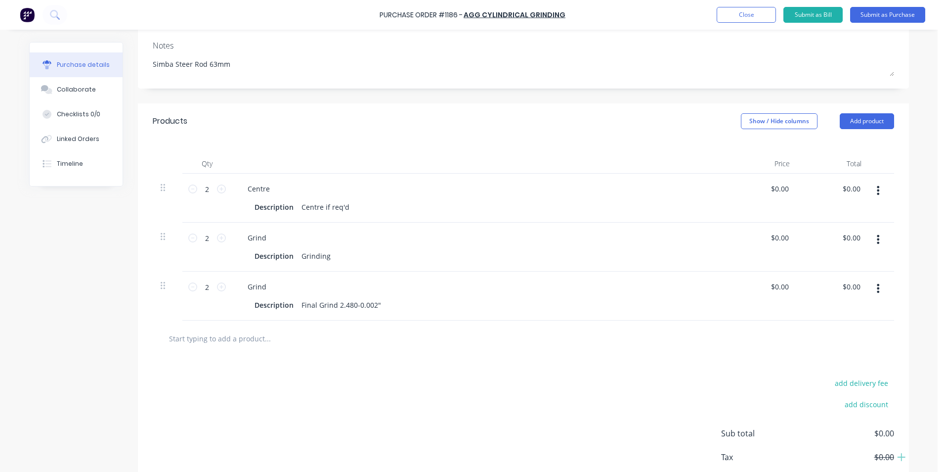
scroll to position [148, 0]
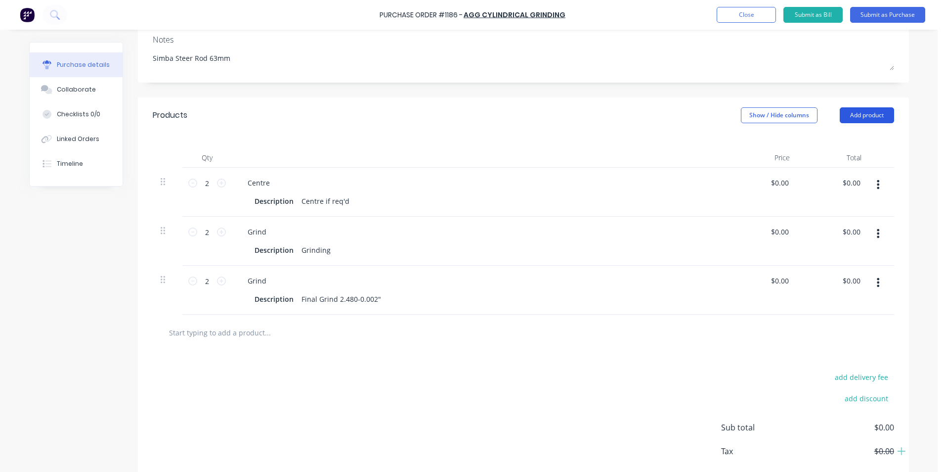
type textarea "Simba Steer Rod 63mm"
type textarea "x"
type textarea "Simba Steer Rod 63mm"
click at [870, 118] on button "Add product" at bounding box center [867, 115] width 54 height 16
click at [852, 161] on div "Basic product" at bounding box center [847, 160] width 76 height 14
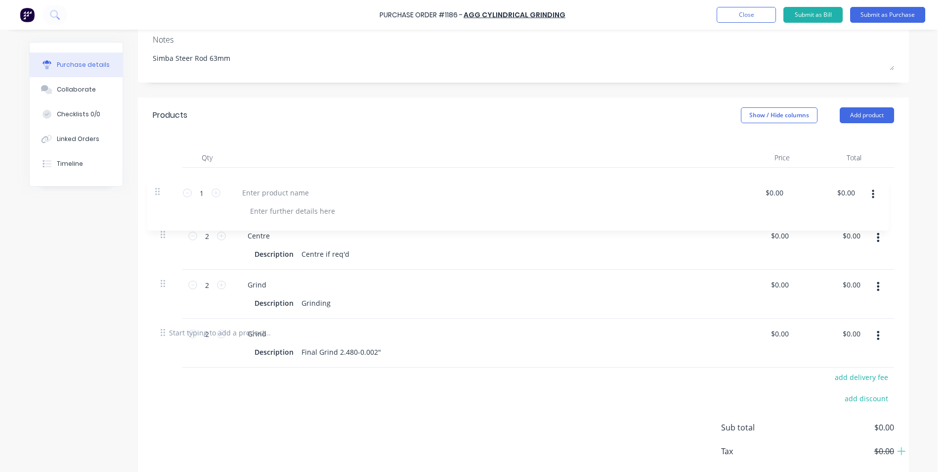
drag, startPoint x: 159, startPoint y: 329, endPoint x: 157, endPoint y: 179, distance: 149.8
click at [157, 179] on div "2 2 Centre Description Centre if req'd $0.00 $0.00 $0.00 $0.00 2 2 Grind Descri…" at bounding box center [524, 241] width 742 height 147
type textarea "x"
type input "1"
type input "2"
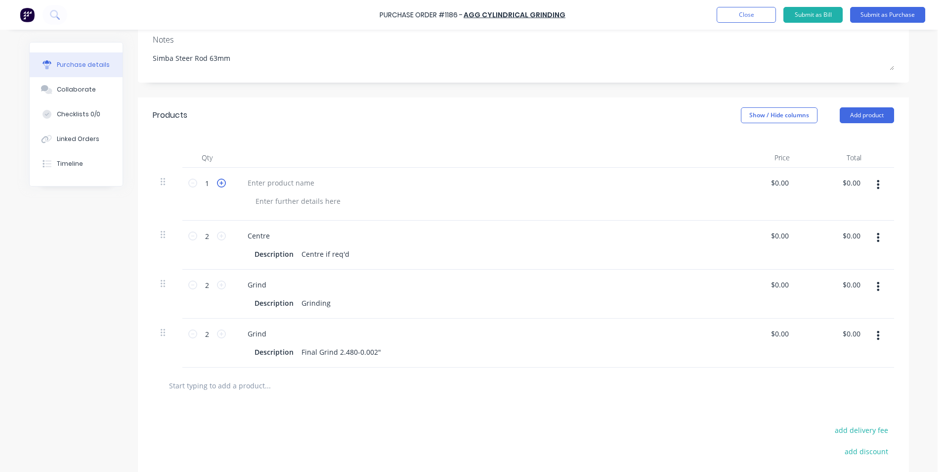
click at [218, 183] on icon at bounding box center [221, 182] width 9 height 9
type textarea "x"
type input "2"
click at [289, 185] on div at bounding box center [281, 182] width 83 height 14
type textarea "x"
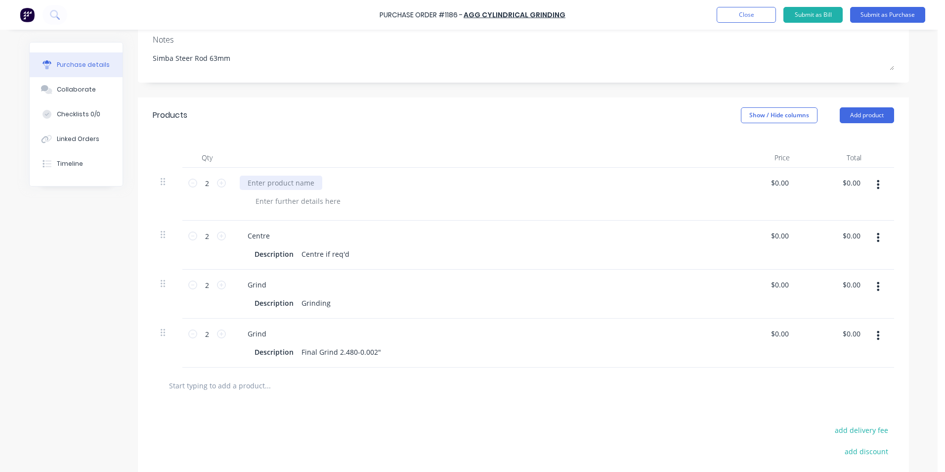
paste div
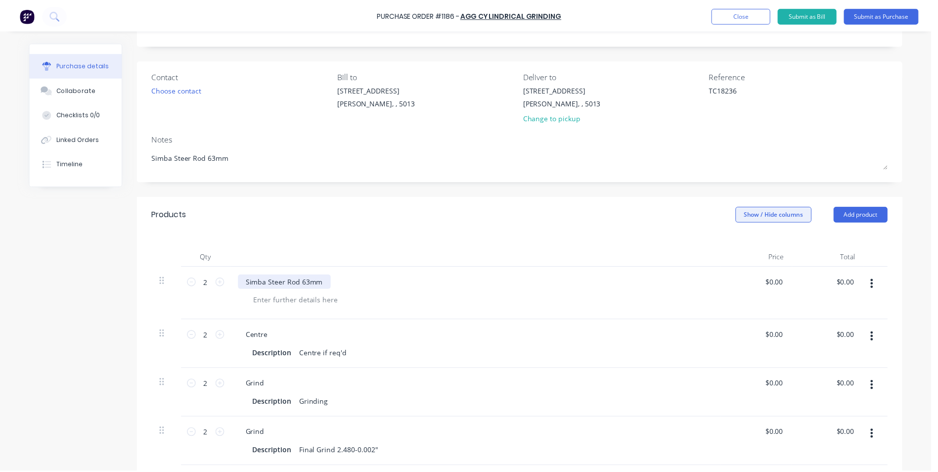
scroll to position [0, 0]
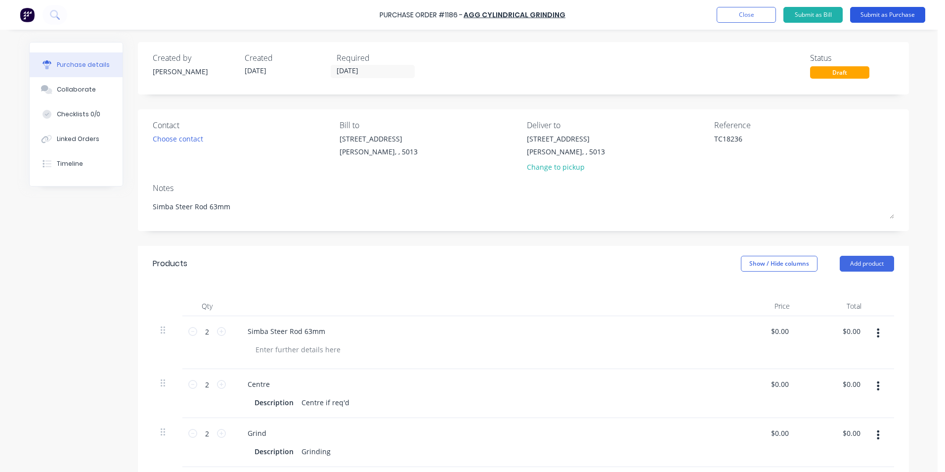
click at [873, 15] on button "Submit as Purchase" at bounding box center [887, 15] width 75 height 16
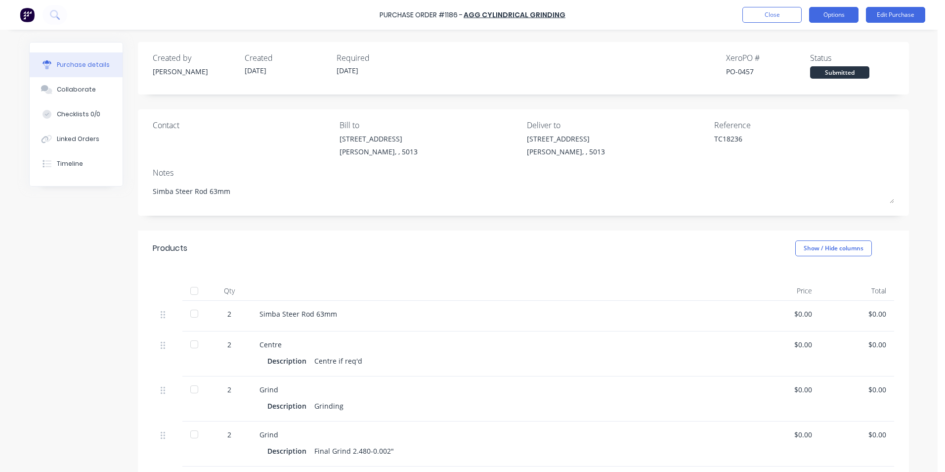
click at [841, 17] on button "Options" at bounding box center [833, 15] width 49 height 16
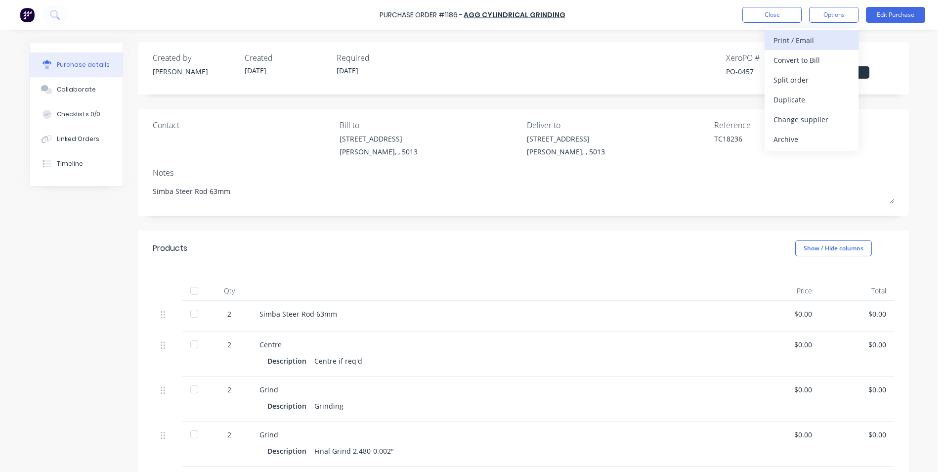
click at [841, 39] on div "Print / Email" at bounding box center [812, 40] width 76 height 14
click at [836, 79] on div "Without pricing" at bounding box center [812, 80] width 76 height 14
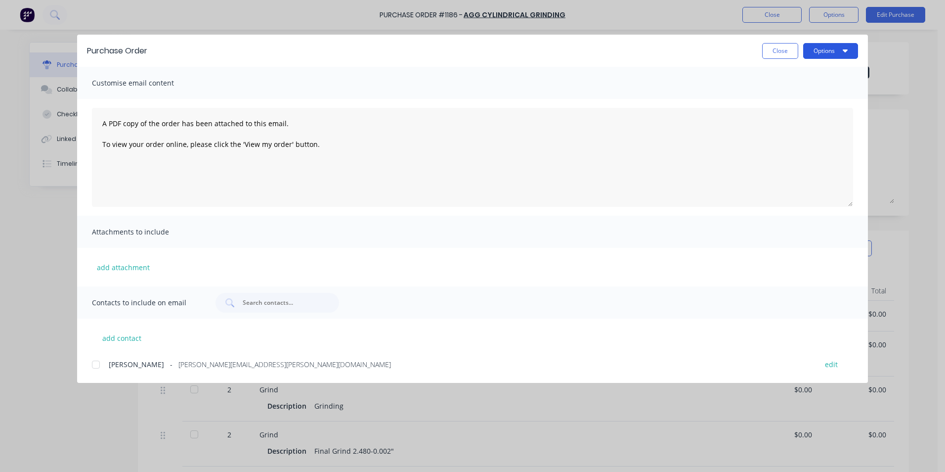
click at [848, 51] on button "Options" at bounding box center [830, 51] width 55 height 16
click at [832, 96] on div "Print" at bounding box center [811, 95] width 76 height 14
click at [770, 54] on button "Close" at bounding box center [780, 51] width 36 height 16
type textarea "x"
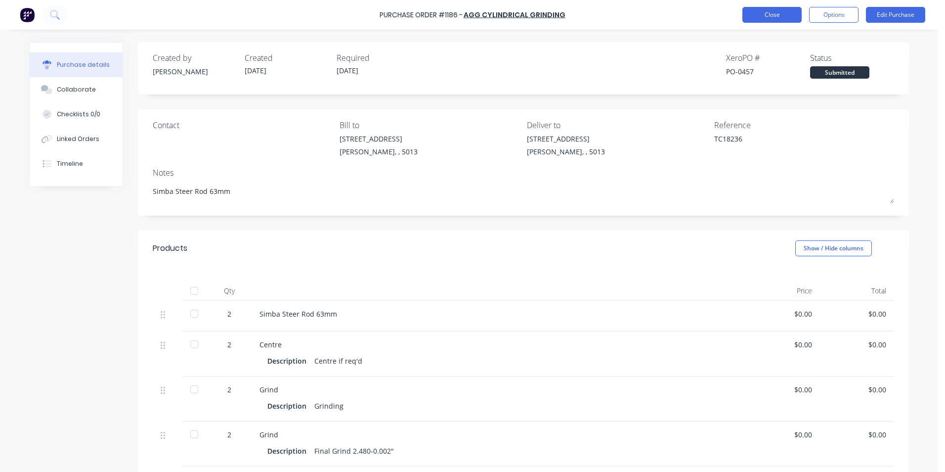
click at [795, 16] on button "Close" at bounding box center [772, 15] width 59 height 16
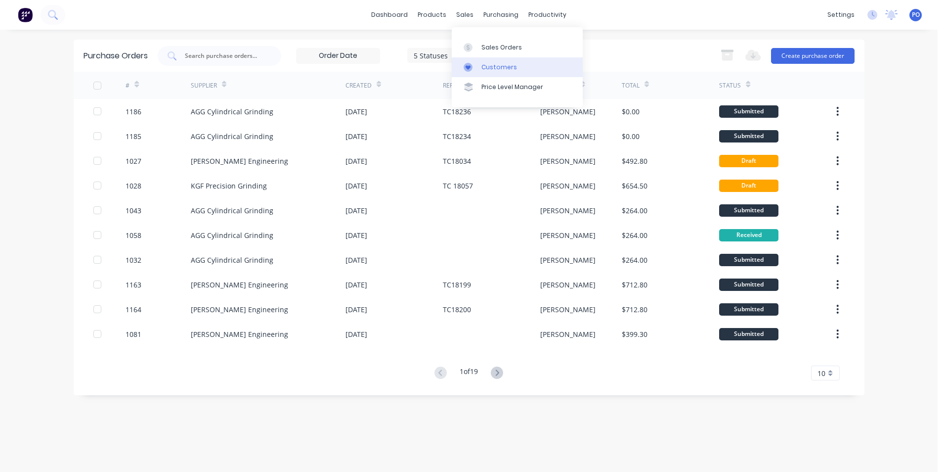
click at [493, 67] on div "Customers" at bounding box center [499, 67] width 36 height 9
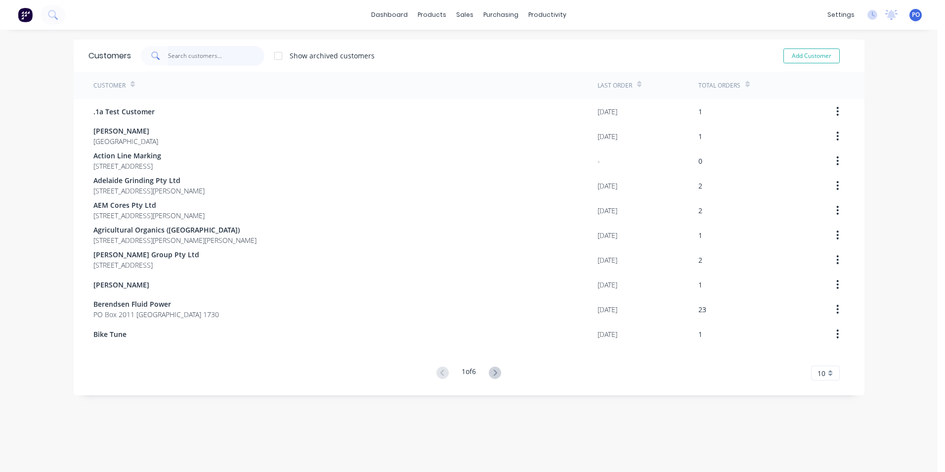
click at [211, 55] on input "text" at bounding box center [216, 56] width 96 height 20
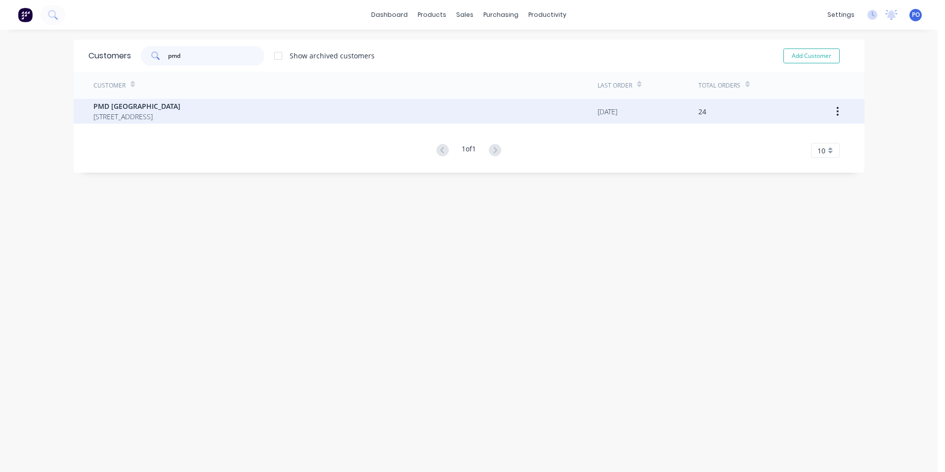
type input "pmd"
click at [273, 114] on div "PMD [GEOGRAPHIC_DATA] [STREET_ADDRESS]" at bounding box center [345, 111] width 504 height 25
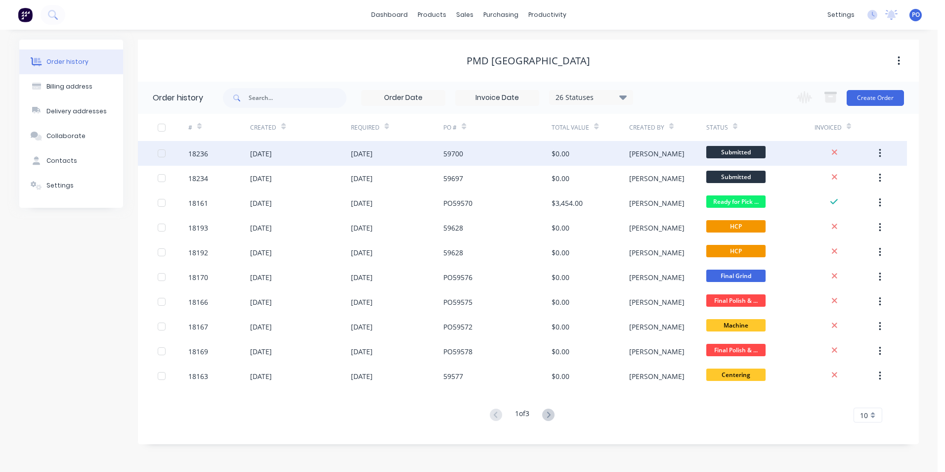
click at [502, 158] on div "59700" at bounding box center [497, 153] width 108 height 25
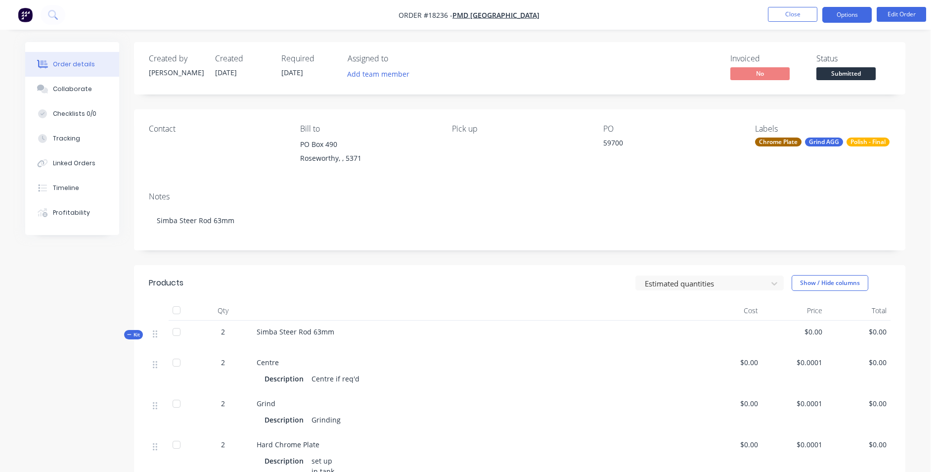
click at [835, 16] on button "Options" at bounding box center [846, 15] width 49 height 16
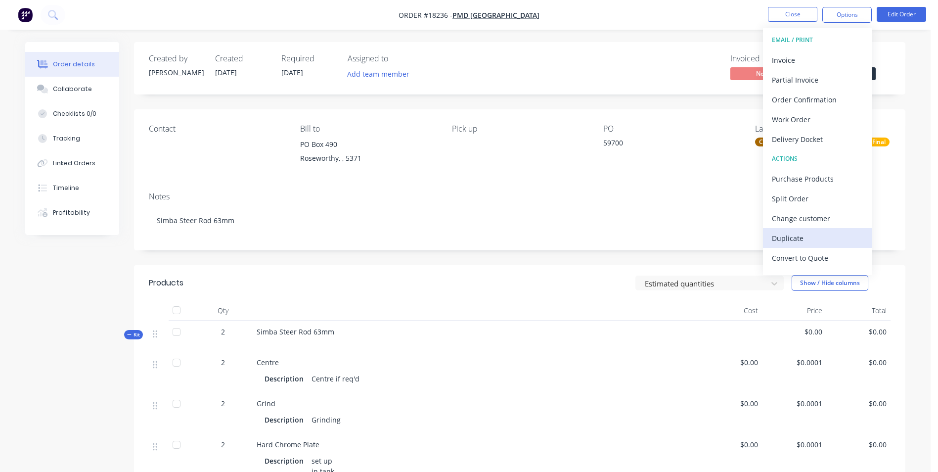
click at [819, 238] on div "Duplicate" at bounding box center [817, 238] width 91 height 14
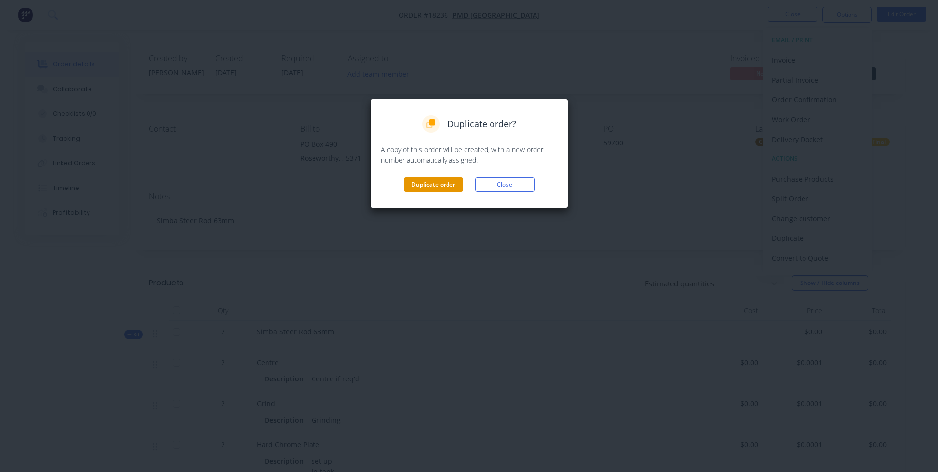
click at [437, 177] on button "Duplicate order" at bounding box center [433, 184] width 59 height 15
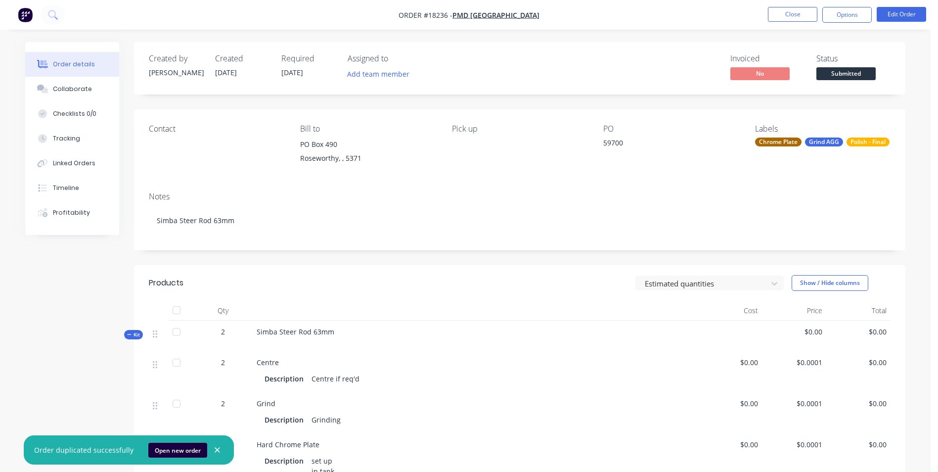
click at [180, 452] on button "Open new order" at bounding box center [177, 449] width 59 height 15
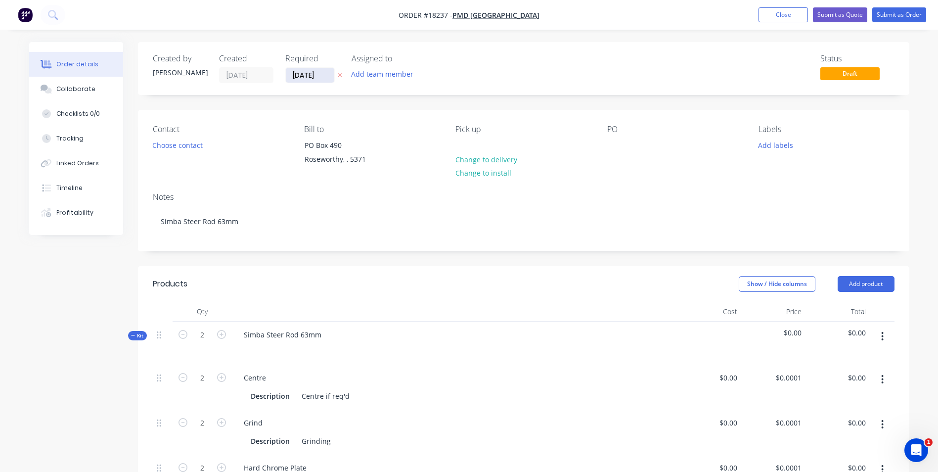
click at [325, 75] on input "[DATE]" at bounding box center [310, 75] width 48 height 15
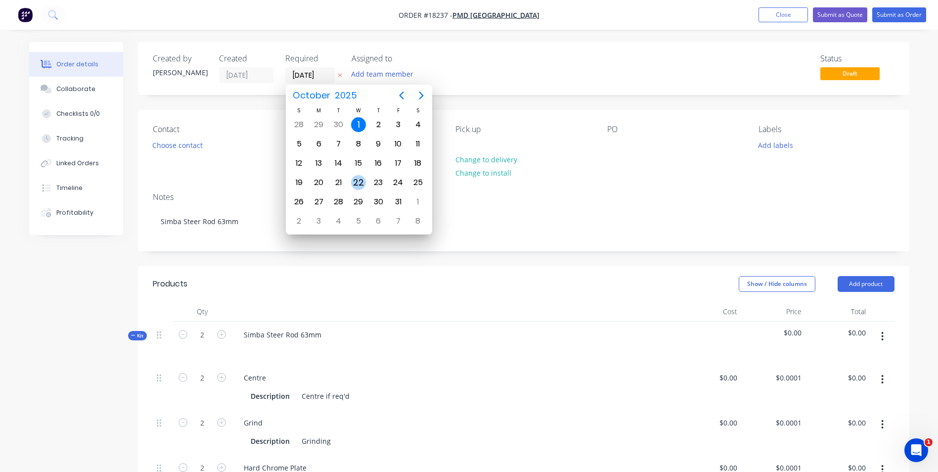
click at [363, 178] on div "22" at bounding box center [358, 182] width 15 height 15
type input "[DATE]"
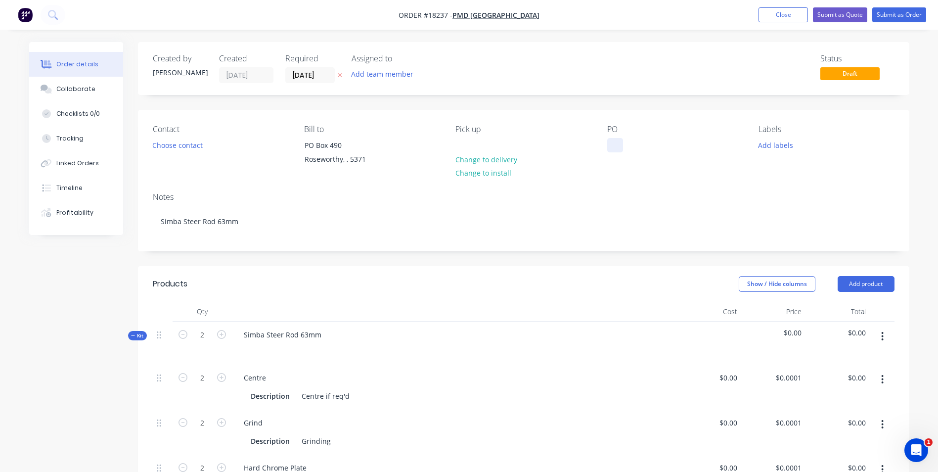
click at [617, 145] on div at bounding box center [615, 145] width 16 height 14
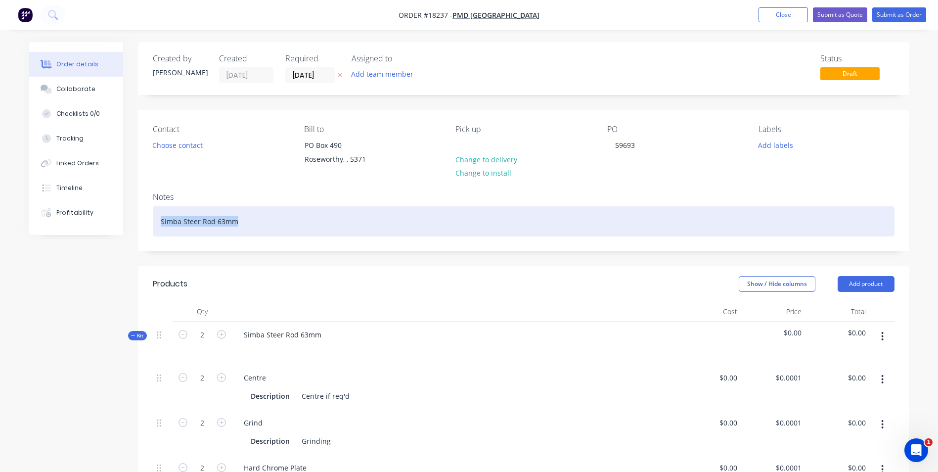
drag, startPoint x: 238, startPoint y: 221, endPoint x: 157, endPoint y: 226, distance: 81.2
click at [157, 226] on div "Simba Steer Rod 63mm" at bounding box center [524, 221] width 742 height 30
drag, startPoint x: 215, startPoint y: 219, endPoint x: 154, endPoint y: 216, distance: 60.9
click at [154, 216] on div "Pitto Rod 50mm" at bounding box center [524, 221] width 742 height 30
copy div "Pitto Rod 50mm"
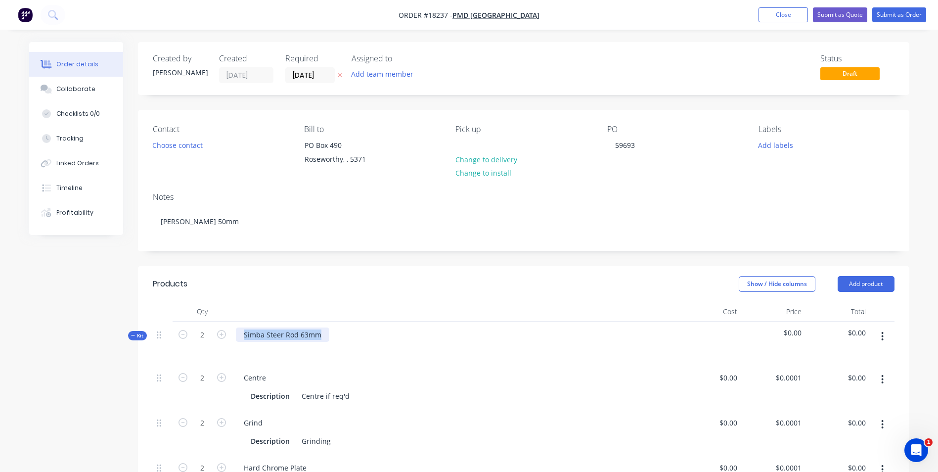
drag, startPoint x: 321, startPoint y: 336, endPoint x: 244, endPoint y: 331, distance: 77.3
click at [244, 331] on div "Simba Steer Rod 63mm" at bounding box center [282, 334] width 93 height 14
paste div
click at [184, 336] on icon "button" at bounding box center [182, 334] width 9 height 9
type input "1"
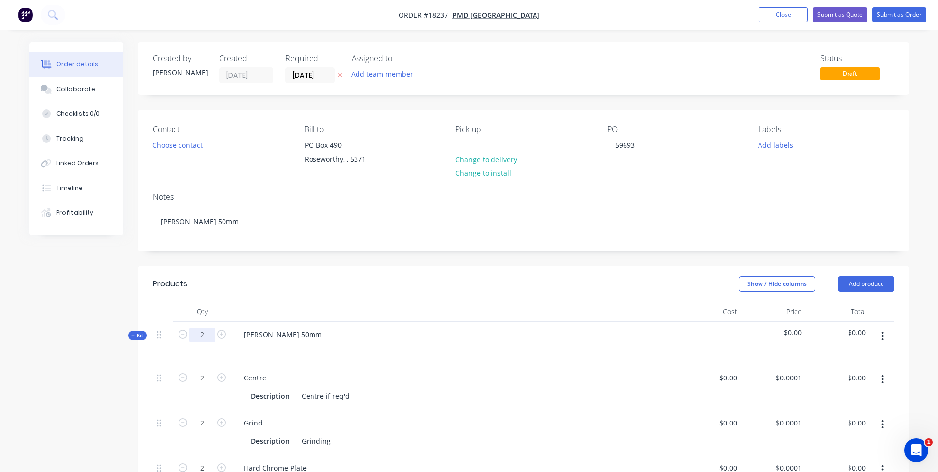
type input "1"
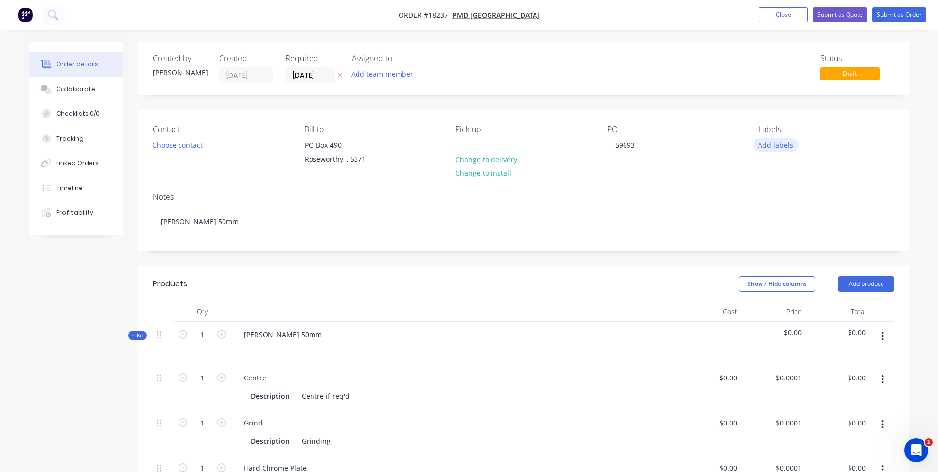
click at [785, 148] on button "Add labels" at bounding box center [775, 144] width 45 height 13
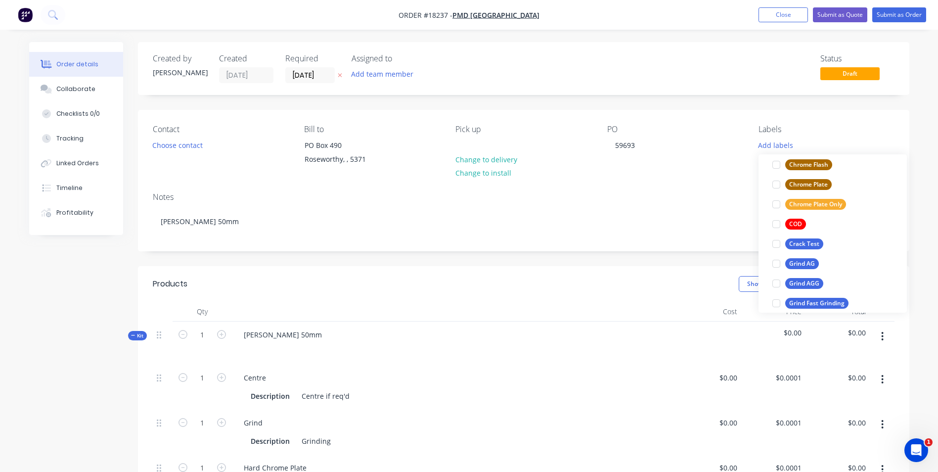
scroll to position [148, 0]
click at [815, 259] on div "Grind AGG" at bounding box center [804, 263] width 38 height 11
click at [815, 177] on div "Chrome Plate" at bounding box center [808, 179] width 46 height 11
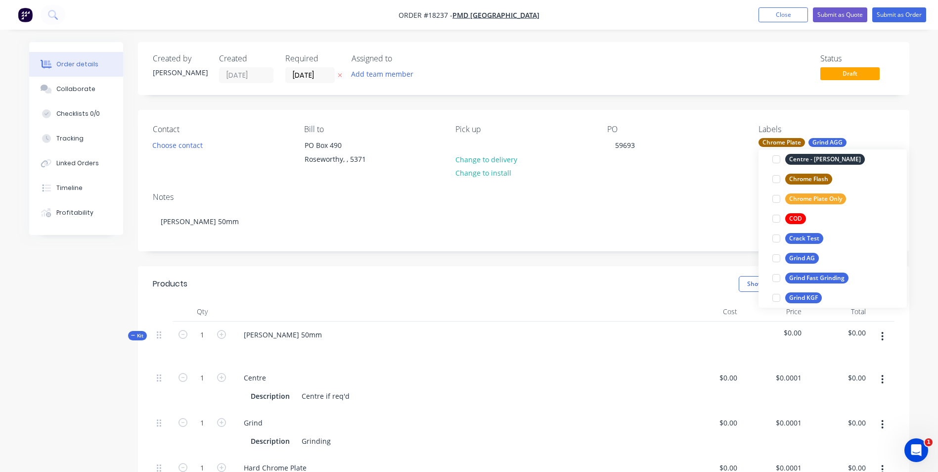
scroll to position [49, 0]
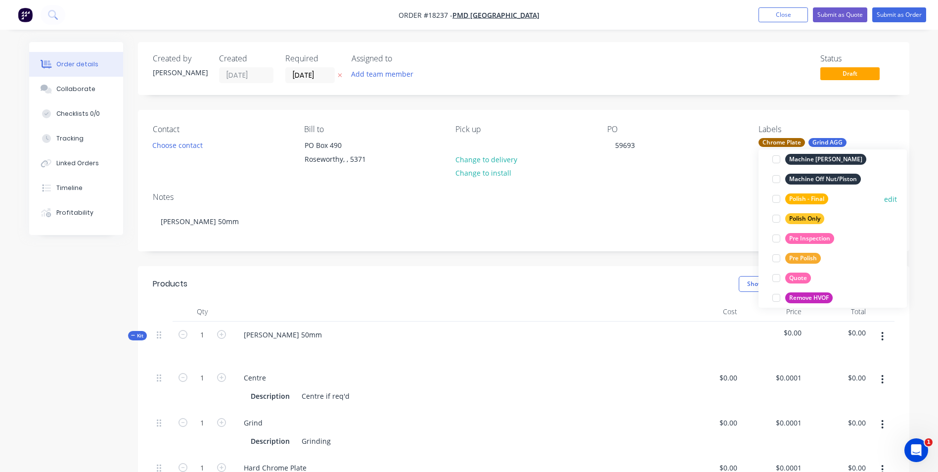
click at [822, 202] on div "Polish - Final" at bounding box center [806, 198] width 43 height 11
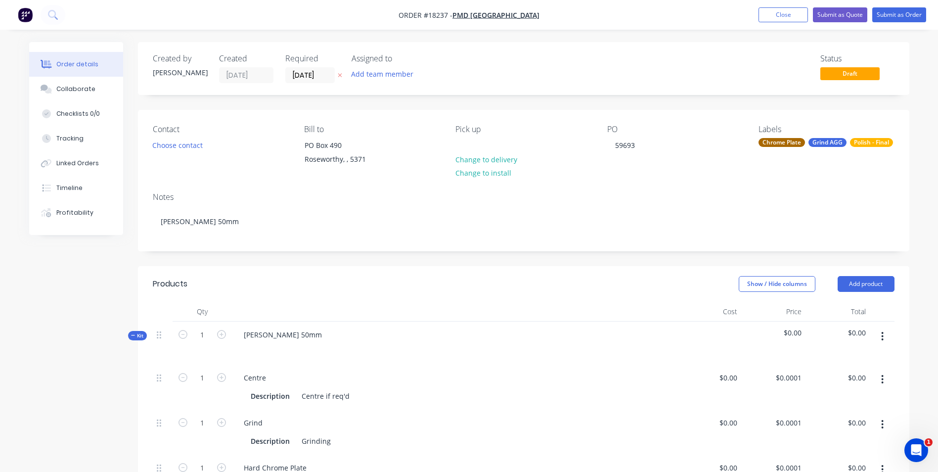
click at [622, 170] on div "Contact Choose contact Bill to PO Box 490 Roseworthy, , 5371 Pick up Change to …" at bounding box center [523, 147] width 771 height 75
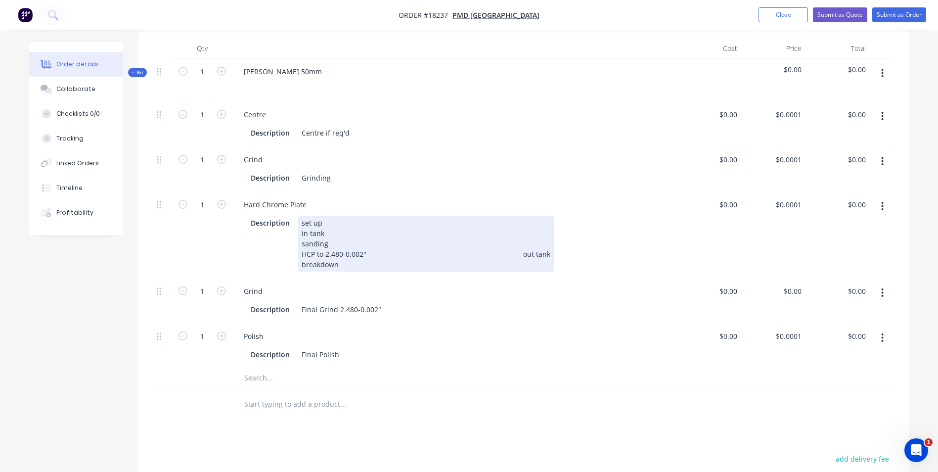
scroll to position [198, 0]
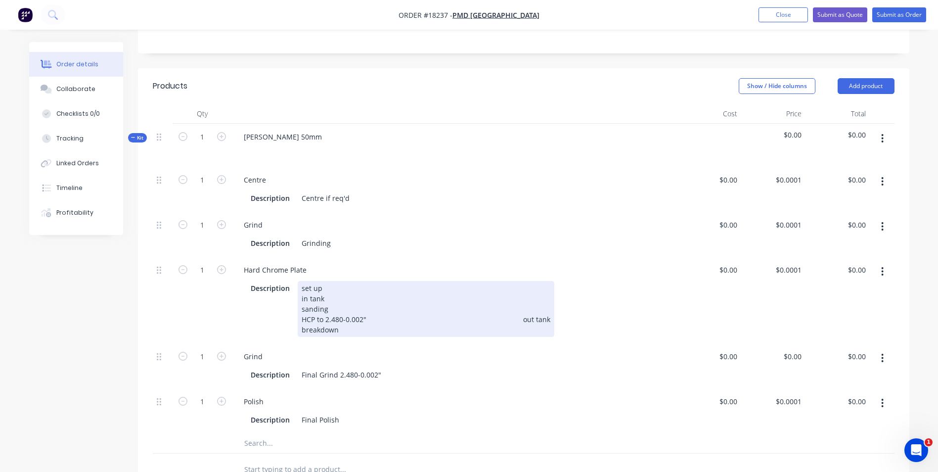
click at [342, 321] on div "set up in tank sanding HCP to 2.480-0.002" out tank breakdown" at bounding box center [426, 309] width 257 height 56
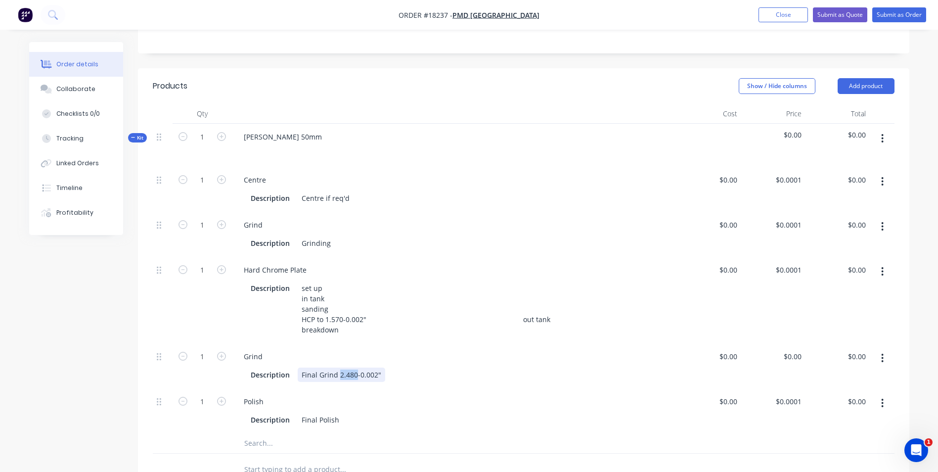
drag, startPoint x: 354, startPoint y: 375, endPoint x: 338, endPoint y: 374, distance: 16.8
click at [338, 374] on div "Final Grind 2.480-0.002"" at bounding box center [342, 374] width 88 height 14
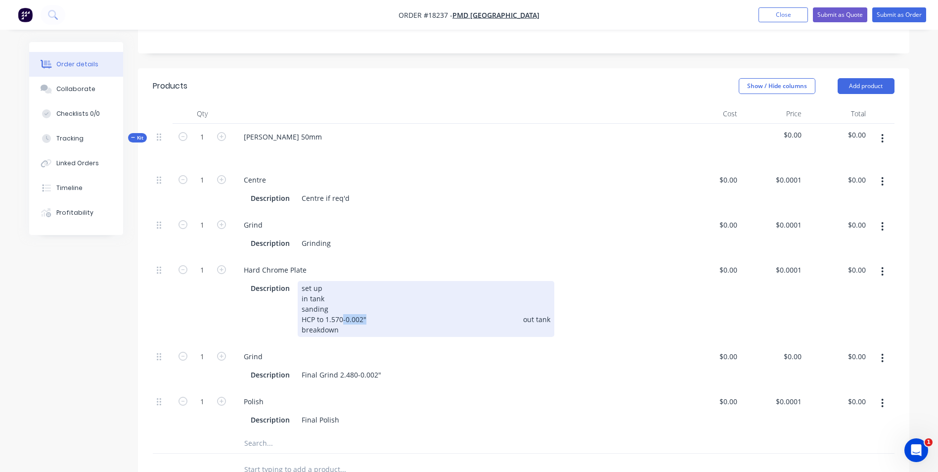
drag, startPoint x: 366, startPoint y: 319, endPoint x: 343, endPoint y: 320, distance: 23.7
click at [343, 320] on div "set up in tank sanding HCP to 1.570-0.002" out tank breakdown" at bounding box center [426, 309] width 257 height 56
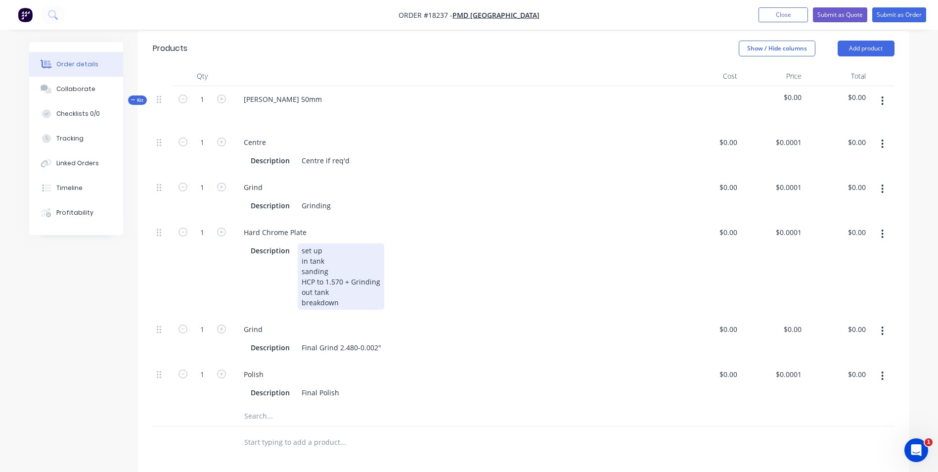
scroll to position [247, 0]
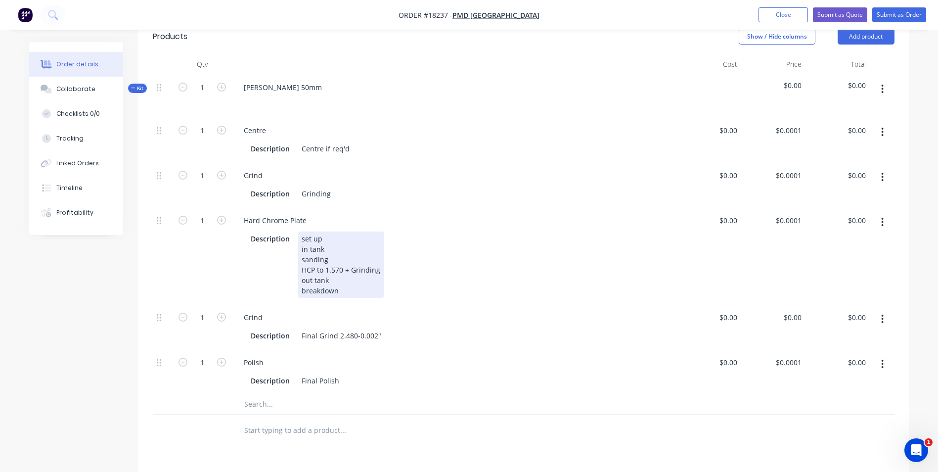
click at [384, 280] on div "set up in tank sanding HCP to 1.570 + Grinding out tank breakdown" at bounding box center [341, 264] width 87 height 66
click at [367, 290] on div "set up in tank sanding HCP to 1.570 + Grinding out tank breakdown" at bounding box center [341, 264] width 87 height 66
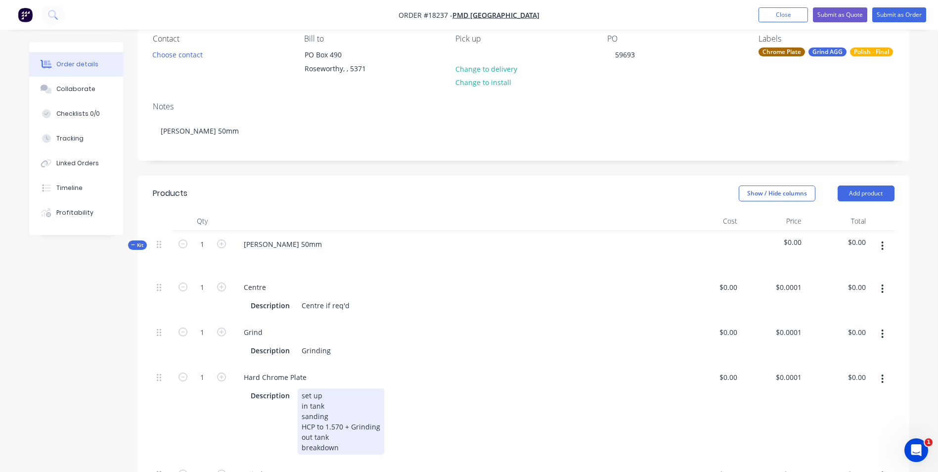
scroll to position [0, 0]
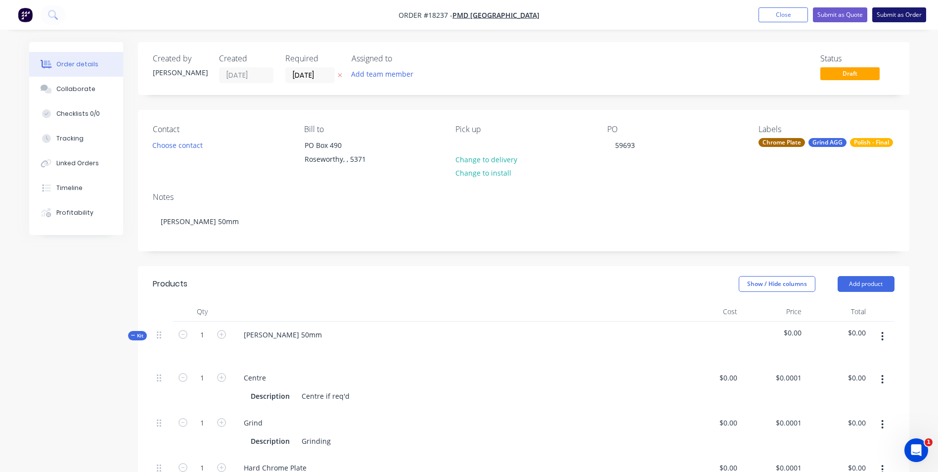
click at [890, 17] on button "Submit as Order" at bounding box center [899, 14] width 54 height 15
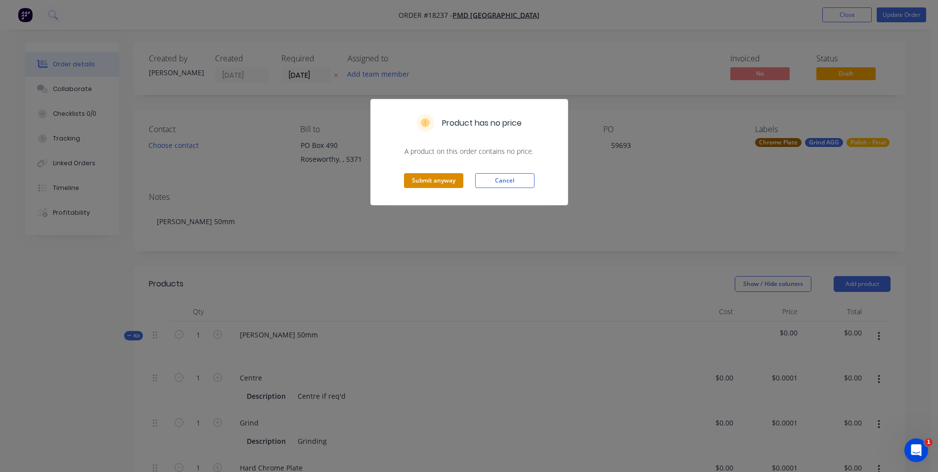
click at [445, 182] on button "Submit anyway" at bounding box center [433, 180] width 59 height 15
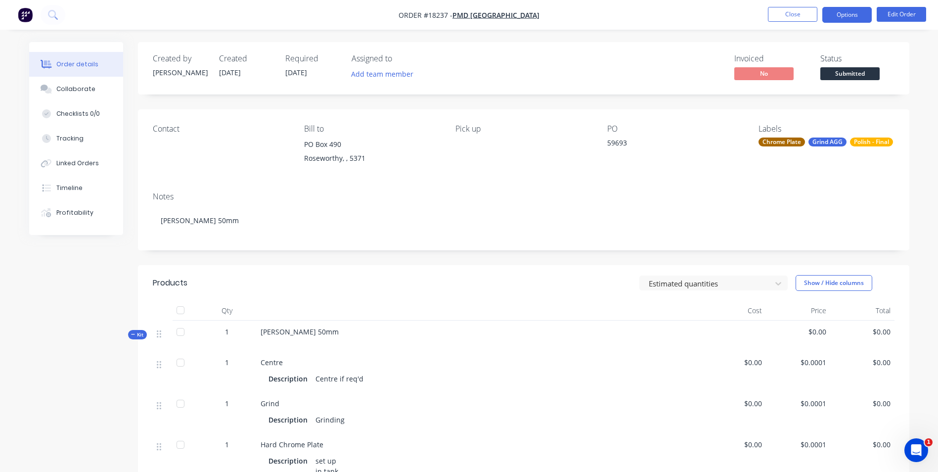
click at [845, 18] on button "Options" at bounding box center [846, 15] width 49 height 16
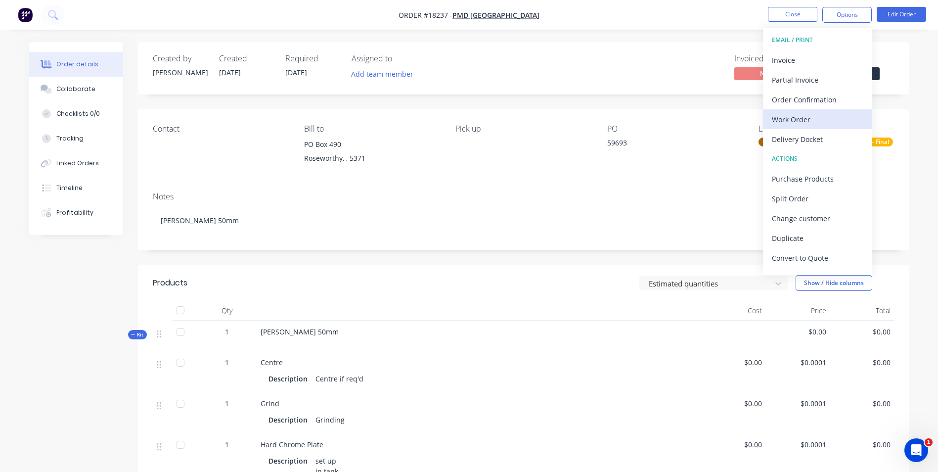
click at [840, 123] on div "Work Order" at bounding box center [817, 119] width 91 height 14
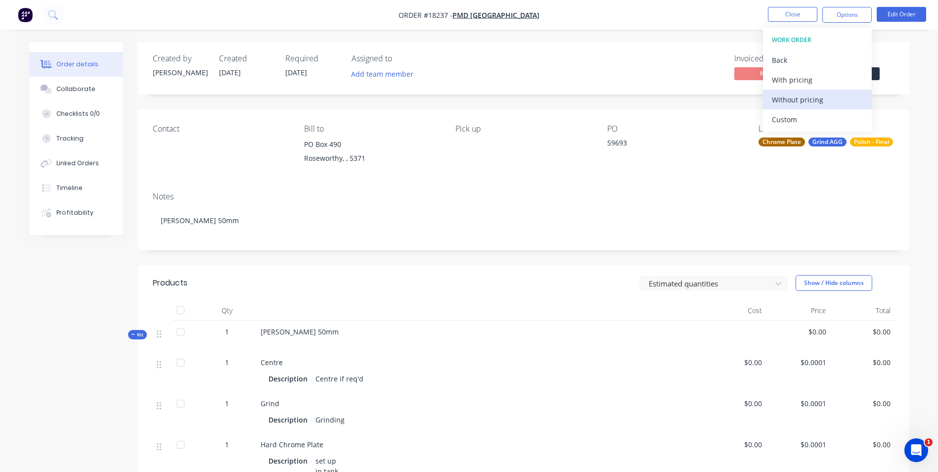
click at [839, 103] on div "Without pricing" at bounding box center [817, 99] width 91 height 14
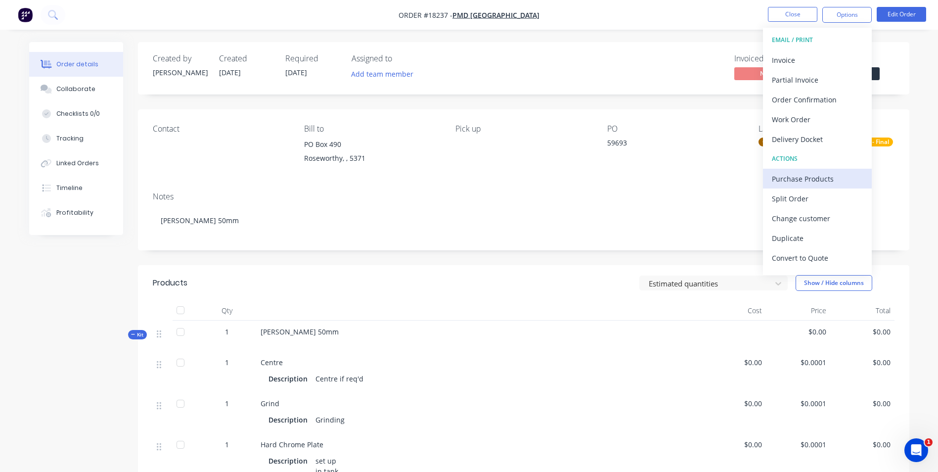
click at [803, 178] on div "Purchase Products" at bounding box center [817, 179] width 91 height 14
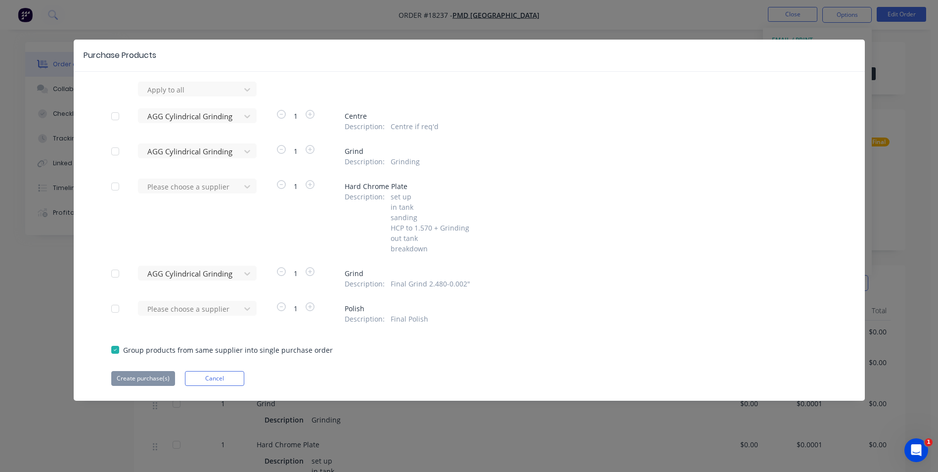
click at [114, 115] on div at bounding box center [115, 116] width 20 height 20
click at [119, 152] on div at bounding box center [115, 151] width 20 height 20
click at [116, 276] on div at bounding box center [115, 273] width 20 height 20
click at [197, 376] on button "Cancel" at bounding box center [214, 378] width 59 height 15
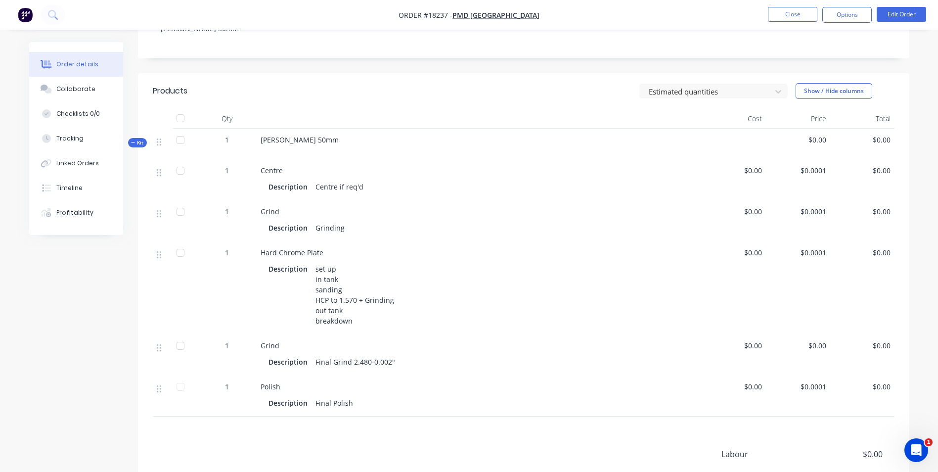
scroll to position [198, 0]
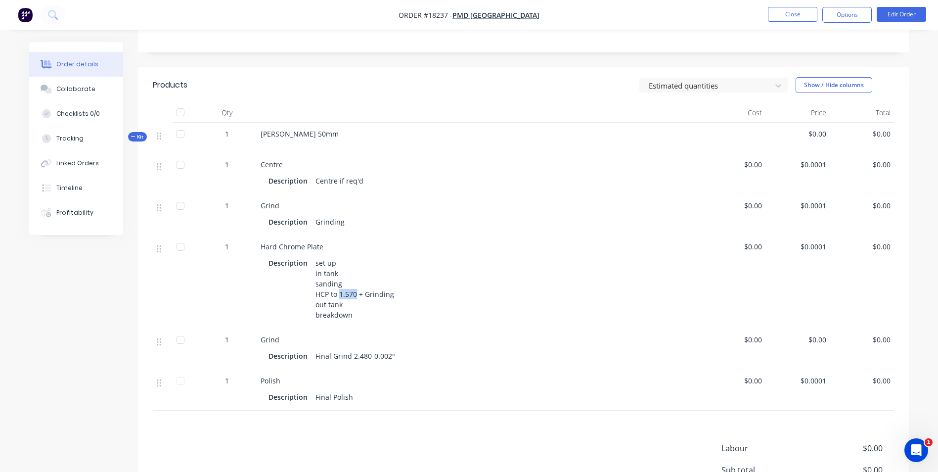
drag, startPoint x: 355, startPoint y: 293, endPoint x: 338, endPoint y: 294, distance: 17.3
click at [338, 294] on div "set up in tank sanding HCP to 1.570 + Grinding out tank breakdown" at bounding box center [354, 289] width 87 height 66
drag, startPoint x: 338, startPoint y: 294, endPoint x: 344, endPoint y: 294, distance: 5.4
copy div "1.570"
drag, startPoint x: 368, startPoint y: 356, endPoint x: 352, endPoint y: 353, distance: 16.2
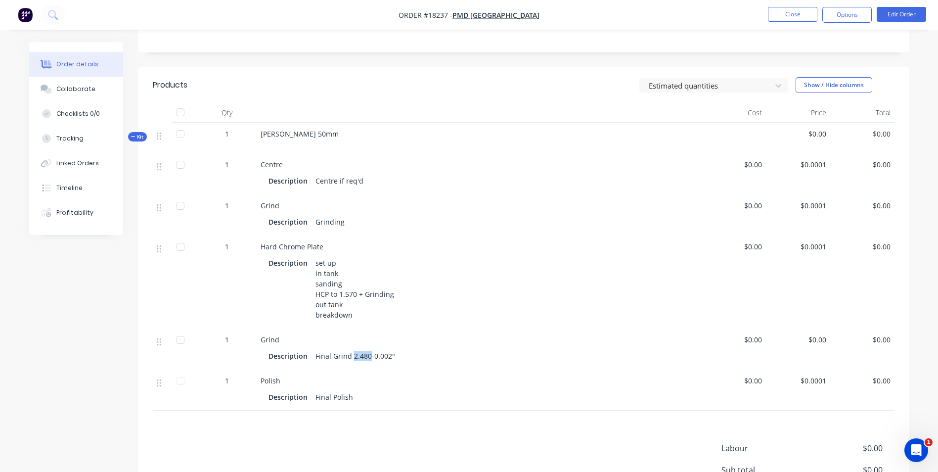
click at [352, 353] on div "Final Grind 2.480-0.002"" at bounding box center [355, 356] width 88 height 14
drag, startPoint x: 355, startPoint y: 357, endPoint x: 350, endPoint y: 303, distance: 54.1
click at [350, 303] on div "set up in tank sanding HCP to 1.570 + Grinding out tank breakdown" at bounding box center [354, 289] width 87 height 66
drag, startPoint x: 355, startPoint y: 295, endPoint x: 340, endPoint y: 295, distance: 15.8
click at [340, 295] on div "set up in tank sanding HCP to 1.570 + Grinding out tank breakdown" at bounding box center [354, 289] width 87 height 66
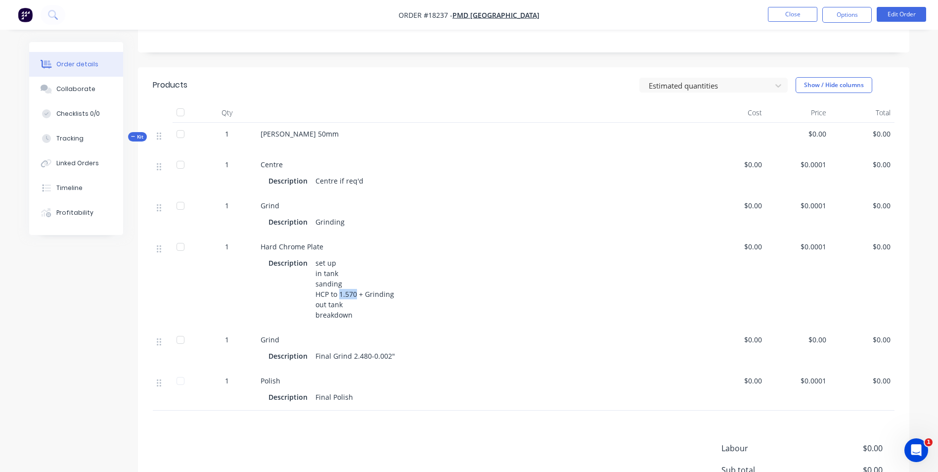
copy div "1.570"
drag, startPoint x: 369, startPoint y: 356, endPoint x: 351, endPoint y: 354, distance: 17.4
click at [351, 354] on div "Final Grind 2.480-0.002"" at bounding box center [355, 356] width 88 height 14
drag, startPoint x: 353, startPoint y: 356, endPoint x: 327, endPoint y: 330, distance: 37.4
click at [327, 330] on div "Grind Description Final Grind 2.480-0.002"" at bounding box center [479, 348] width 445 height 41
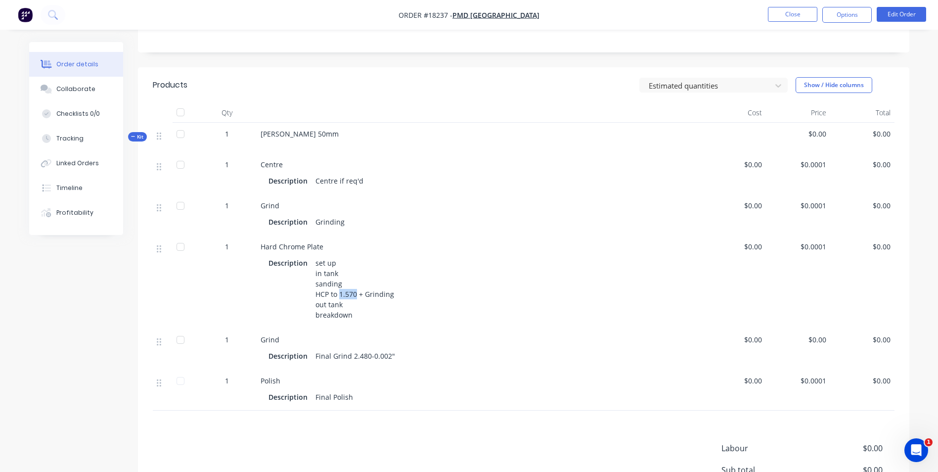
drag, startPoint x: 355, startPoint y: 292, endPoint x: 339, endPoint y: 292, distance: 16.3
click at [339, 292] on div "set up in tank sanding HCP to 1.570 + Grinding out tank breakdown" at bounding box center [354, 289] width 87 height 66
drag, startPoint x: 339, startPoint y: 292, endPoint x: 344, endPoint y: 297, distance: 7.0
copy div "1.570"
drag, startPoint x: 367, startPoint y: 354, endPoint x: 352, endPoint y: 353, distance: 14.4
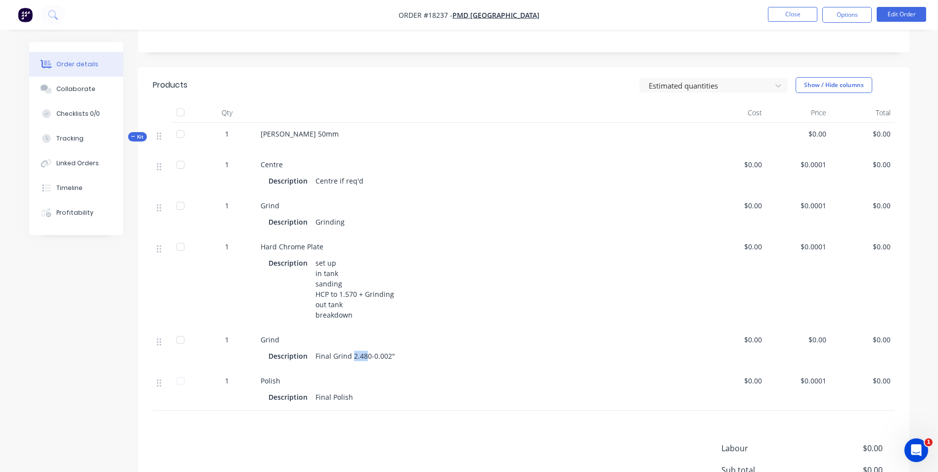
click at [352, 353] on div "Final Grind 2.480-0.002"" at bounding box center [355, 356] width 88 height 14
click at [352, 355] on div "Final Grind 2.480-0.002"" at bounding box center [355, 356] width 88 height 14
drag, startPoint x: 352, startPoint y: 355, endPoint x: 421, endPoint y: 380, distance: 72.6
click at [453, 392] on div "Description Final Polish" at bounding box center [478, 397] width 421 height 14
click at [368, 357] on div "Final Grind 2.480-0.002"" at bounding box center [355, 356] width 88 height 14
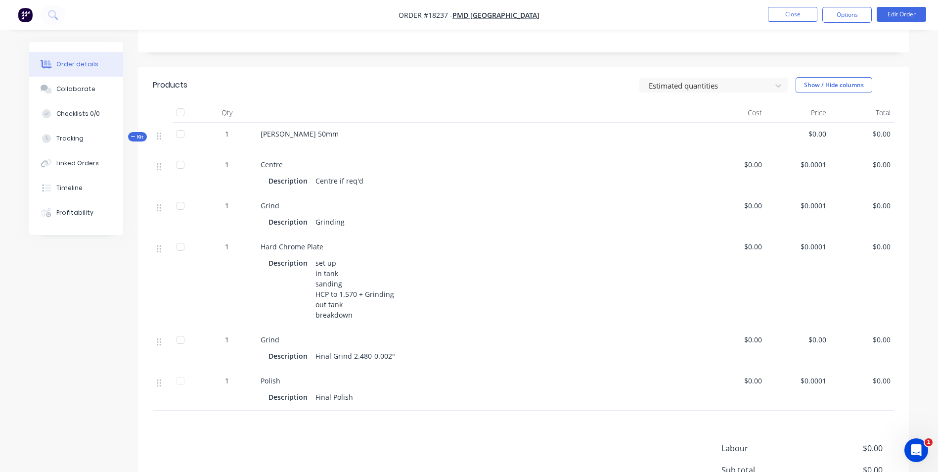
click at [394, 356] on div "Final Grind 2.480-0.002"" at bounding box center [355, 356] width 88 height 14
click at [897, 8] on button "Edit Order" at bounding box center [900, 14] width 49 height 15
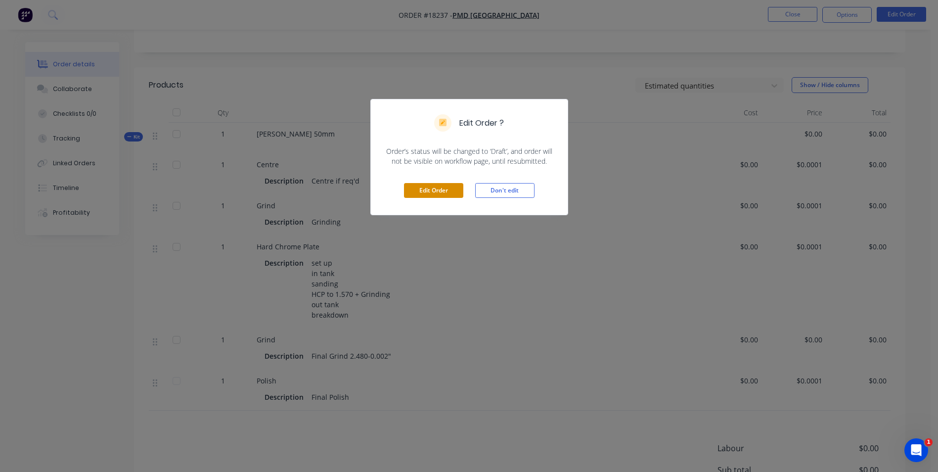
click at [445, 193] on button "Edit Order" at bounding box center [433, 190] width 59 height 15
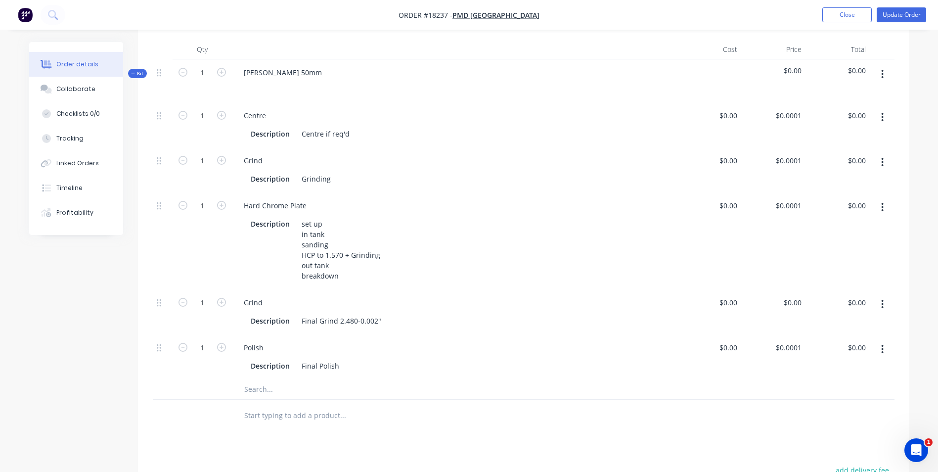
scroll to position [297, 0]
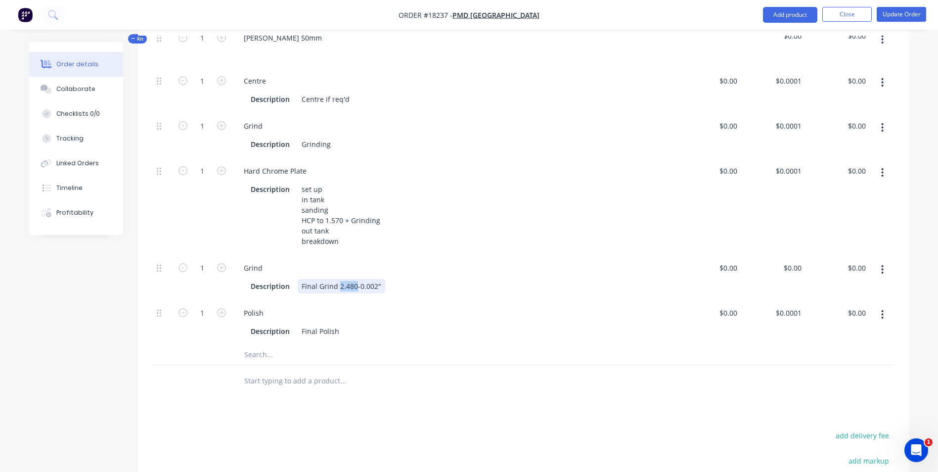
drag, startPoint x: 355, startPoint y: 285, endPoint x: 338, endPoint y: 285, distance: 17.3
click at [338, 285] on div "Final Grind 2.480-0.002"" at bounding box center [342, 286] width 88 height 14
paste div
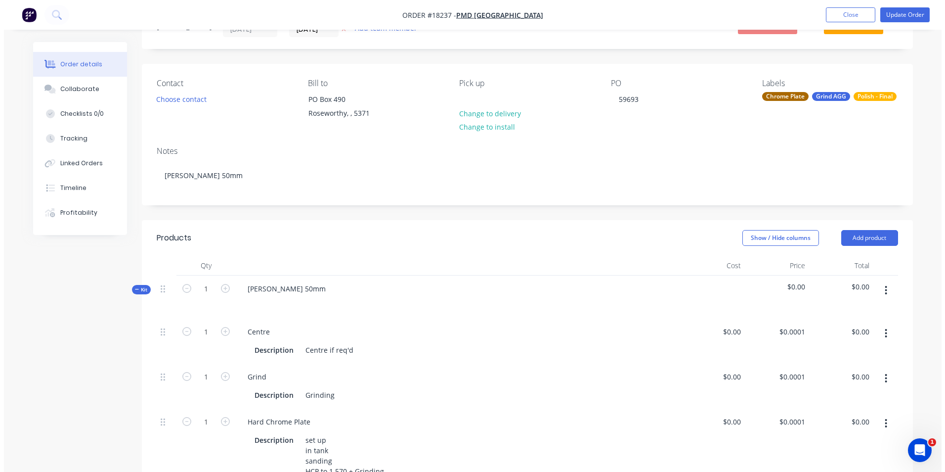
scroll to position [0, 0]
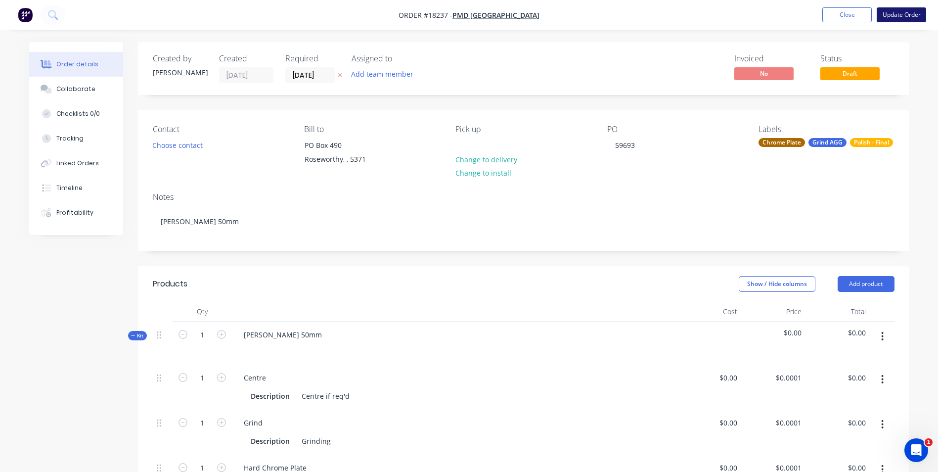
click at [900, 18] on button "Update Order" at bounding box center [900, 14] width 49 height 15
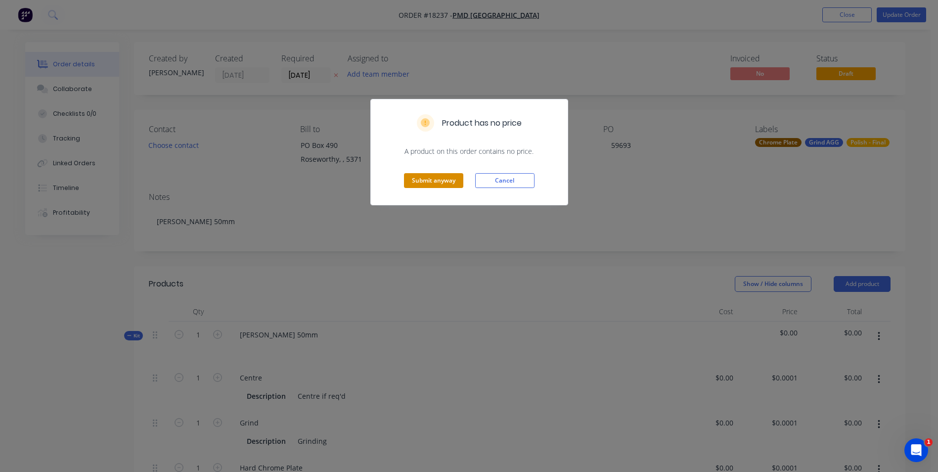
click at [421, 186] on button "Submit anyway" at bounding box center [433, 180] width 59 height 15
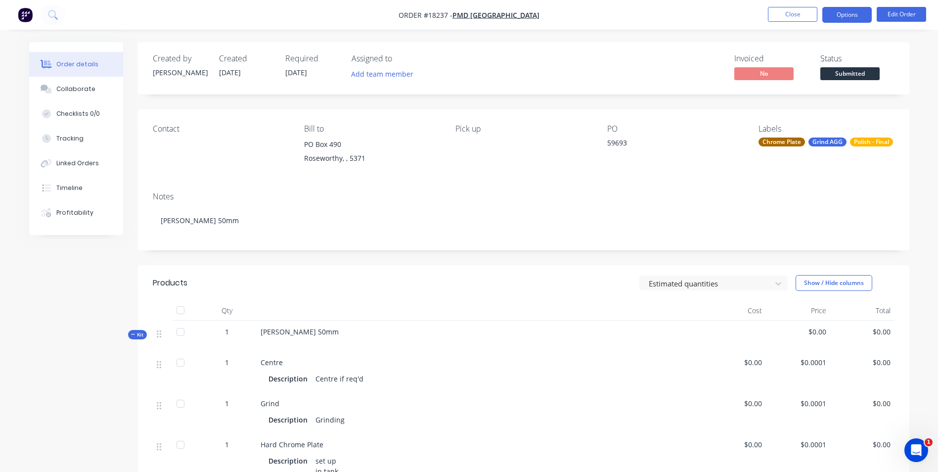
click at [838, 17] on button "Options" at bounding box center [846, 15] width 49 height 16
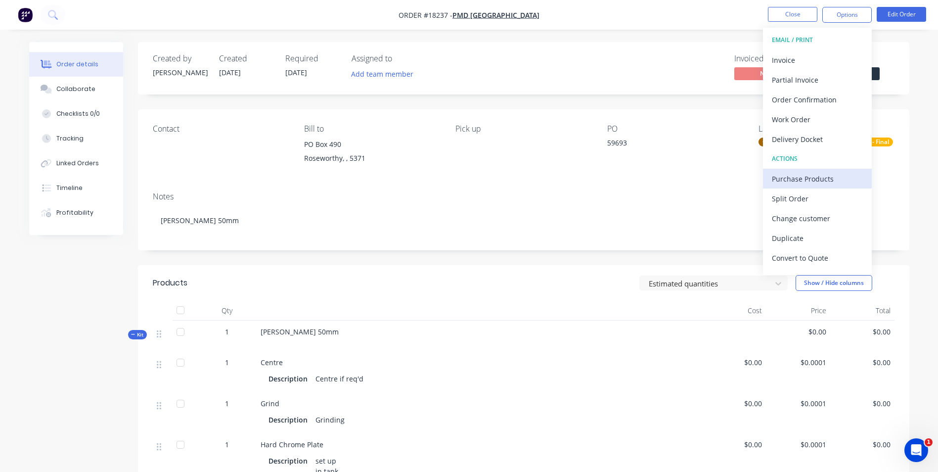
click at [838, 177] on div "Purchase Products" at bounding box center [817, 179] width 91 height 14
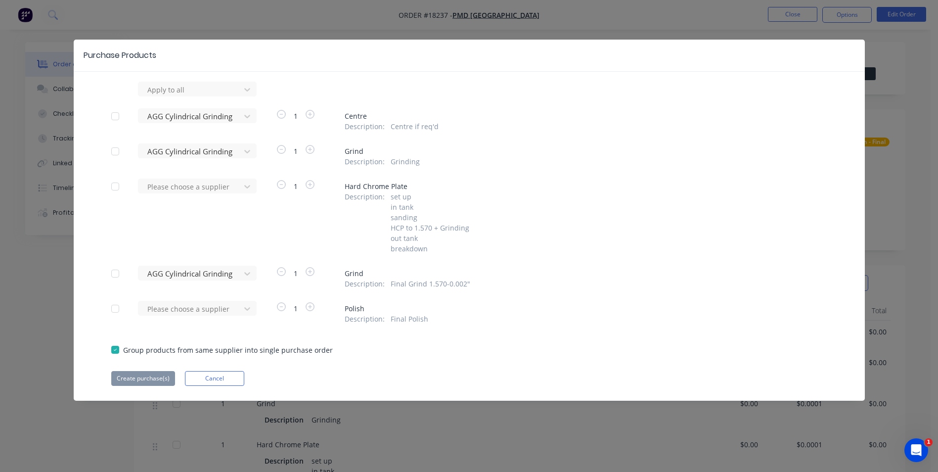
click at [114, 115] on div at bounding box center [115, 116] width 20 height 20
click at [113, 150] on div at bounding box center [115, 151] width 20 height 20
click at [121, 272] on div at bounding box center [115, 273] width 20 height 20
click at [143, 375] on button "Create purchase(s)" at bounding box center [143, 378] width 64 height 15
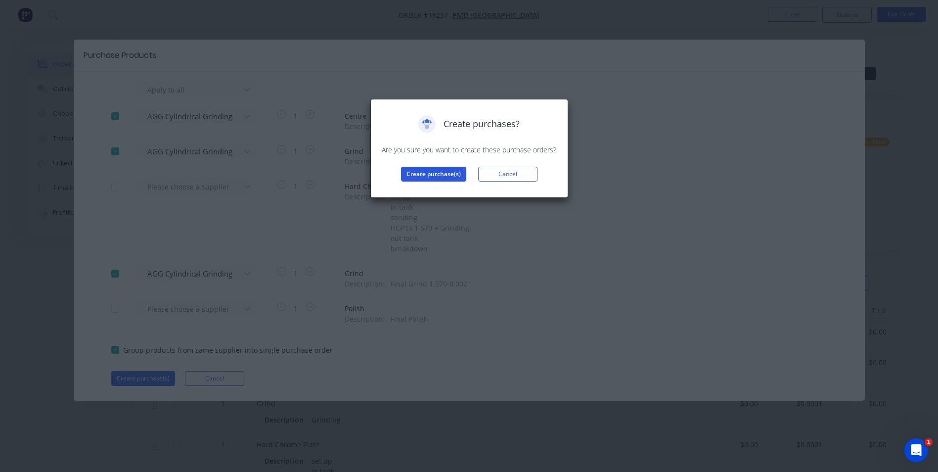
click at [449, 170] on button "Create purchase(s)" at bounding box center [433, 174] width 65 height 15
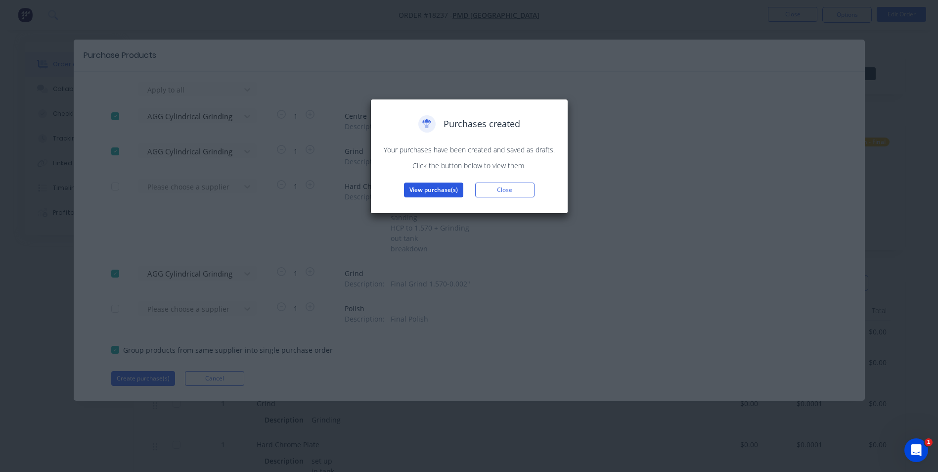
click at [417, 187] on button "View purchase(s)" at bounding box center [433, 189] width 59 height 15
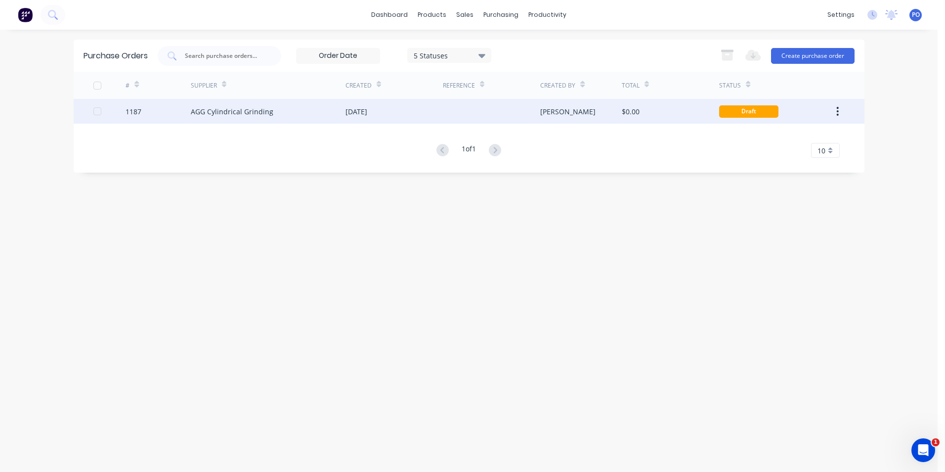
click at [475, 106] on div at bounding box center [491, 111] width 97 height 25
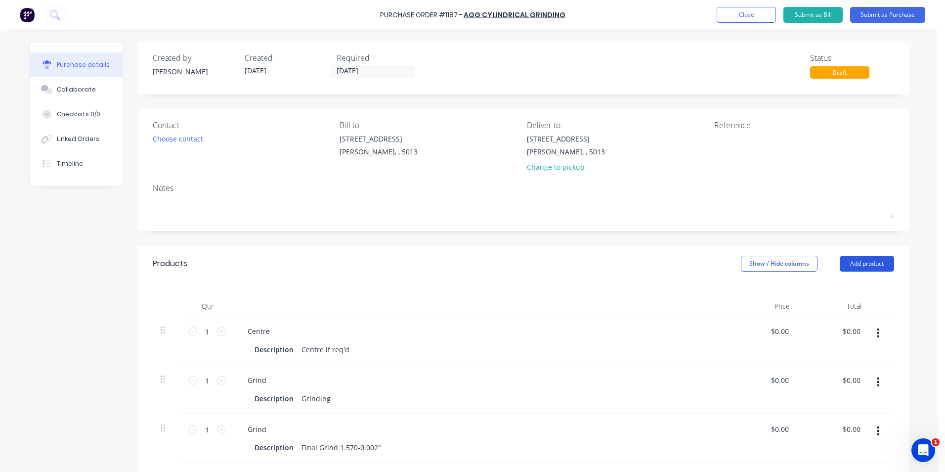
click at [864, 262] on button "Add product" at bounding box center [867, 264] width 54 height 16
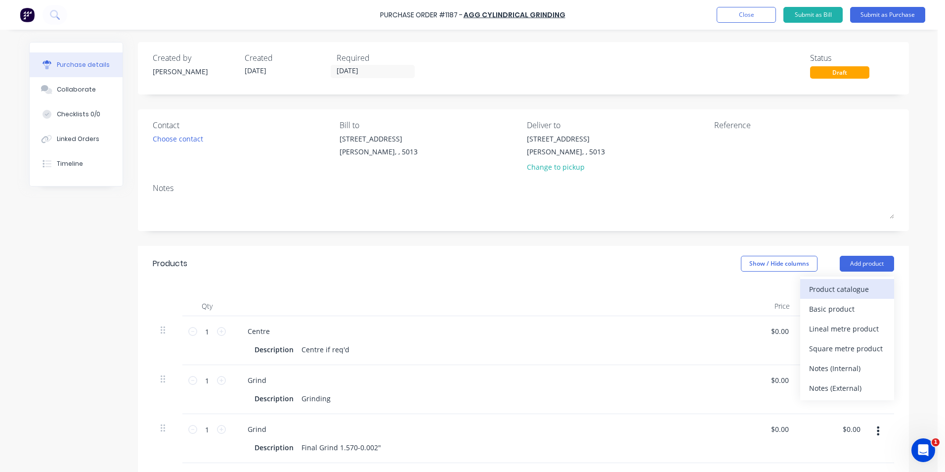
click at [865, 290] on div "Product catalogue" at bounding box center [847, 289] width 76 height 14
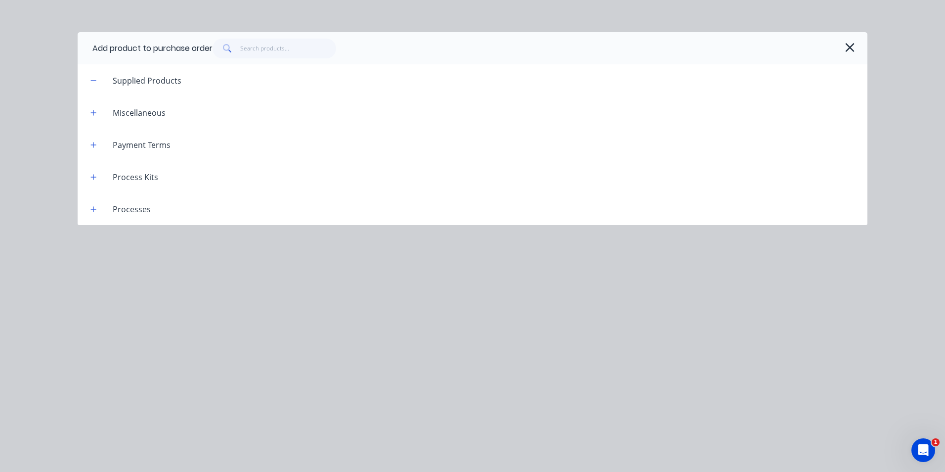
click at [852, 55] on div at bounding box center [533, 49] width 640 height 20
click at [850, 46] on icon "button" at bounding box center [850, 48] width 10 height 14
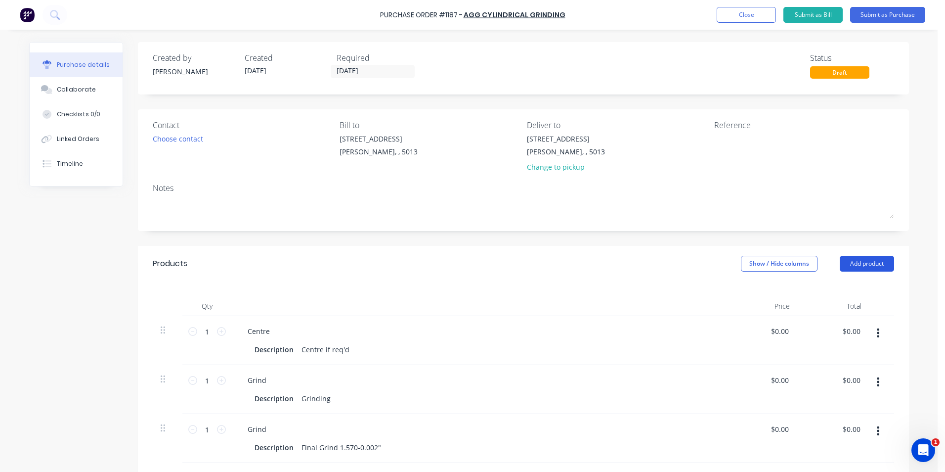
click at [870, 262] on button "Add product" at bounding box center [867, 264] width 54 height 16
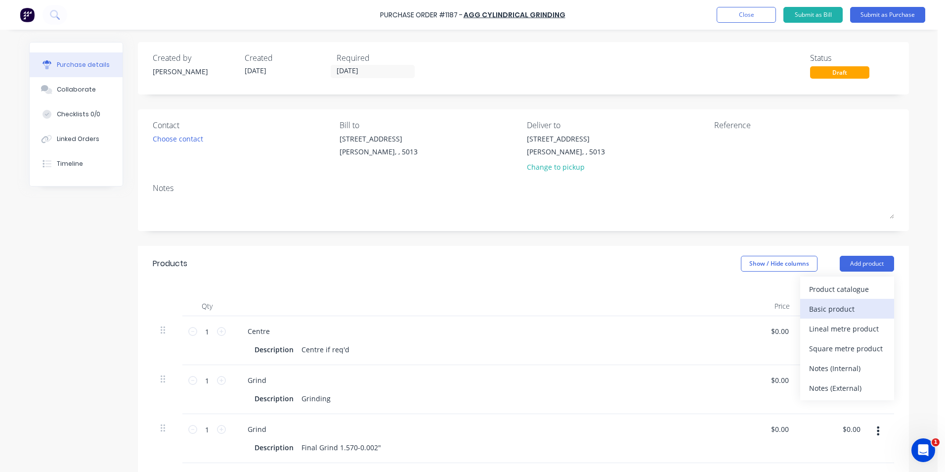
click at [860, 306] on div "Basic product" at bounding box center [847, 309] width 76 height 14
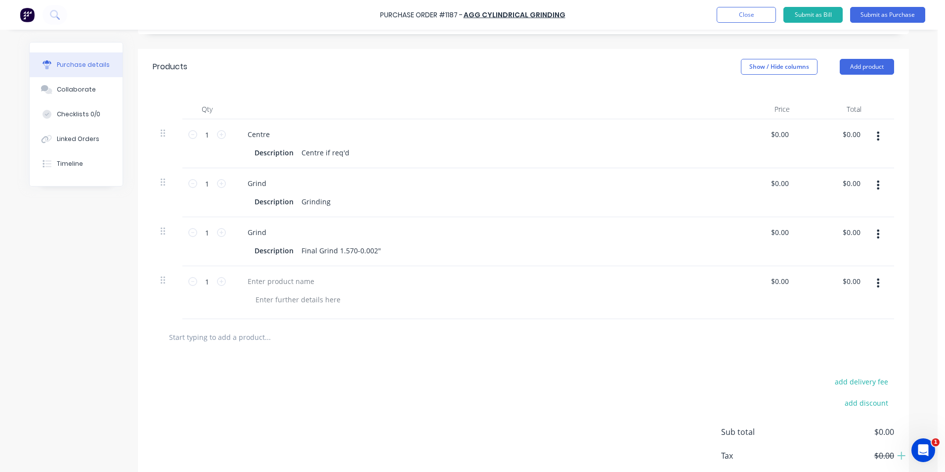
scroll to position [198, 0]
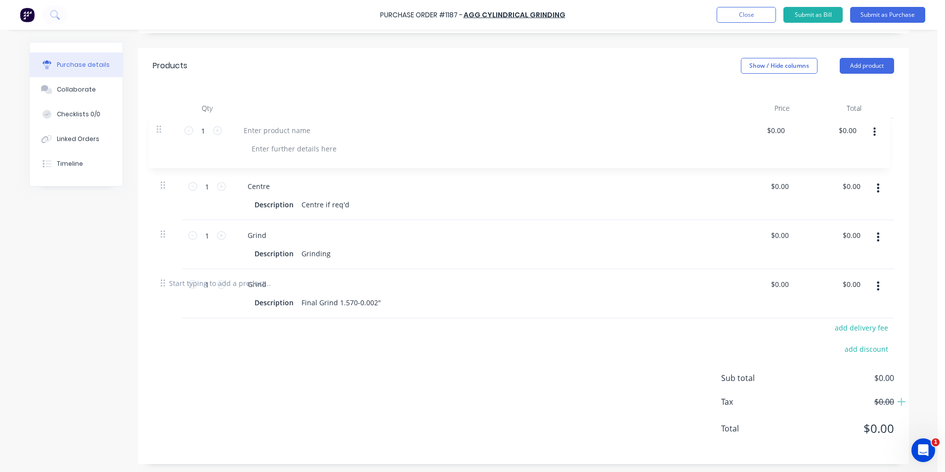
drag, startPoint x: 163, startPoint y: 279, endPoint x: 161, endPoint y: 122, distance: 156.7
click at [161, 122] on div "1 1 Centre Description Centre if req'd $0.00 $0.00 $0.00 $0.00 1 1 Grind Descri…" at bounding box center [524, 191] width 742 height 147
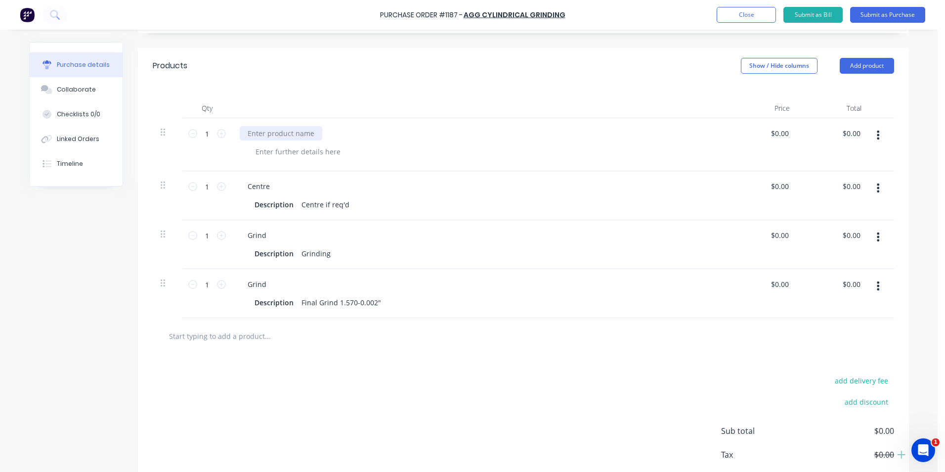
drag, startPoint x: 314, startPoint y: 134, endPoint x: 245, endPoint y: 135, distance: 69.2
click at [245, 135] on div at bounding box center [281, 133] width 83 height 14
drag, startPoint x: 301, startPoint y: 131, endPoint x: 241, endPoint y: 130, distance: 59.8
click at [241, 130] on div "Pitto Rod 50mm" at bounding box center [287, 133] width 94 height 14
copy div "Pitto Rod 50mm"
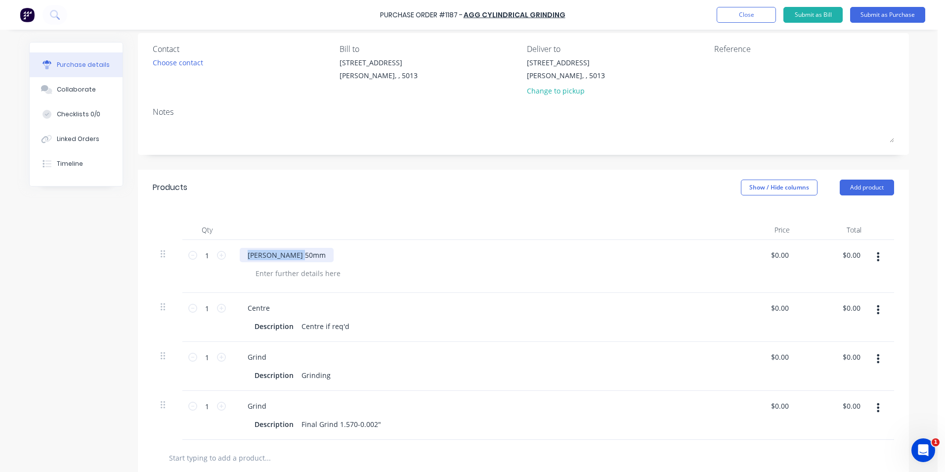
scroll to position [49, 0]
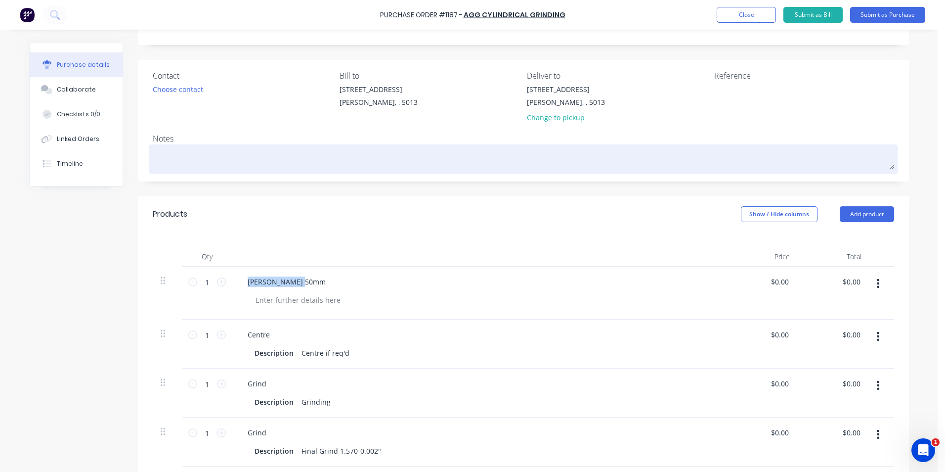
click at [170, 154] on textarea at bounding box center [524, 158] width 742 height 22
paste textarea "Pitto Rod 50mm"
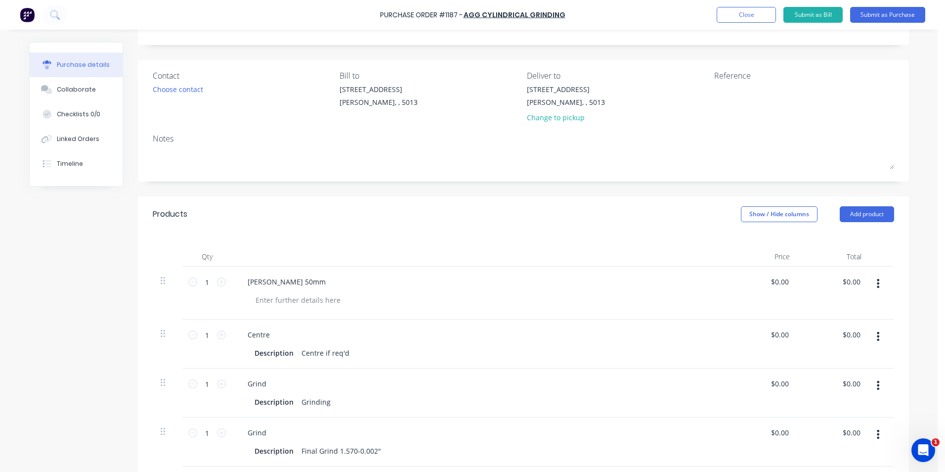
type textarea "x"
type textarea "Pitto Rod 50mm"
type textarea "x"
type textarea "Pitto Rod 50mm"
drag, startPoint x: 726, startPoint y: 97, endPoint x: 723, endPoint y: 88, distance: 9.8
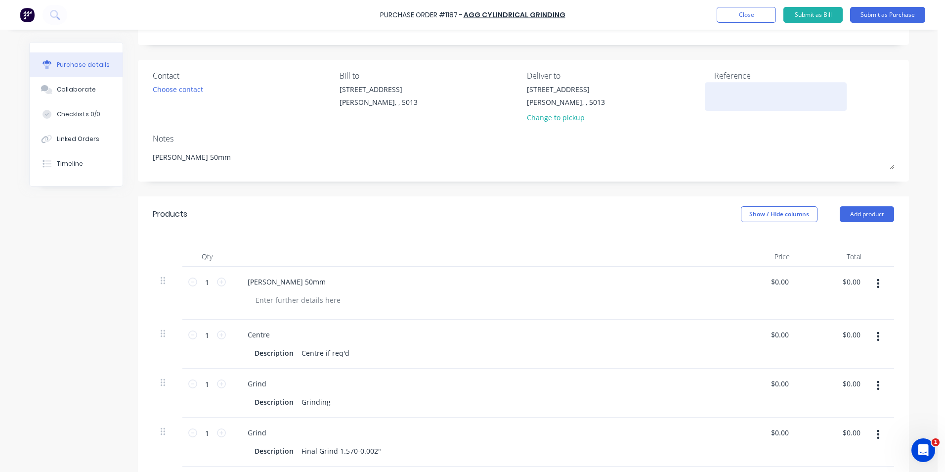
click at [726, 97] on textarea at bounding box center [776, 95] width 124 height 22
type textarea "TC"
type textarea "x"
type textarea "TC1"
type textarea "x"
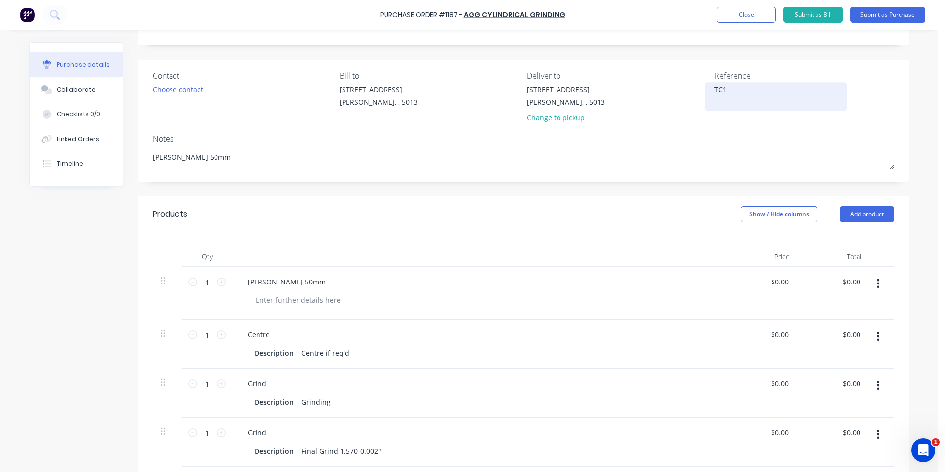
type textarea "TC18"
type textarea "x"
type textarea "TC182"
type textarea "x"
type textarea "TC1823"
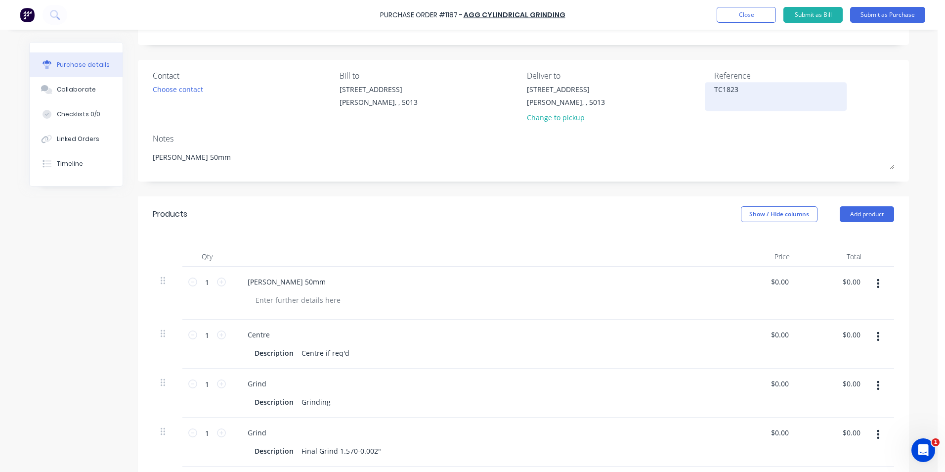
type textarea "x"
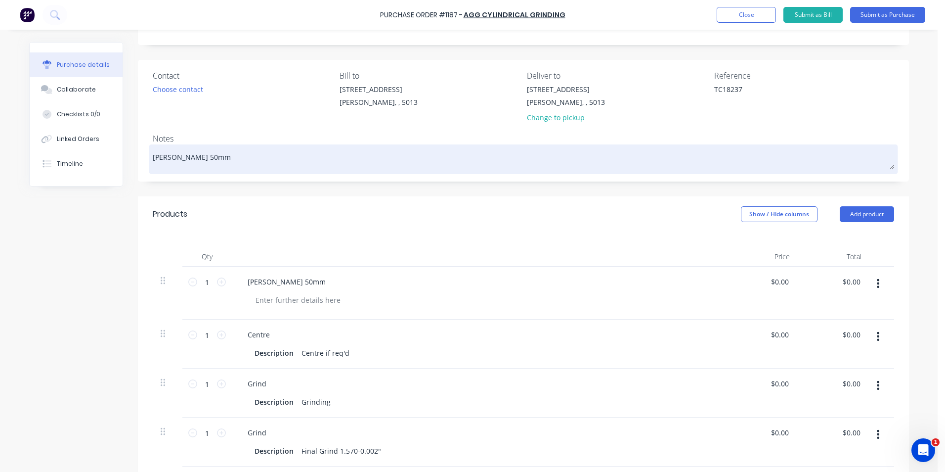
type textarea "TC18237"
type textarea "x"
type textarea "TC18237"
click at [235, 171] on div "Pitto Rod 50mm" at bounding box center [524, 159] width 742 height 25
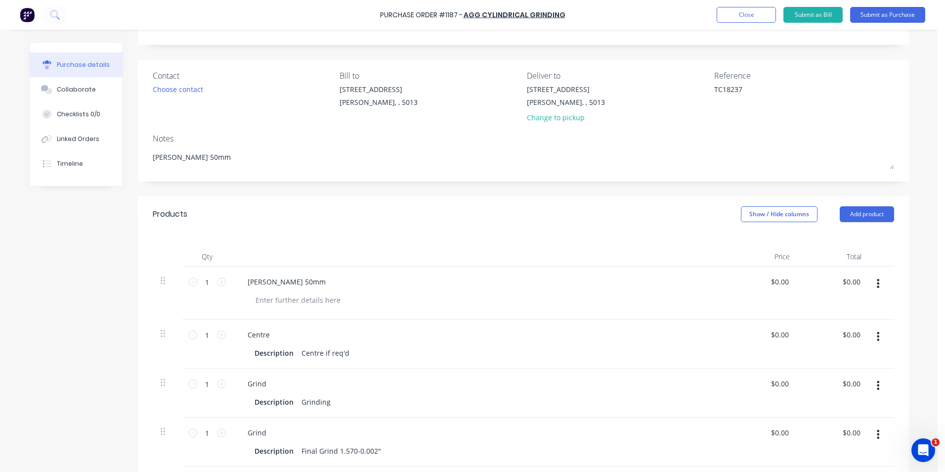
scroll to position [0, 0]
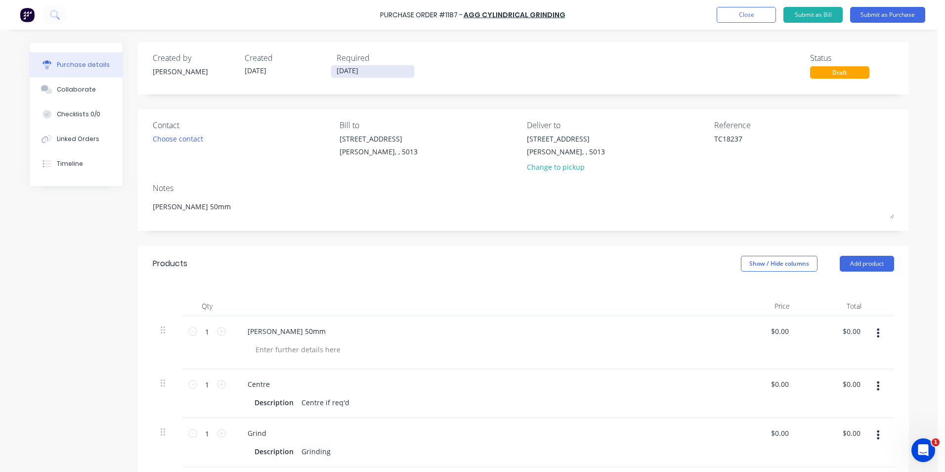
click at [405, 72] on input "[DATE]" at bounding box center [372, 71] width 83 height 12
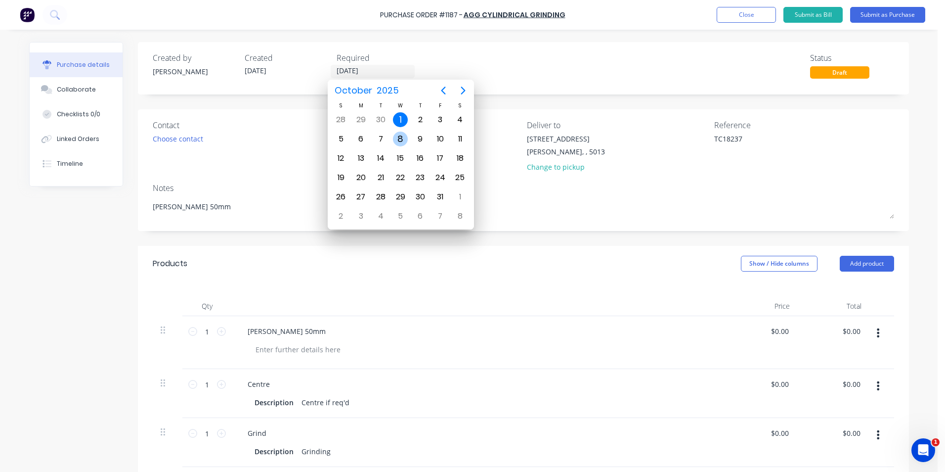
click at [401, 135] on div "8" at bounding box center [400, 138] width 15 height 15
type textarea "x"
type input "08/10/25"
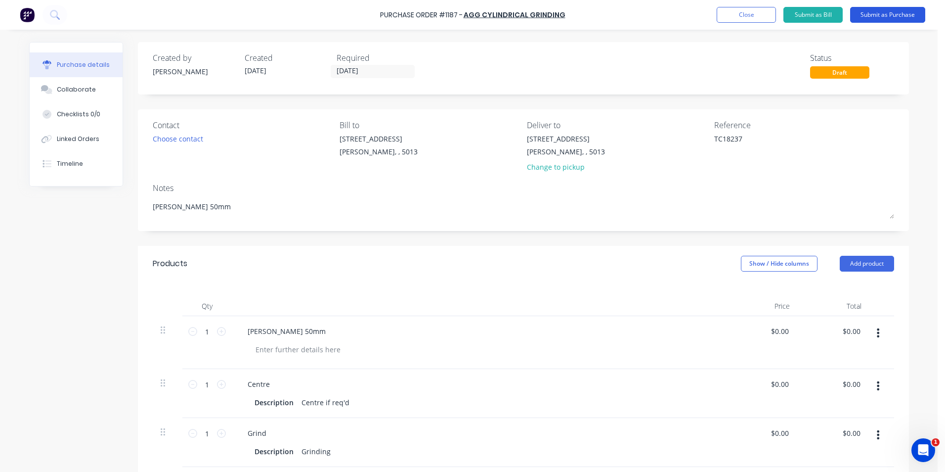
click at [897, 16] on button "Submit as Purchase" at bounding box center [887, 15] width 75 height 16
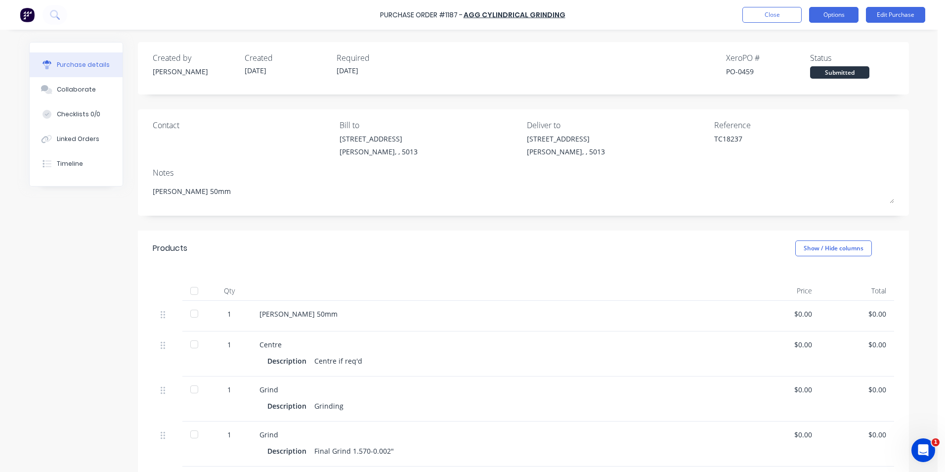
click at [820, 17] on button "Options" at bounding box center [833, 15] width 49 height 16
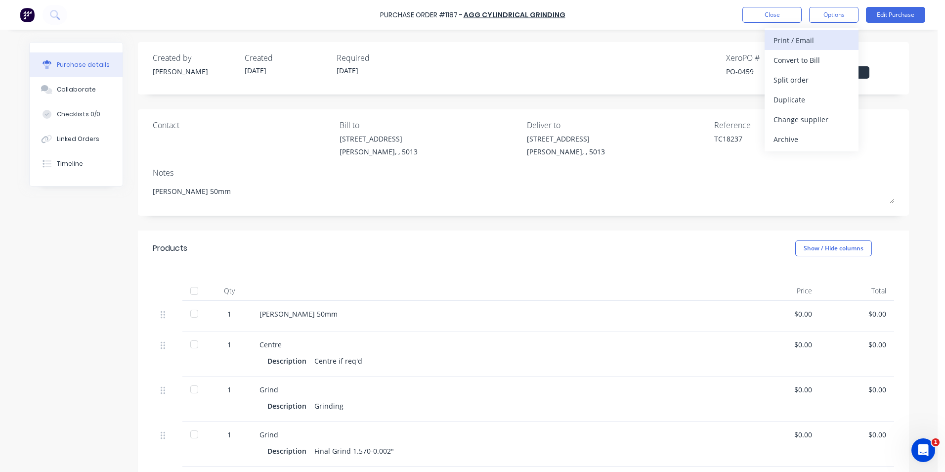
click at [848, 43] on div "Print / Email" at bounding box center [812, 40] width 76 height 14
click at [842, 86] on div "Without pricing" at bounding box center [812, 80] width 76 height 14
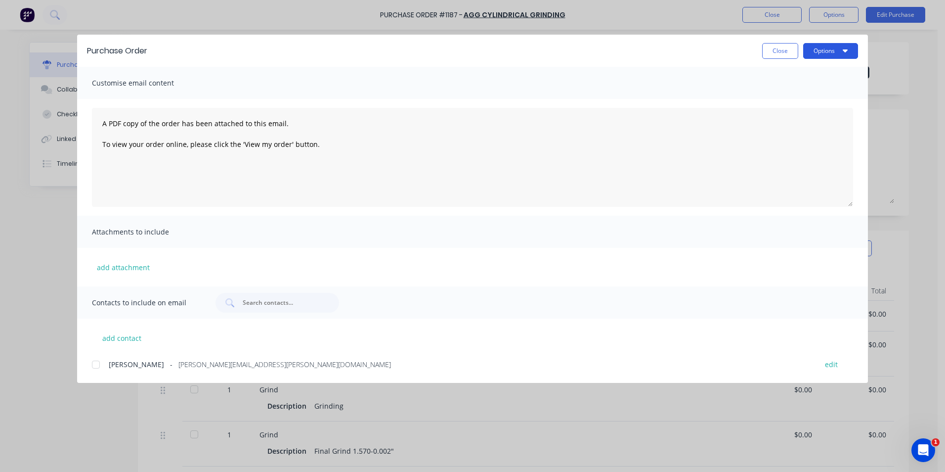
click at [849, 54] on button "Options" at bounding box center [830, 51] width 55 height 16
click at [832, 94] on div "Print" at bounding box center [811, 95] width 76 height 14
type textarea "x"
